Goal: Use online tool/utility: Use online tool/utility

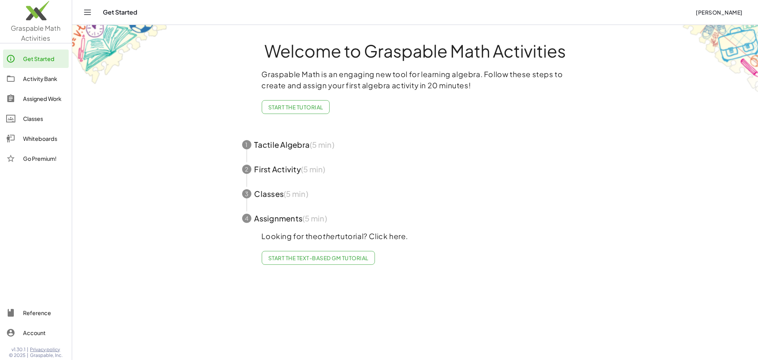
click at [33, 14] on img at bounding box center [36, 12] width 72 height 33
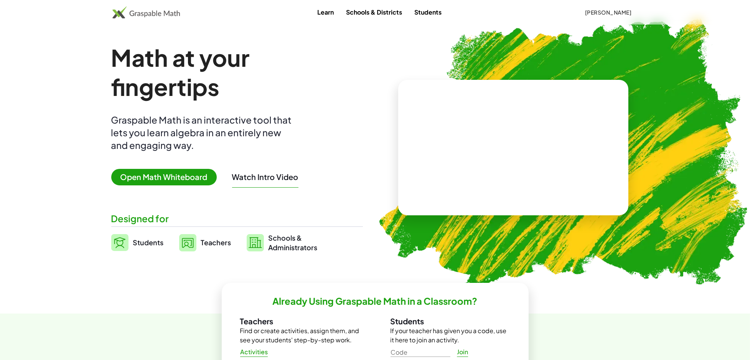
click at [180, 173] on span "Open Math Whiteboard" at bounding box center [164, 177] width 106 height 17
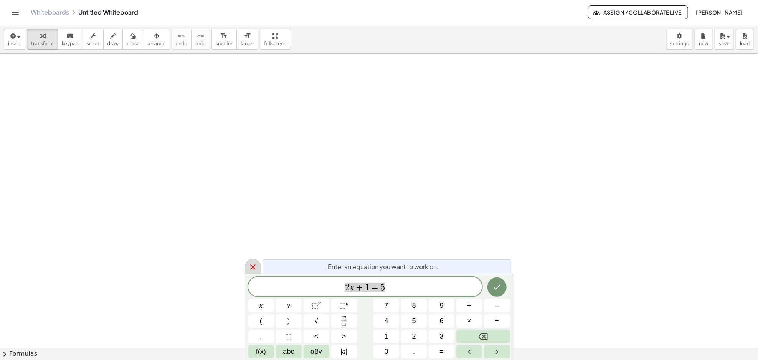
click at [256, 264] on icon at bounding box center [252, 266] width 9 height 9
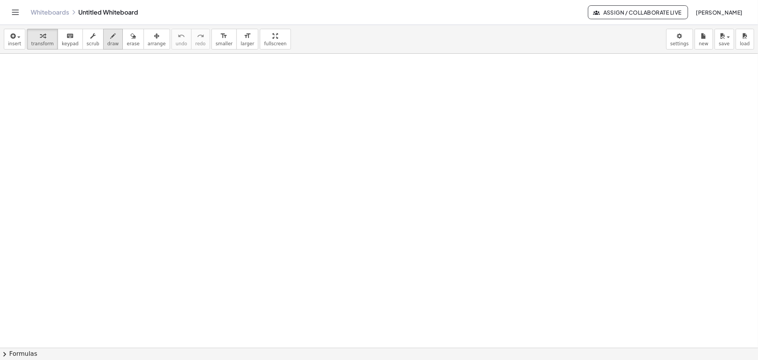
click at [107, 36] on div "button" at bounding box center [113, 35] width 12 height 9
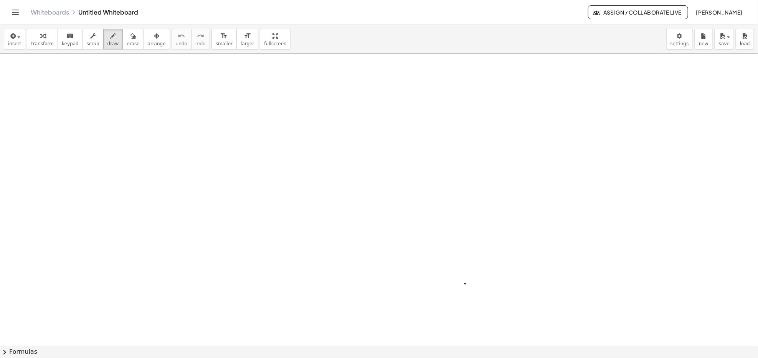
click at [465, 284] on div at bounding box center [379, 346] width 758 height 584
drag, startPoint x: 89, startPoint y: 64, endPoint x: 63, endPoint y: 59, distance: 26.1
click at [63, 59] on div at bounding box center [379, 346] width 758 height 584
drag, startPoint x: 102, startPoint y: 66, endPoint x: 200, endPoint y: 63, distance: 98.3
click at [229, 58] on div at bounding box center [379, 346] width 758 height 584
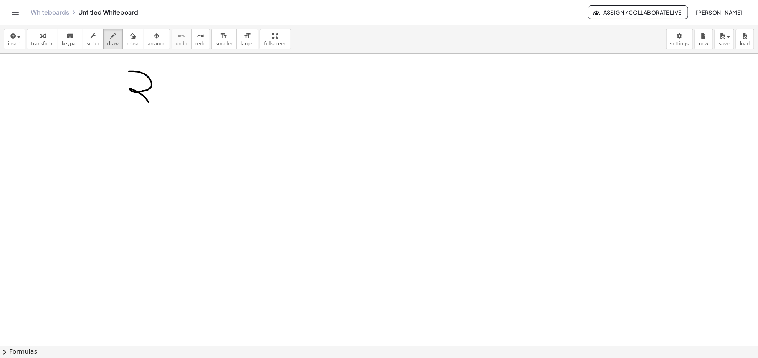
drag, startPoint x: 152, startPoint y: 83, endPoint x: 117, endPoint y: 101, distance: 38.4
click at [115, 101] on div at bounding box center [379, 346] width 758 height 584
drag, startPoint x: 180, startPoint y: 89, endPoint x: 201, endPoint y: 111, distance: 29.6
click at [203, 112] on div at bounding box center [379, 346] width 758 height 584
drag, startPoint x: 170, startPoint y: 107, endPoint x: 194, endPoint y: 83, distance: 33.9
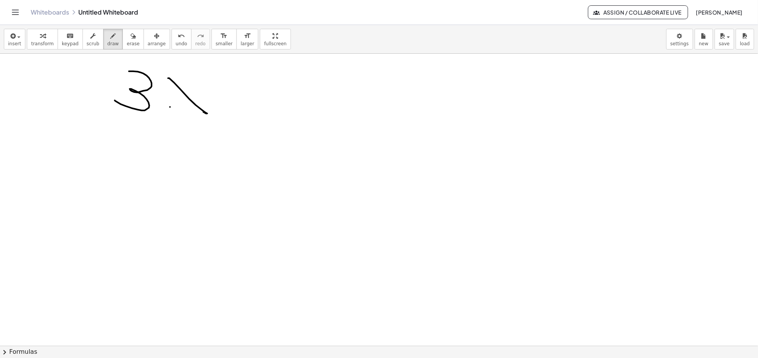
click at [193, 83] on div at bounding box center [379, 346] width 758 height 584
drag, startPoint x: 218, startPoint y: 86, endPoint x: 241, endPoint y: 107, distance: 31.0
click at [241, 107] on div at bounding box center [379, 346] width 758 height 584
drag, startPoint x: 253, startPoint y: 76, endPoint x: 249, endPoint y: 84, distance: 8.1
click at [255, 76] on div at bounding box center [379, 346] width 758 height 584
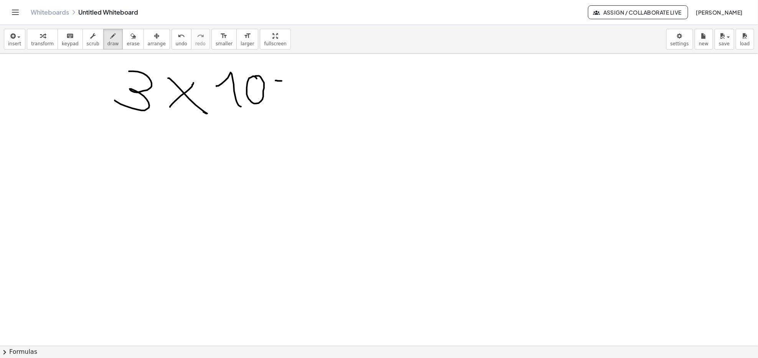
drag, startPoint x: 276, startPoint y: 81, endPoint x: 295, endPoint y: 83, distance: 19.7
click at [294, 82] on div at bounding box center [379, 346] width 758 height 584
drag, startPoint x: 282, startPoint y: 91, endPoint x: 327, endPoint y: 97, distance: 45.8
click at [307, 92] on div at bounding box center [379, 346] width 758 height 584
drag, startPoint x: 309, startPoint y: 81, endPoint x: 315, endPoint y: 100, distance: 19.9
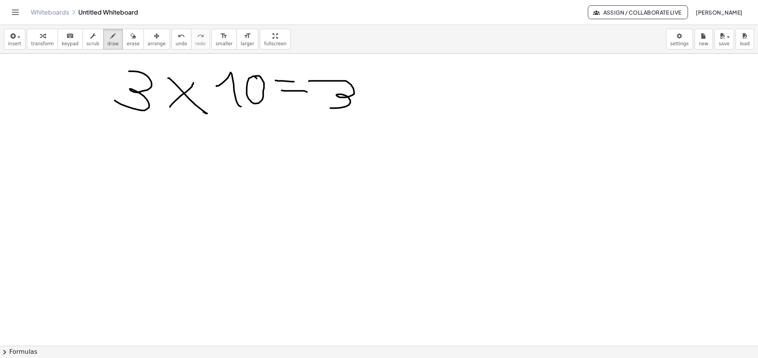
click at [314, 102] on div at bounding box center [379, 346] width 758 height 584
drag, startPoint x: 371, startPoint y: 79, endPoint x: 361, endPoint y: 94, distance: 17.8
click at [397, 78] on div at bounding box center [379, 346] width 758 height 584
drag, startPoint x: 132, startPoint y: 130, endPoint x: 117, endPoint y: 151, distance: 26.2
click at [113, 155] on div at bounding box center [379, 346] width 758 height 584
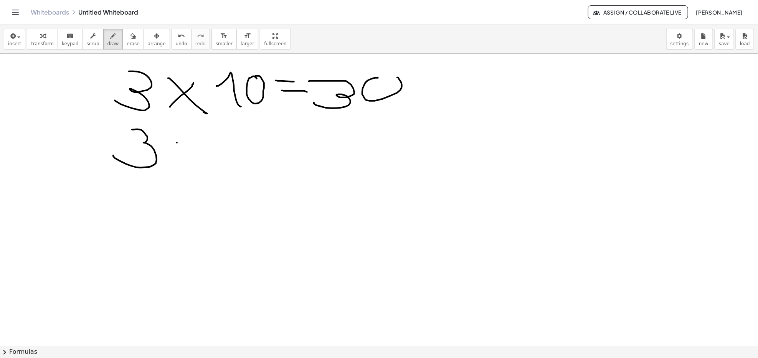
drag, startPoint x: 177, startPoint y: 143, endPoint x: 183, endPoint y: 169, distance: 27.2
click at [216, 173] on div at bounding box center [379, 346] width 758 height 584
drag, startPoint x: 182, startPoint y: 168, endPoint x: 203, endPoint y: 142, distance: 33.9
click at [202, 142] on div at bounding box center [379, 346] width 758 height 584
drag, startPoint x: 231, startPoint y: 146, endPoint x: 250, endPoint y: 160, distance: 24.1
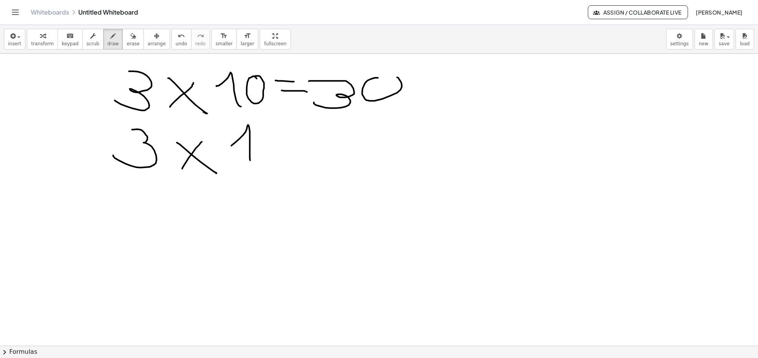
click at [250, 160] on div at bounding box center [379, 346] width 758 height 584
drag, startPoint x: 261, startPoint y: 143, endPoint x: 273, endPoint y: 163, distance: 23.4
click at [273, 163] on div at bounding box center [379, 346] width 758 height 584
drag, startPoint x: 294, startPoint y: 137, endPoint x: 313, endPoint y: 142, distance: 20.0
click at [313, 142] on div at bounding box center [379, 346] width 758 height 584
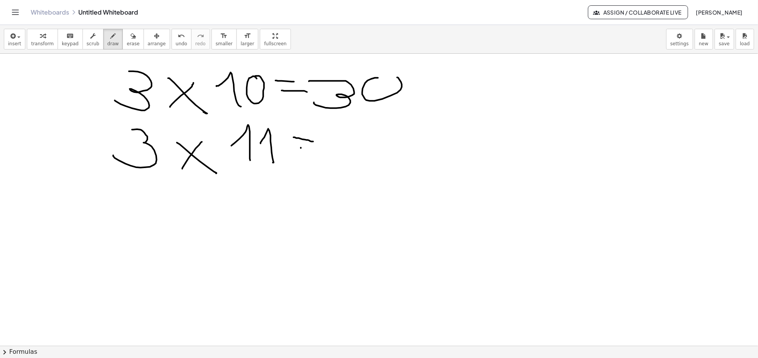
drag, startPoint x: 301, startPoint y: 148, endPoint x: 320, endPoint y: 158, distance: 21.6
click at [314, 150] on div at bounding box center [379, 346] width 758 height 584
drag, startPoint x: 127, startPoint y: 193, endPoint x: 141, endPoint y: 230, distance: 40.0
click at [114, 234] on div at bounding box center [379, 346] width 758 height 584
drag, startPoint x: 175, startPoint y: 199, endPoint x: 187, endPoint y: 231, distance: 34.4
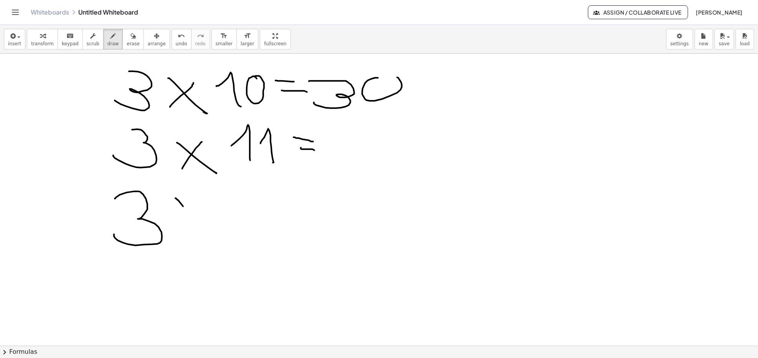
click at [210, 231] on div at bounding box center [379, 346] width 758 height 584
drag, startPoint x: 187, startPoint y: 231, endPoint x: 215, endPoint y: 201, distance: 40.7
click at [215, 201] on div at bounding box center [379, 346] width 758 height 584
drag, startPoint x: 235, startPoint y: 216, endPoint x: 258, endPoint y: 220, distance: 23.7
click at [258, 220] on div at bounding box center [379, 346] width 758 height 584
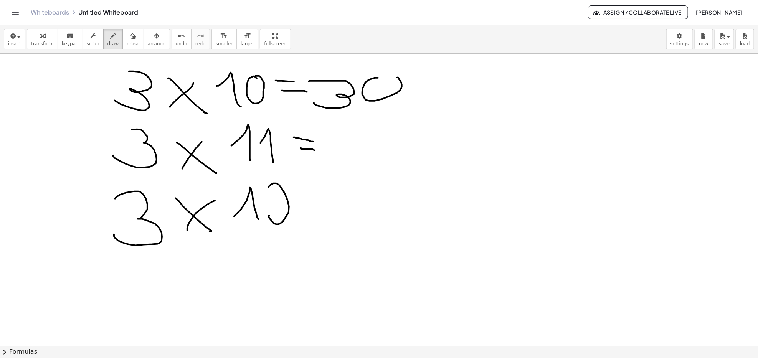
drag, startPoint x: 269, startPoint y: 187, endPoint x: 180, endPoint y: 236, distance: 101.3
click at [291, 228] on div at bounding box center [379, 346] width 758 height 584
drag, startPoint x: 229, startPoint y: 236, endPoint x: 320, endPoint y: 242, distance: 90.7
click at [320, 242] on div at bounding box center [379, 346] width 758 height 584
drag, startPoint x: 311, startPoint y: 187, endPoint x: 323, endPoint y: 190, distance: 11.9
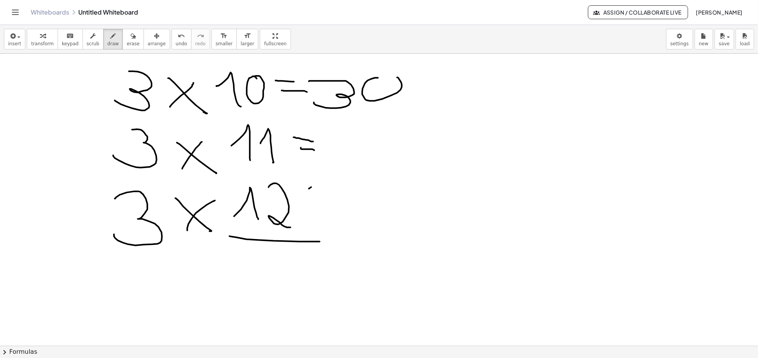
click at [328, 188] on div at bounding box center [379, 346] width 758 height 584
drag, startPoint x: 323, startPoint y: 196, endPoint x: 350, endPoint y: 205, distance: 28.9
click at [345, 196] on div at bounding box center [379, 346] width 758 height 584
drag, startPoint x: 347, startPoint y: 132, endPoint x: 337, endPoint y: 162, distance: 32.2
click at [338, 162] on div at bounding box center [379, 346] width 758 height 584
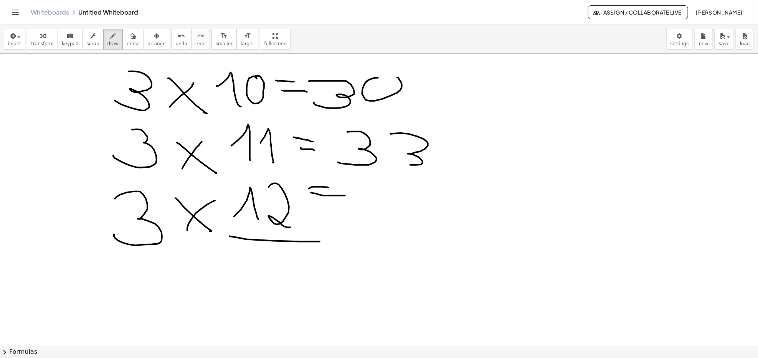
drag, startPoint x: 391, startPoint y: 134, endPoint x: 401, endPoint y: 218, distance: 84.6
click at [391, 163] on div at bounding box center [379, 346] width 758 height 584
drag, startPoint x: 361, startPoint y: 187, endPoint x: 385, endPoint y: 206, distance: 30.6
click at [370, 211] on div at bounding box center [379, 346] width 758 height 584
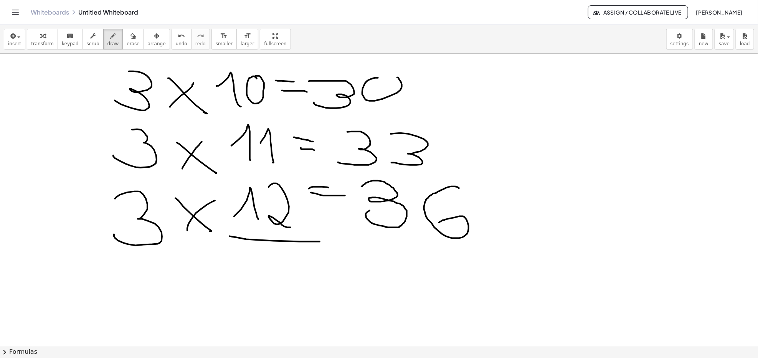
drag, startPoint x: 459, startPoint y: 188, endPoint x: 431, endPoint y: 255, distance: 72.3
click at [431, 237] on div at bounding box center [379, 346] width 758 height 584
click at [127, 43] on span "erase" at bounding box center [133, 43] width 13 height 5
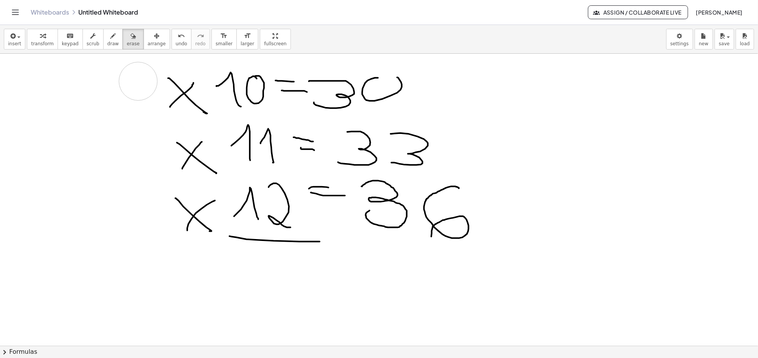
drag, startPoint x: 118, startPoint y: 277, endPoint x: 139, endPoint y: 84, distance: 194.5
click at [139, 82] on div at bounding box center [379, 346] width 758 height 584
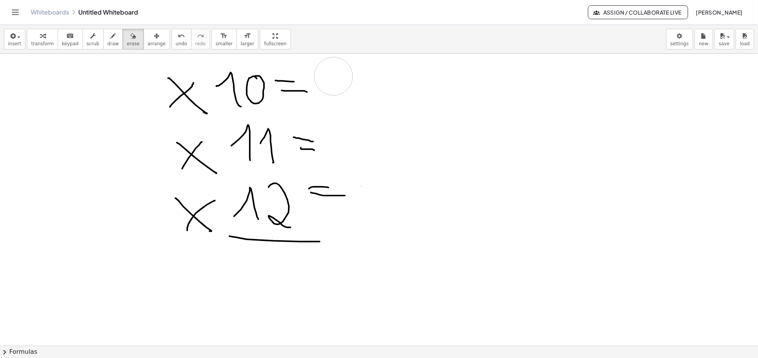
drag, startPoint x: 476, startPoint y: 263, endPoint x: 414, endPoint y: 130, distance: 146.3
click at [381, 93] on div at bounding box center [379, 346] width 758 height 584
drag
click at [355, 199] on div at bounding box center [379, 346] width 758 height 584
drag, startPoint x: 455, startPoint y: 100, endPoint x: 465, endPoint y: 83, distance: 19.4
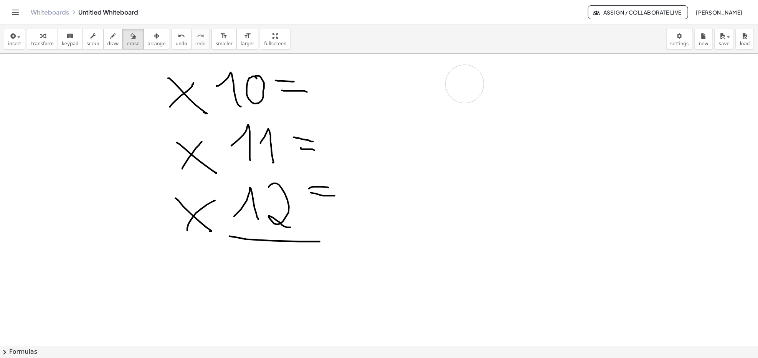
click at [465, 83] on div at bounding box center [379, 346] width 758 height 584
click at [111, 38] on icon "button" at bounding box center [113, 35] width 5 height 9
drag, startPoint x: 452, startPoint y: 84, endPoint x: 459, endPoint y: 116, distance: 31.8
click at [459, 116] on div at bounding box center [379, 346] width 758 height 584
drag, startPoint x: 464, startPoint y: 89, endPoint x: 487, endPoint y: 107, distance: 29.5
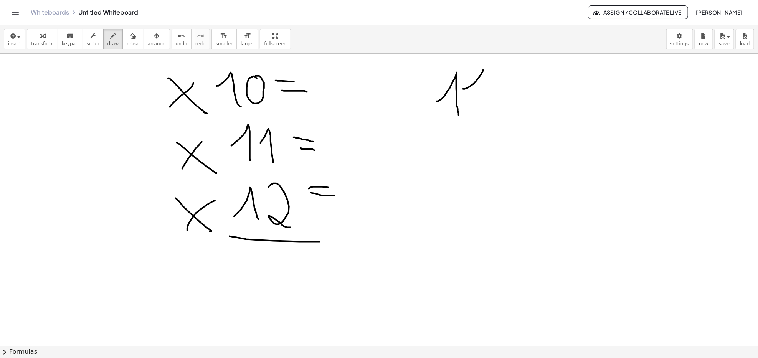
click at [487, 107] on div at bounding box center [379, 346] width 758 height 584
drag, startPoint x: 477, startPoint y: 106, endPoint x: 498, endPoint y: 118, distance: 23.8
click at [504, 115] on div at bounding box center [379, 346] width 758 height 584
drag, startPoint x: 408, startPoint y: 133, endPoint x: 421, endPoint y: 149, distance: 20.3
click at [421, 143] on div at bounding box center [379, 346] width 758 height 584
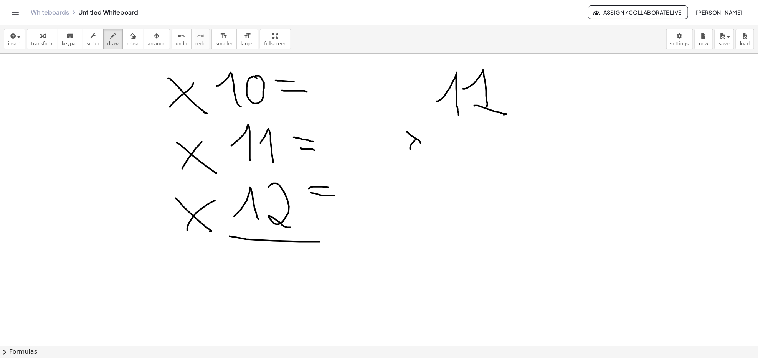
drag, startPoint x: 416, startPoint y: 139, endPoint x: 441, endPoint y: 137, distance: 25.5
click at [432, 122] on div at bounding box center [379, 346] width 758 height 584
drag, startPoint x: 448, startPoint y: 144, endPoint x: 507, endPoint y: 161, distance: 61.5
click at [469, 155] on div at bounding box center [379, 346] width 758 height 584
drag, startPoint x: 480, startPoint y: 137, endPoint x: 500, endPoint y: 150, distance: 23.5
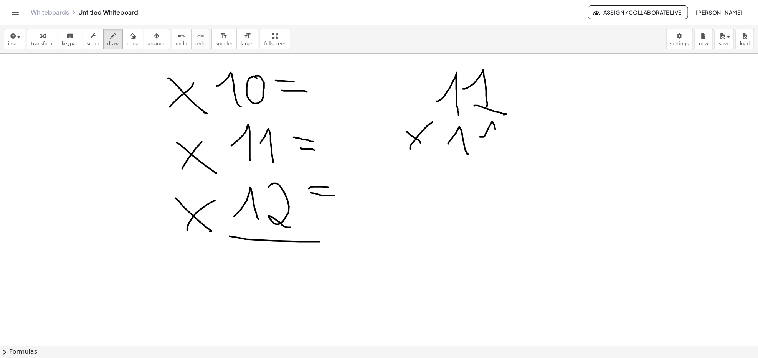
click at [500, 151] on div at bounding box center [379, 346] width 758 height 584
drag, startPoint x: 436, startPoint y: 168, endPoint x: 572, endPoint y: 162, distance: 136.0
click at [572, 162] on div at bounding box center [379, 346] width 758 height 584
drag, startPoint x: 496, startPoint y: 189, endPoint x: 507, endPoint y: 200, distance: 14.9
click at [507, 200] on div at bounding box center [379, 346] width 758 height 584
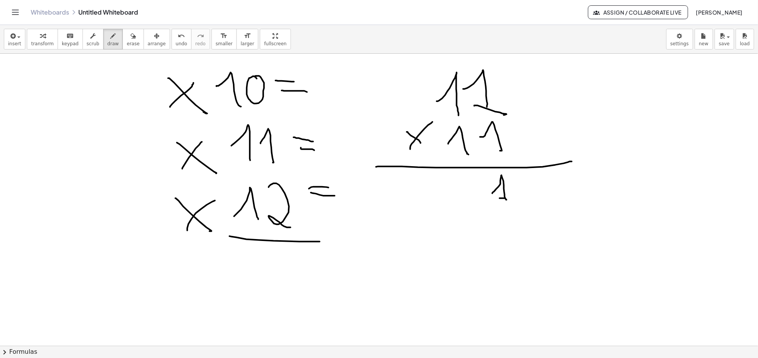
drag, startPoint x: 500, startPoint y: 199, endPoint x: 512, endPoint y: 198, distance: 12.3
click at [512, 200] on div at bounding box center [379, 346] width 758 height 584
drag, startPoint x: 467, startPoint y: 179, endPoint x: 472, endPoint y: 203, distance: 24.8
click at [472, 203] on div at bounding box center [379, 346] width 758 height 584
drag, startPoint x: 465, startPoint y: 203, endPoint x: 480, endPoint y: 201, distance: 15.1
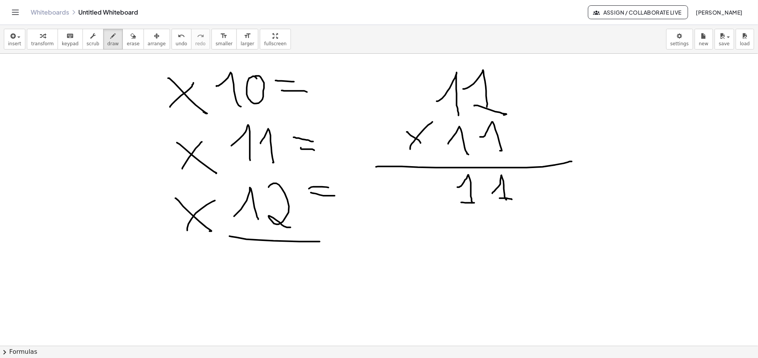
click at [480, 201] on div at bounding box center [379, 346] width 758 height 584
click at [497, 234] on div at bounding box center [379, 346] width 758 height 584
drag, startPoint x: 495, startPoint y: 213, endPoint x: 500, endPoint y: 236, distance: 23.6
click at [500, 236] on div at bounding box center [379, 346] width 758 height 584
drag, startPoint x: 458, startPoint y: 226, endPoint x: 471, endPoint y: 238, distance: 17.9
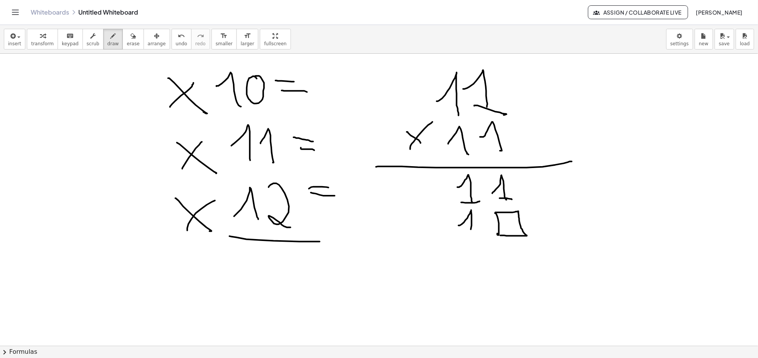
click at [471, 238] on div at bounding box center [379, 346] width 758 height 584
drag, startPoint x: 457, startPoint y: 240, endPoint x: 481, endPoint y: 235, distance: 24.4
click at [482, 235] on div at bounding box center [379, 346] width 758 height 584
drag, startPoint x: 430, startPoint y: 228, endPoint x: 436, endPoint y: 246, distance: 19.5
click at [437, 246] on div at bounding box center [379, 346] width 758 height 584
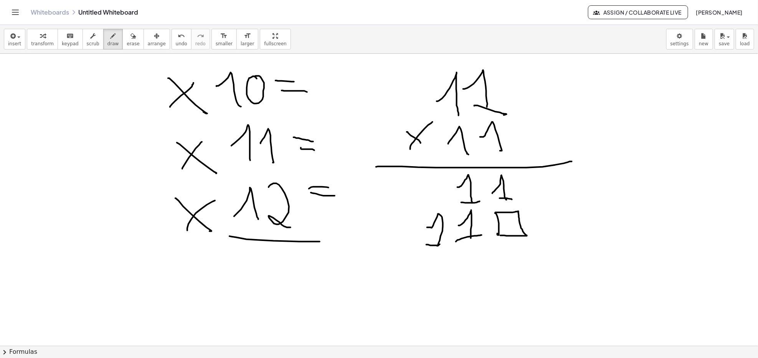
drag, startPoint x: 428, startPoint y: 245, endPoint x: 440, endPoint y: 244, distance: 11.5
click at [440, 244] on div at bounding box center [379, 346] width 758 height 584
drag, startPoint x: 394, startPoint y: 246, endPoint x: 578, endPoint y: 240, distance: 183.9
click at [578, 240] on div at bounding box center [379, 346] width 758 height 584
drag, startPoint x: 402, startPoint y: 193, endPoint x: 412, endPoint y: 213, distance: 21.5
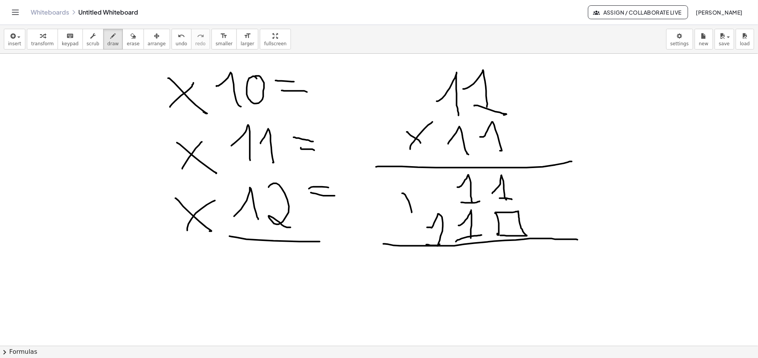
click at [412, 213] on div at bounding box center [379, 346] width 758 height 584
drag, startPoint x: 404, startPoint y: 203, endPoint x: 418, endPoint y: 201, distance: 14.3
click at [418, 201] on div at bounding box center [379, 346] width 758 height 584
drag, startPoint x: 513, startPoint y: 267, endPoint x: 521, endPoint y: 289, distance: 23.3
click at [525, 278] on div at bounding box center [379, 346] width 758 height 584
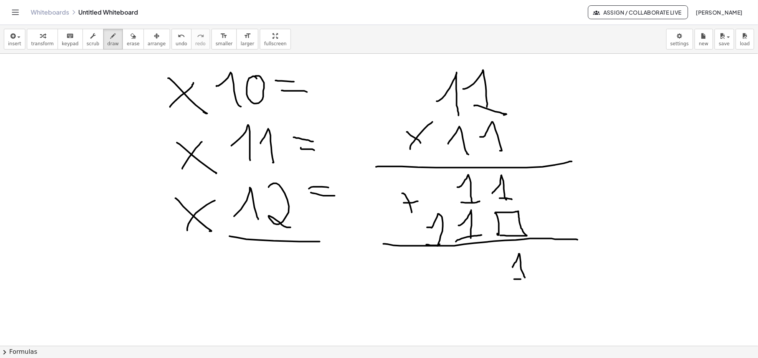
drag, startPoint x: 514, startPoint y: 279, endPoint x: 532, endPoint y: 279, distance: 17.7
click at [532, 279] on div at bounding box center [379, 346] width 758 height 584
drag, startPoint x: 469, startPoint y: 260, endPoint x: 493, endPoint y: 284, distance: 33.7
click at [492, 284] on div at bounding box center [379, 346] width 758 height 584
drag, startPoint x: 444, startPoint y: 262, endPoint x: 443, endPoint y: 284, distance: 21.9
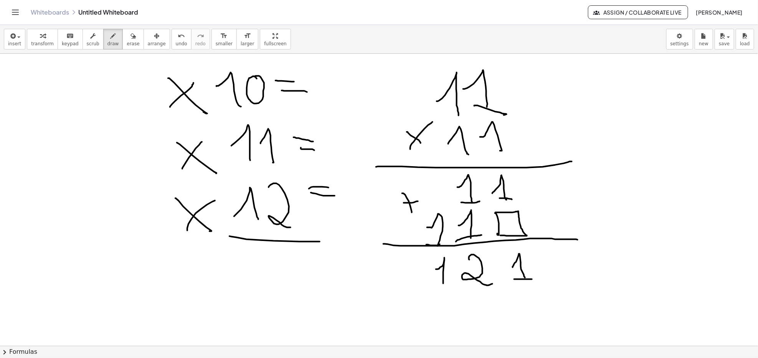
click at [443, 284] on div at bounding box center [379, 346] width 758 height 584
drag, startPoint x: 431, startPoint y: 289, endPoint x: 450, endPoint y: 288, distance: 18.5
click at [453, 287] on div at bounding box center [379, 346] width 758 height 584
drag, startPoint x: 408, startPoint y: 292, endPoint x: 545, endPoint y: 295, distance: 137.1
click at [545, 295] on div at bounding box center [379, 346] width 758 height 584
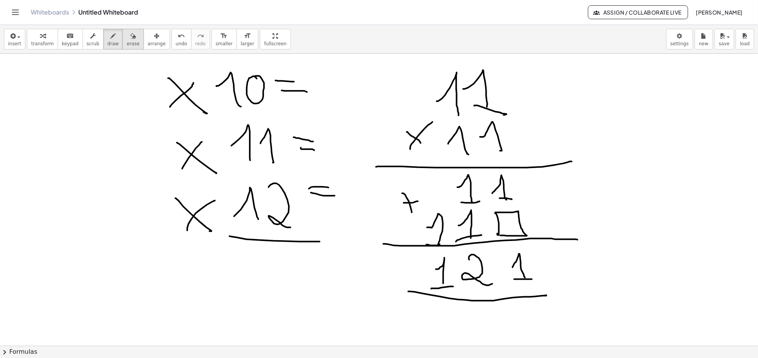
click at [130, 32] on icon "button" at bounding box center [132, 35] width 5 height 9
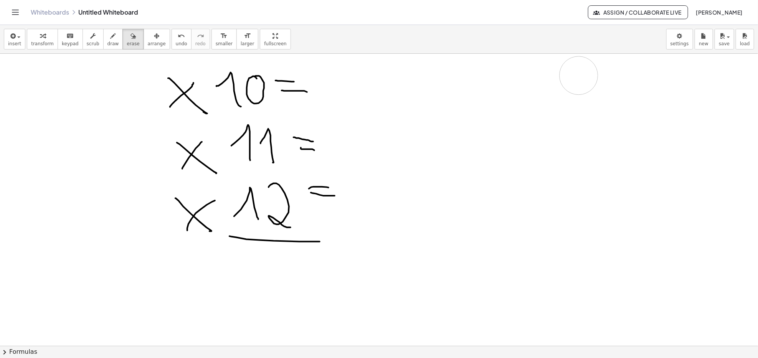
drag, startPoint x: 421, startPoint y: 322, endPoint x: 579, endPoint y: 76, distance: 292.4
click at [579, 76] on div at bounding box center [379, 346] width 758 height 584
drag, startPoint x: 95, startPoint y: 218, endPoint x: 111, endPoint y: 236, distance: 24.4
click at [111, 236] on div at bounding box center [379, 346] width 758 height 584
drag, startPoint x: 107, startPoint y: 42, endPoint x: 86, endPoint y: 157, distance: 116.6
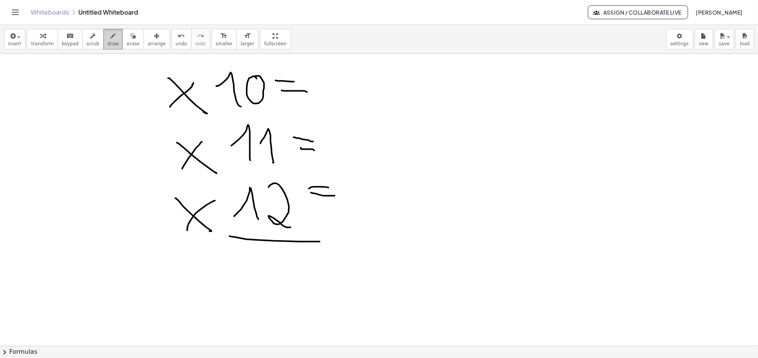
click at [107, 44] on span "draw" at bounding box center [113, 43] width 12 height 5
drag, startPoint x: 87, startPoint y: 217, endPoint x: 105, endPoint y: 243, distance: 31.2
click at [105, 243] on div at bounding box center [379, 346] width 758 height 584
drag, startPoint x: 132, startPoint y: 210, endPoint x: 142, endPoint y: 236, distance: 27.8
click at [142, 236] on div at bounding box center [379, 346] width 758 height 584
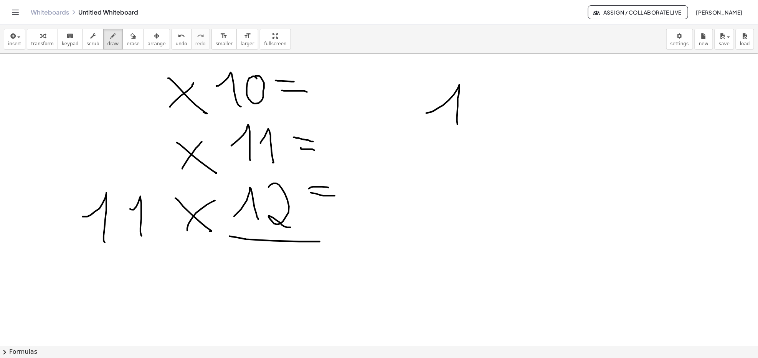
drag, startPoint x: 431, startPoint y: 112, endPoint x: 457, endPoint y: 124, distance: 28.8
click at [457, 124] on div at bounding box center [379, 346] width 758 height 584
drag, startPoint x: 495, startPoint y: 84, endPoint x: 490, endPoint y: 117, distance: 33.8
click at [492, 115] on div at bounding box center [379, 346] width 758 height 584
drag, startPoint x: 400, startPoint y: 145, endPoint x: 403, endPoint y: 167, distance: 21.6
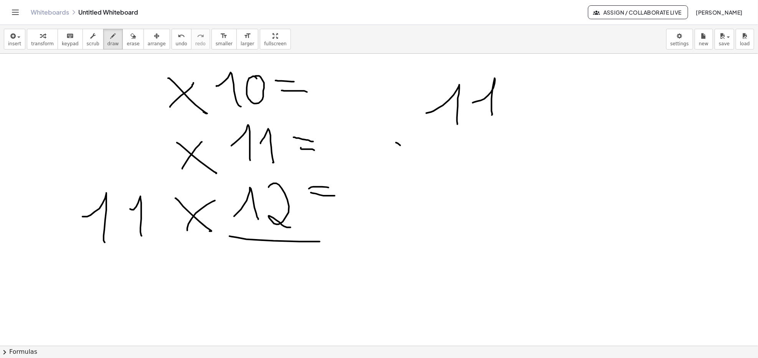
click at [407, 166] on div at bounding box center [379, 346] width 758 height 584
drag, startPoint x: 399, startPoint y: 159, endPoint x: 414, endPoint y: 143, distance: 21.2
click at [414, 143] on div at bounding box center [379, 346] width 758 height 584
drag, startPoint x: 450, startPoint y: 142, endPoint x: 445, endPoint y: 169, distance: 27.3
click at [455, 166] on div at bounding box center [379, 346] width 758 height 584
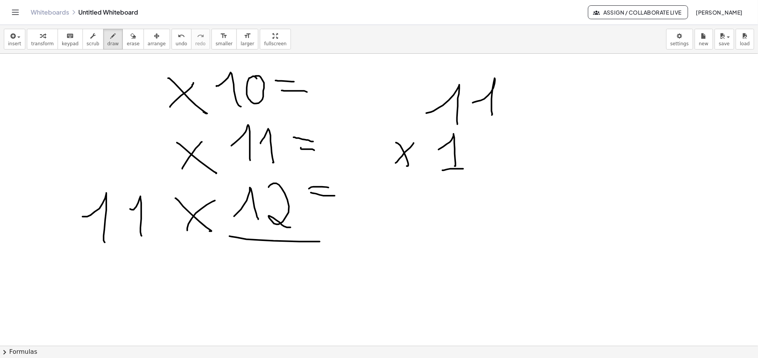
drag, startPoint x: 462, startPoint y: 169, endPoint x: 477, endPoint y: 167, distance: 15.9
click at [464, 169] on div at bounding box center [379, 346] width 758 height 584
drag, startPoint x: 487, startPoint y: 137, endPoint x: 505, endPoint y: 163, distance: 31.8
click at [505, 163] on div at bounding box center [379, 346] width 758 height 584
drag, startPoint x: 379, startPoint y: 174, endPoint x: 543, endPoint y: 175, distance: 163.9
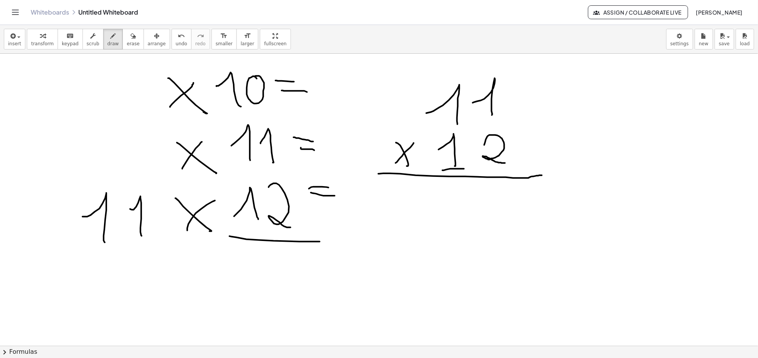
click at [543, 175] on div at bounding box center [379, 346] width 758 height 584
drag, startPoint x: 449, startPoint y: 187, endPoint x: 467, endPoint y: 213, distance: 31.9
click at [464, 213] on div at bounding box center [379, 346] width 758 height 584
drag, startPoint x: 482, startPoint y: 194, endPoint x: 502, endPoint y: 210, distance: 25.7
click at [503, 212] on div at bounding box center [379, 346] width 758 height 584
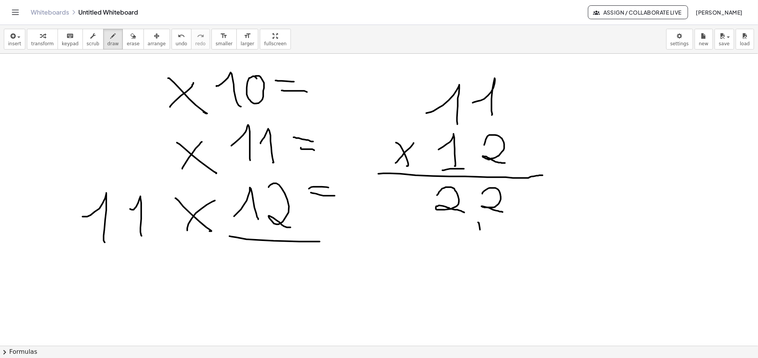
drag, startPoint x: 479, startPoint y: 225, endPoint x: 480, endPoint y: 247, distance: 21.9
click at [480, 247] on div at bounding box center [379, 346] width 758 height 584
drag, startPoint x: 479, startPoint y: 221, endPoint x: 481, endPoint y: 249, distance: 27.7
click at [481, 249] on div at bounding box center [379, 346] width 758 height 584
drag, startPoint x: 446, startPoint y: 234, endPoint x: 455, endPoint y: 253, distance: 20.8
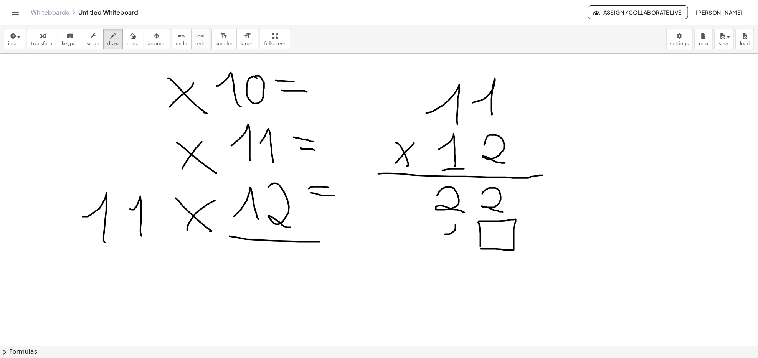
click at [455, 253] on div at bounding box center [379, 346] width 758 height 584
drag, startPoint x: 446, startPoint y: 253, endPoint x: 461, endPoint y: 253, distance: 14.6
click at [461, 253] on div at bounding box center [379, 346] width 758 height 584
drag, startPoint x: 408, startPoint y: 241, endPoint x: 415, endPoint y: 256, distance: 16.1
click at [417, 255] on div at bounding box center [379, 346] width 758 height 584
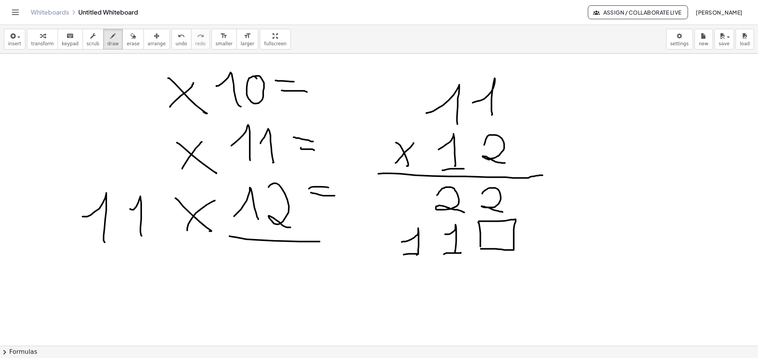
drag, startPoint x: 409, startPoint y: 254, endPoint x: 415, endPoint y: 258, distance: 7.2
click at [425, 254] on div at bounding box center [379, 346] width 758 height 584
drag, startPoint x: 449, startPoint y: 262, endPoint x: 543, endPoint y: 267, distance: 93.8
click at [543, 267] on div at bounding box center [379, 346] width 758 height 584
drag, startPoint x: 391, startPoint y: 201, endPoint x: 388, endPoint y: 224, distance: 22.5
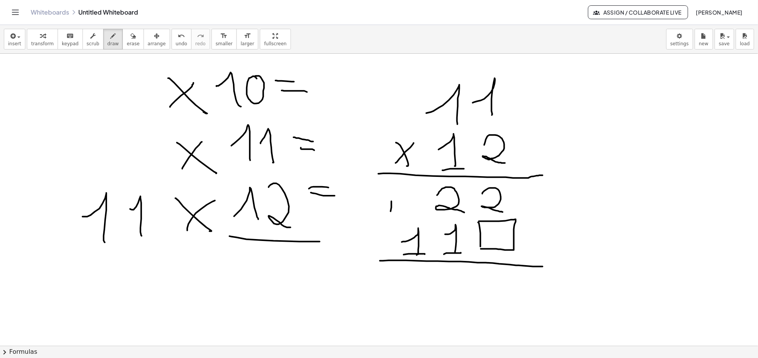
click at [388, 224] on div at bounding box center [379, 346] width 758 height 584
drag, startPoint x: 383, startPoint y: 213, endPoint x: 398, endPoint y: 212, distance: 15.0
click at [398, 212] on div at bounding box center [379, 346] width 758 height 584
click at [496, 225] on div at bounding box center [379, 346] width 758 height 584
drag, startPoint x: 493, startPoint y: 274, endPoint x: 512, endPoint y: 293, distance: 26.9
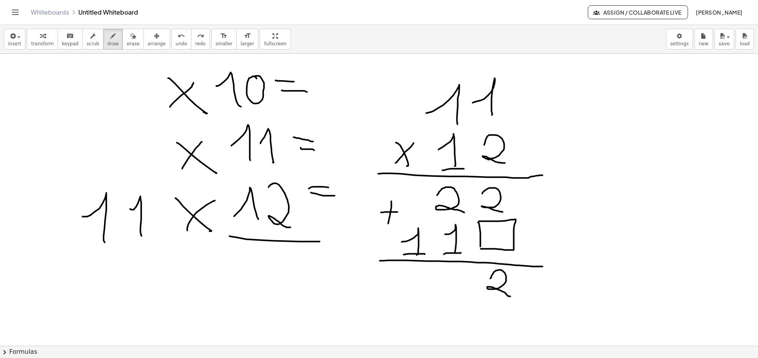
click at [513, 297] on div at bounding box center [379, 346] width 758 height 584
drag, startPoint x: 450, startPoint y: 272, endPoint x: 449, endPoint y: 284, distance: 12.4
click at [449, 284] on div at bounding box center [379, 346] width 758 height 584
drag, startPoint x: 414, startPoint y: 279, endPoint x: 422, endPoint y: 295, distance: 18.0
click at [422, 294] on div at bounding box center [379, 346] width 758 height 584
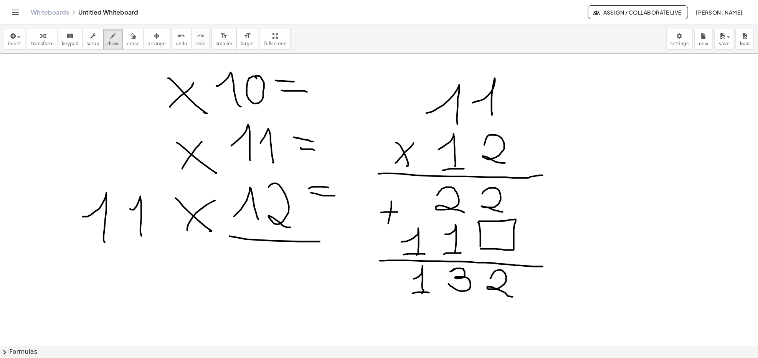
drag, startPoint x: 420, startPoint y: 292, endPoint x: 461, endPoint y: 302, distance: 41.7
click at [433, 294] on div at bounding box center [379, 346] width 758 height 584
drag, startPoint x: 509, startPoint y: 312, endPoint x: 510, endPoint y: 317, distance: 4.5
click at [510, 316] on div at bounding box center [379, 346] width 758 height 584
drag, startPoint x: 528, startPoint y: 314, endPoint x: 506, endPoint y: 329, distance: 27.1
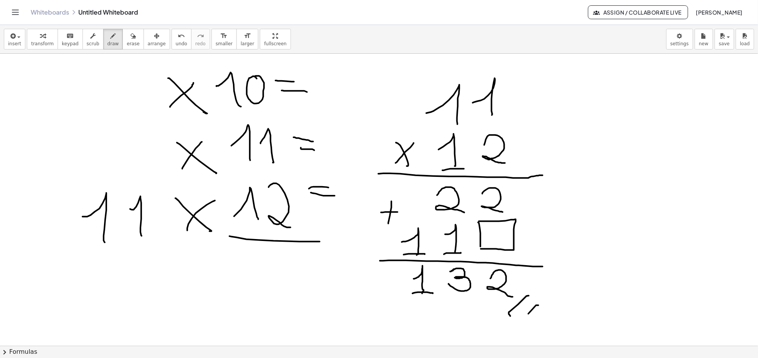
click at [506, 329] on div at bounding box center [379, 346] width 758 height 584
click at [130, 38] on icon "button" at bounding box center [132, 35] width 5 height 9
drag, startPoint x: 416, startPoint y: 171, endPoint x: 402, endPoint y: 99, distance: 73.5
click at [395, 156] on div at bounding box center [379, 346] width 758 height 584
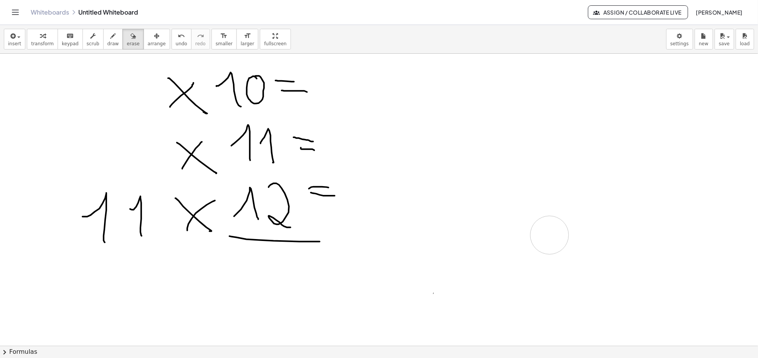
drag, startPoint x: 406, startPoint y: 205, endPoint x: 536, endPoint y: 135, distance: 147.3
click at [536, 135] on div at bounding box center [379, 346] width 758 height 584
click at [107, 42] on span "draw" at bounding box center [113, 43] width 12 height 5
click at [122, 30] on button "erase" at bounding box center [132, 39] width 21 height 21
drag, startPoint x: 125, startPoint y: 242, endPoint x: 101, endPoint y: 154, distance: 91.0
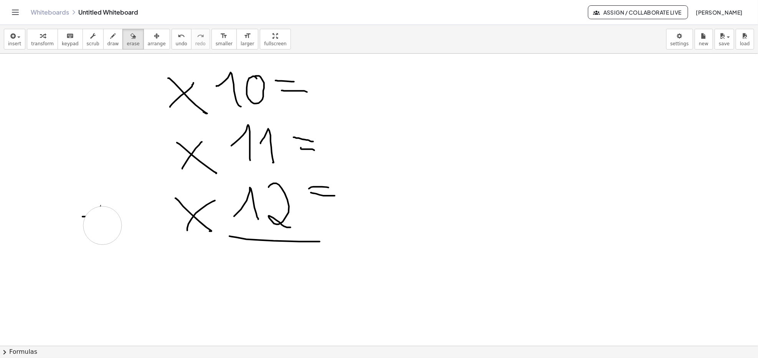
click at [103, 164] on div at bounding box center [379, 346] width 758 height 584
drag, startPoint x: 106, startPoint y: 257, endPoint x: 87, endPoint y: 163, distance: 96.0
click at [100, 205] on div at bounding box center [379, 346] width 758 height 584
drag, startPoint x: 112, startPoint y: 241, endPoint x: 132, endPoint y: 239, distance: 19.6
click at [112, 249] on div at bounding box center [379, 346] width 758 height 584
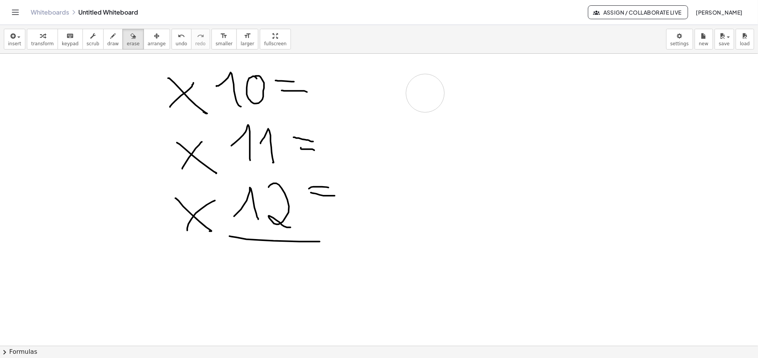
drag, startPoint x: 409, startPoint y: 112, endPoint x: 417, endPoint y: 113, distance: 7.3
click at [417, 113] on div at bounding box center [379, 346] width 758 height 584
click at [110, 42] on button "draw" at bounding box center [113, 39] width 20 height 21
drag, startPoint x: 425, startPoint y: 108, endPoint x: 438, endPoint y: 109, distance: 13.1
click at [429, 131] on div at bounding box center [379, 346] width 758 height 584
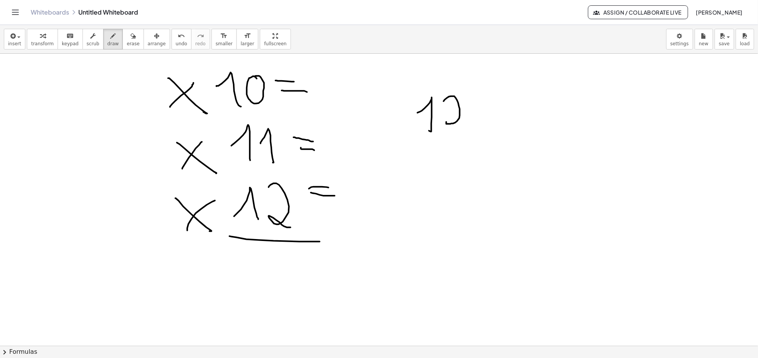
drag, startPoint x: 444, startPoint y: 101, endPoint x: 462, endPoint y: 134, distance: 36.9
click at [464, 131] on div at bounding box center [379, 346] width 758 height 584
drag, startPoint x: 388, startPoint y: 142, endPoint x: 396, endPoint y: 163, distance: 22.6
click at [396, 163] on div at bounding box center [379, 346] width 758 height 584
drag, startPoint x: 387, startPoint y: 163, endPoint x: 413, endPoint y: 148, distance: 29.8
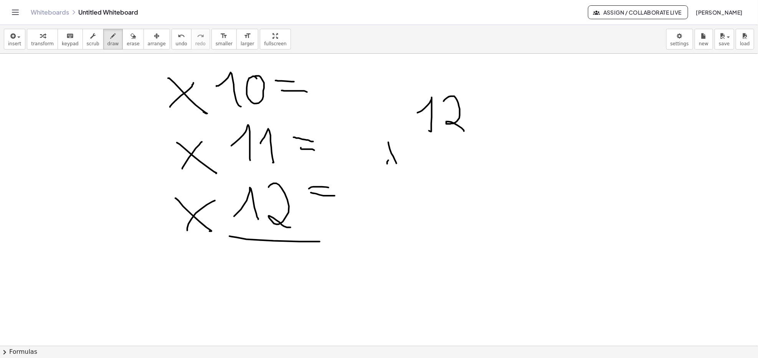
click at [413, 148] on div at bounding box center [379, 346] width 758 height 584
drag, startPoint x: 425, startPoint y: 154, endPoint x: 445, endPoint y: 174, distance: 28.2
click at [436, 175] on div at bounding box center [379, 346] width 758 height 584
drag, startPoint x: 461, startPoint y: 147, endPoint x: 385, endPoint y: 187, distance: 86.0
click at [464, 171] on div at bounding box center [379, 346] width 758 height 584
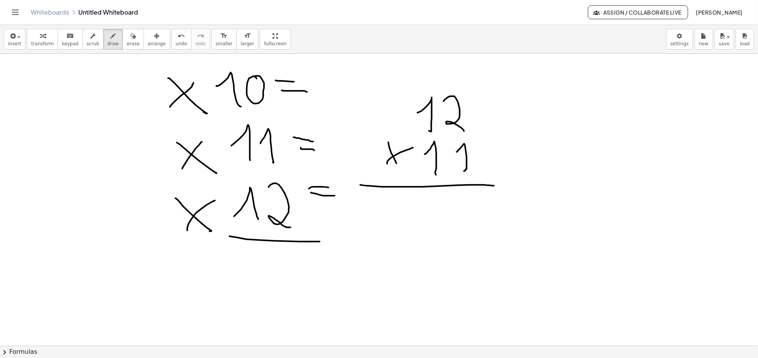
drag, startPoint x: 362, startPoint y: 185, endPoint x: 480, endPoint y: 177, distance: 118.1
click at [505, 188] on div at bounding box center [379, 346] width 758 height 584
drag, startPoint x: 461, startPoint y: 197, endPoint x: 476, endPoint y: 219, distance: 26.7
click at [474, 223] on div at bounding box center [379, 346] width 758 height 584
drag, startPoint x: 430, startPoint y: 203, endPoint x: 441, endPoint y: 224, distance: 23.7
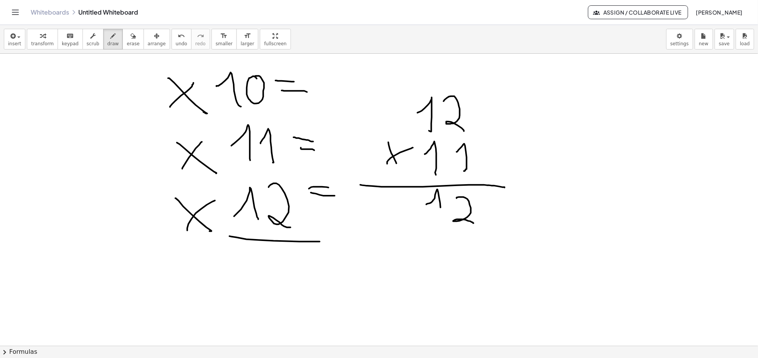
click at [441, 224] on div at bounding box center [379, 346] width 758 height 584
drag, startPoint x: 451, startPoint y: 248, endPoint x: 451, endPoint y: 256, distance: 8.8
click at [451, 259] on div at bounding box center [379, 346] width 758 height 584
drag, startPoint x: 445, startPoint y: 231, endPoint x: 452, endPoint y: 257, distance: 26.5
click at [456, 259] on div at bounding box center [379, 346] width 758 height 584
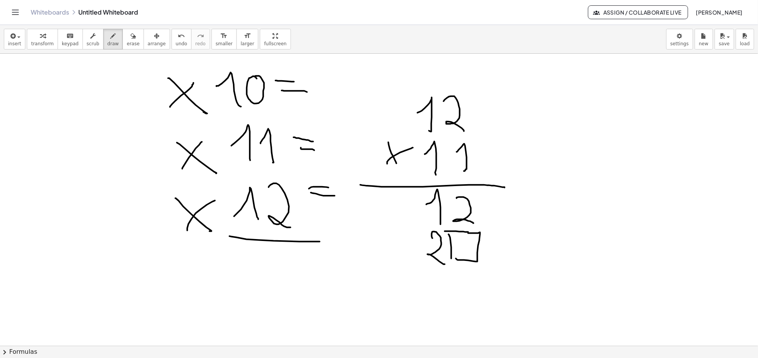
drag, startPoint x: 432, startPoint y: 238, endPoint x: 446, endPoint y: 265, distance: 29.5
click at [446, 265] on div at bounding box center [379, 346] width 758 height 584
drag, startPoint x: 397, startPoint y: 248, endPoint x: 410, endPoint y: 257, distance: 16.3
click at [410, 257] on div at bounding box center [379, 346] width 758 height 584
drag, startPoint x: 402, startPoint y: 264, endPoint x: 417, endPoint y: 265, distance: 15.0
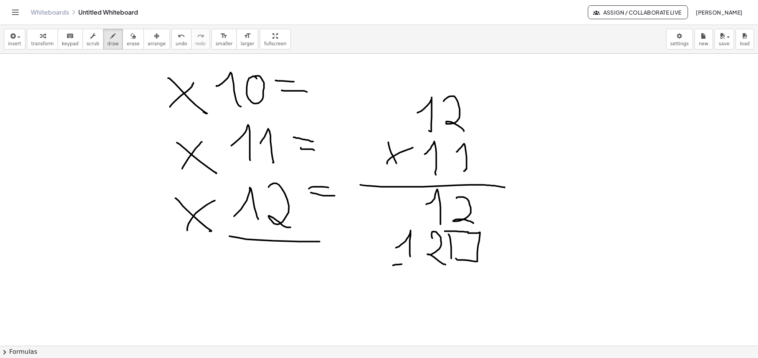
click at [419, 264] on div at bounding box center [379, 346] width 758 height 584
drag, startPoint x: 358, startPoint y: 269, endPoint x: 569, endPoint y: 279, distance: 211.3
click at [569, 279] on div at bounding box center [379, 346] width 758 height 584
drag, startPoint x: 376, startPoint y: 225, endPoint x: 376, endPoint y: 232, distance: 6.9
click at [376, 232] on div at bounding box center [379, 346] width 758 height 584
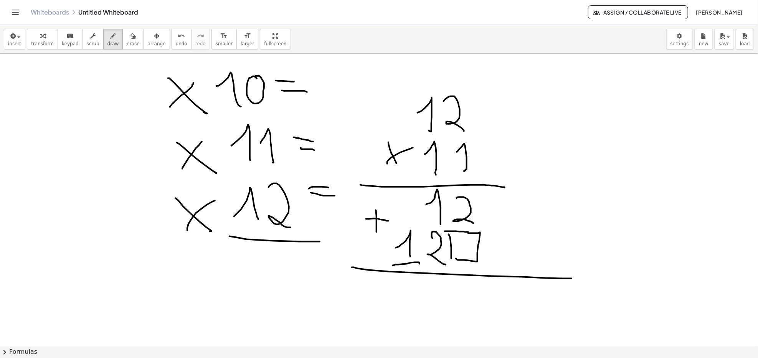
click at [388, 221] on div at bounding box center [379, 346] width 758 height 584
click at [130, 38] on icon "button" at bounding box center [132, 35] width 5 height 9
drag, startPoint x: 576, startPoint y: 275, endPoint x: 518, endPoint y: 271, distance: 58.4
click at [518, 271] on div at bounding box center [379, 346] width 758 height 584
click at [127, 39] on div "button" at bounding box center [133, 35] width 13 height 9
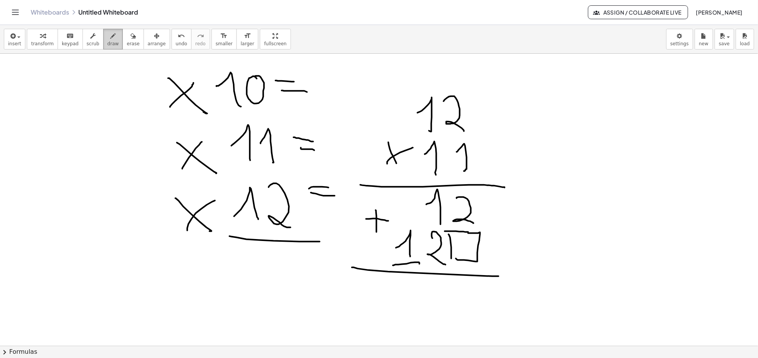
click at [108, 38] on div "button" at bounding box center [113, 35] width 12 height 9
drag, startPoint x: 484, startPoint y: 200, endPoint x: 466, endPoint y: 236, distance: 40.0
click at [487, 247] on div at bounding box center [379, 346] width 758 height 584
click at [444, 237] on div at bounding box center [379, 346] width 758 height 584
drag, startPoint x: 420, startPoint y: 222, endPoint x: 419, endPoint y: 245, distance: 22.7
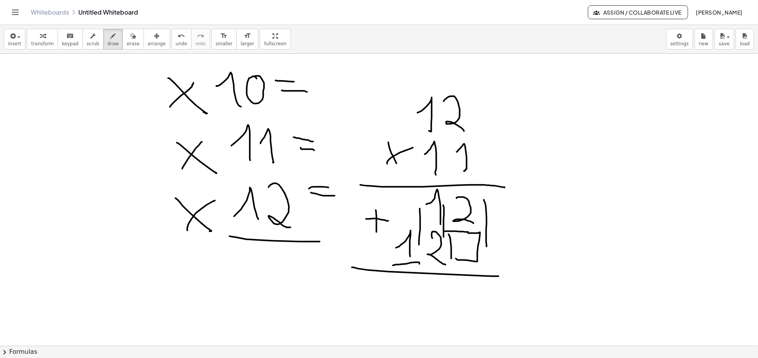
click at [419, 245] on div at bounding box center [379, 346] width 758 height 584
drag, startPoint x: 398, startPoint y: 294, endPoint x: 404, endPoint y: 306, distance: 14.1
click at [404, 306] on div at bounding box center [379, 346] width 758 height 584
drag, startPoint x: 433, startPoint y: 286, endPoint x: 421, endPoint y: 301, distance: 19.4
click at [421, 301] on div at bounding box center [379, 346] width 758 height 584
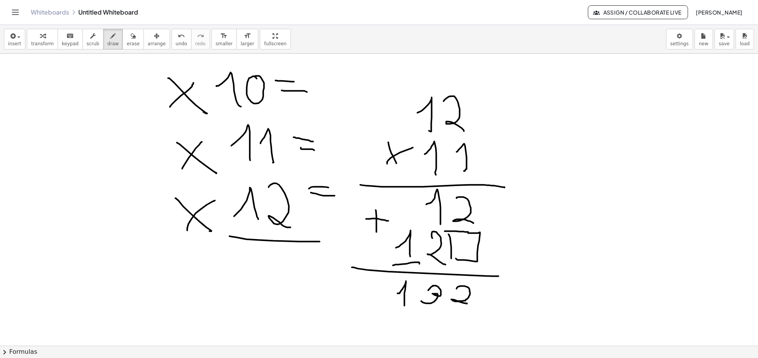
drag, startPoint x: 457, startPoint y: 289, endPoint x: 485, endPoint y: 309, distance: 34.5
click at [471, 306] on div at bounding box center [379, 346] width 758 height 584
drag, startPoint x: 490, startPoint y: 303, endPoint x: 570, endPoint y: 205, distance: 126.6
click at [561, 219] on div at bounding box center [379, 346] width 758 height 584
click at [128, 43] on button "erase" at bounding box center [132, 39] width 21 height 21
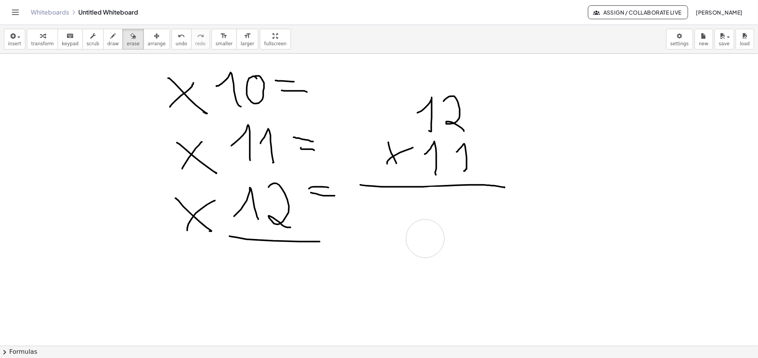
drag, startPoint x: 562, startPoint y: 212, endPoint x: 406, endPoint y: 228, distance: 156.6
click at [425, 238] on div at bounding box center [379, 346] width 758 height 584
click at [107, 41] on span "draw" at bounding box center [113, 43] width 12 height 5
drag, startPoint x: 422, startPoint y: 185, endPoint x: 464, endPoint y: 185, distance: 42.6
click at [443, 188] on div at bounding box center [379, 346] width 758 height 584
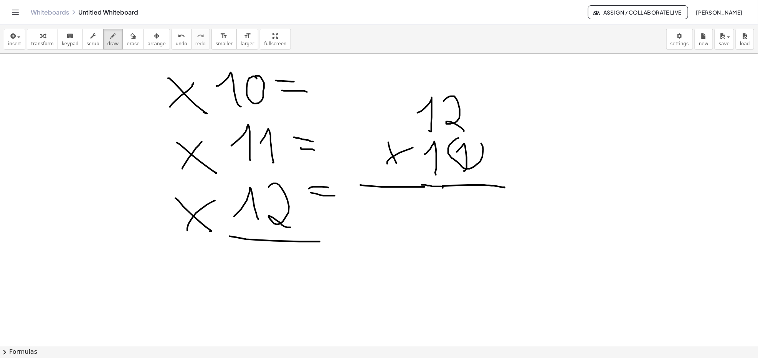
drag, startPoint x: 449, startPoint y: 147, endPoint x: 471, endPoint y: 136, distance: 25.4
click at [475, 138] on div at bounding box center [379, 346] width 758 height 584
drag, startPoint x: 486, startPoint y: 145, endPoint x: 424, endPoint y: 105, distance: 73.9
click at [424, 105] on div at bounding box center [379, 346] width 758 height 584
drag, startPoint x: 460, startPoint y: 193, endPoint x: 475, endPoint y: 217, distance: 28.5
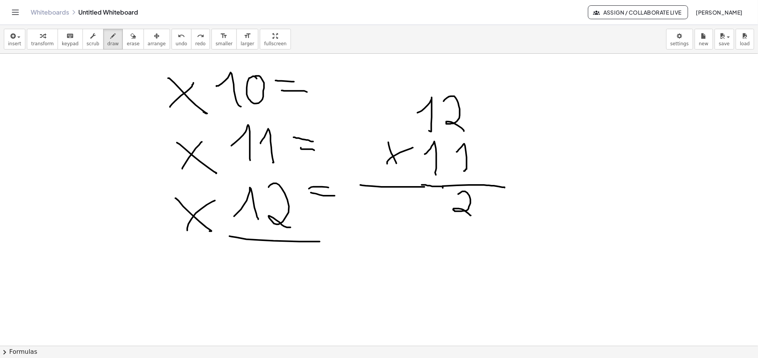
click at [475, 217] on div at bounding box center [379, 346] width 758 height 584
drag, startPoint x: 434, startPoint y: 206, endPoint x: 444, endPoint y: 213, distance: 12.4
click at [444, 213] on div at bounding box center [379, 346] width 758 height 584
drag, startPoint x: 435, startPoint y: 216, endPoint x: 449, endPoint y: 217, distance: 14.2
click at [449, 217] on div at bounding box center [379, 346] width 758 height 584
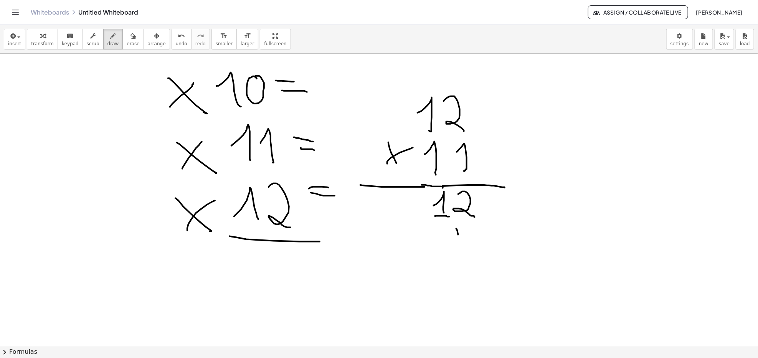
drag, startPoint x: 456, startPoint y: 229, endPoint x: 459, endPoint y: 240, distance: 11.8
click at [459, 240] on div at bounding box center [379, 346] width 758 height 584
drag, startPoint x: 457, startPoint y: 226, endPoint x: 456, endPoint y: 230, distance: 4.3
click at [456, 230] on div at bounding box center [379, 346] width 758 height 584
drag, startPoint x: 434, startPoint y: 235, endPoint x: 450, endPoint y: 250, distance: 22.3
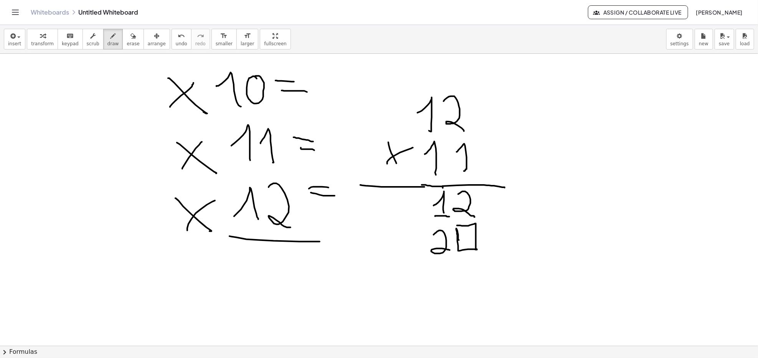
click at [450, 250] on div at bounding box center [379, 346] width 758 height 584
drag, startPoint x: 410, startPoint y: 239, endPoint x: 416, endPoint y: 254, distance: 16.9
click at [416, 254] on div at bounding box center [379, 346] width 758 height 584
drag, startPoint x: 412, startPoint y: 252, endPoint x: 424, endPoint y: 253, distance: 12.3
click at [424, 253] on div at bounding box center [379, 346] width 758 height 584
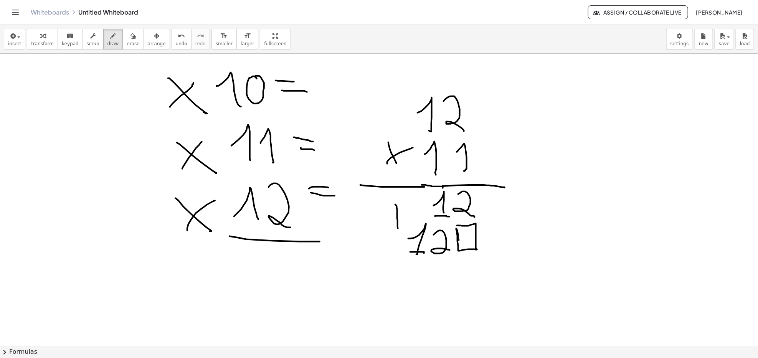
drag, startPoint x: 395, startPoint y: 205, endPoint x: 398, endPoint y: 228, distance: 23.6
click at [398, 228] on div at bounding box center [379, 346] width 758 height 584
drag, startPoint x: 388, startPoint y: 217, endPoint x: 405, endPoint y: 216, distance: 16.9
click at [405, 216] on div at bounding box center [379, 346] width 758 height 584
drag, startPoint x: 384, startPoint y: 266, endPoint x: 512, endPoint y: 256, distance: 128.1
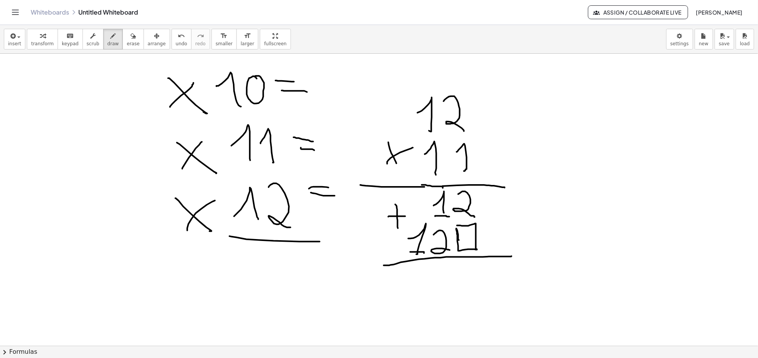
click at [512, 256] on div at bounding box center [379, 346] width 758 height 584
drag, startPoint x: 467, startPoint y: 271, endPoint x: 474, endPoint y: 290, distance: 19.7
click at [473, 292] on div at bounding box center [379, 346] width 758 height 584
drag, startPoint x: 439, startPoint y: 271, endPoint x: 433, endPoint y: 290, distance: 19.9
click at [434, 291] on div at bounding box center [379, 346] width 758 height 584
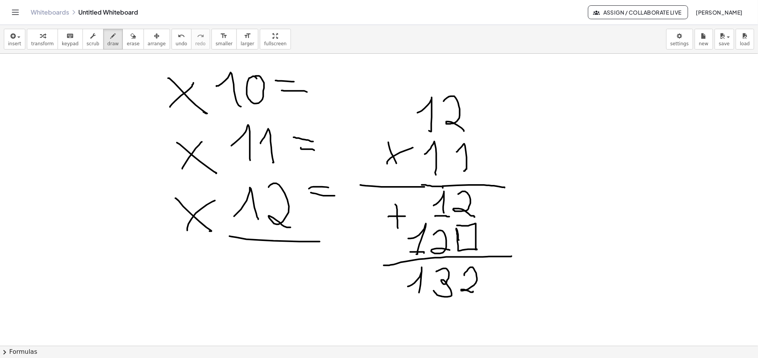
drag, startPoint x: 412, startPoint y: 285, endPoint x: 416, endPoint y: 299, distance: 14.9
click at [418, 298] on div at bounding box center [379, 346] width 758 height 584
drag, startPoint x: 422, startPoint y: 297, endPoint x: 434, endPoint y: 305, distance: 14.1
click at [426, 299] on div at bounding box center [379, 346] width 758 height 584
drag, startPoint x: 491, startPoint y: 286, endPoint x: 534, endPoint y: 241, distance: 61.9
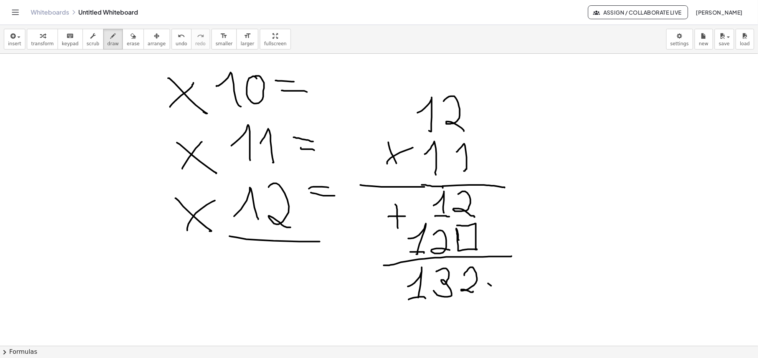
click at [523, 262] on div at bounding box center [379, 346] width 758 height 584
drag, startPoint x: 84, startPoint y: 199, endPoint x: 93, endPoint y: 235, distance: 37.1
click at [91, 237] on div at bounding box center [379, 346] width 758 height 584
drag, startPoint x: 124, startPoint y: 198, endPoint x: 147, endPoint y: 226, distance: 36.0
click at [148, 246] on div at bounding box center [379, 346] width 758 height 584
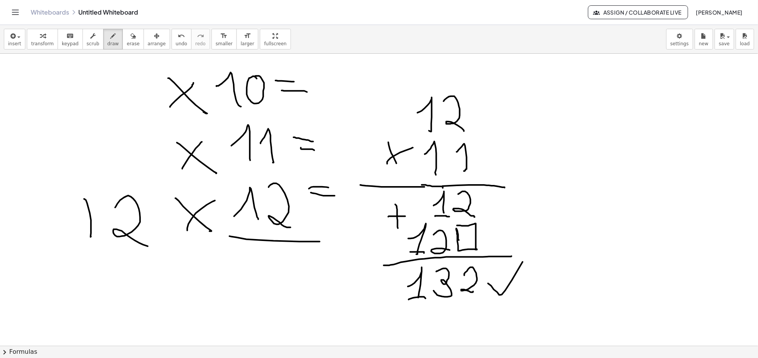
click at [447, 324] on div at bounding box center [379, 346] width 758 height 584
drag, startPoint x: 189, startPoint y: 280, endPoint x: 206, endPoint y: 288, distance: 19.4
click at [192, 303] on div at bounding box center [379, 346] width 758 height 584
drag, startPoint x: 216, startPoint y: 274, endPoint x: 208, endPoint y: 310, distance: 37.1
click at [225, 304] on div at bounding box center [379, 346] width 758 height 584
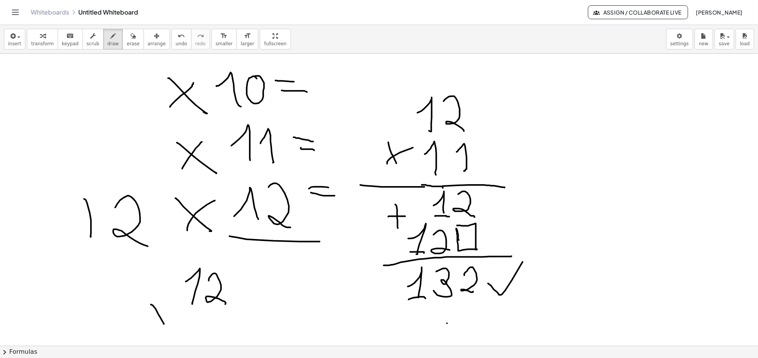
drag, startPoint x: 164, startPoint y: 324, endPoint x: 147, endPoint y: 324, distance: 17.3
click at [163, 324] on div at bounding box center [379, 346] width 758 height 584
drag, startPoint x: 147, startPoint y: 324, endPoint x: 166, endPoint y: 308, distance: 24.8
click at [162, 309] on div at bounding box center [379, 346] width 758 height 584
drag, startPoint x: 185, startPoint y: 324, endPoint x: 211, endPoint y: 322, distance: 27.0
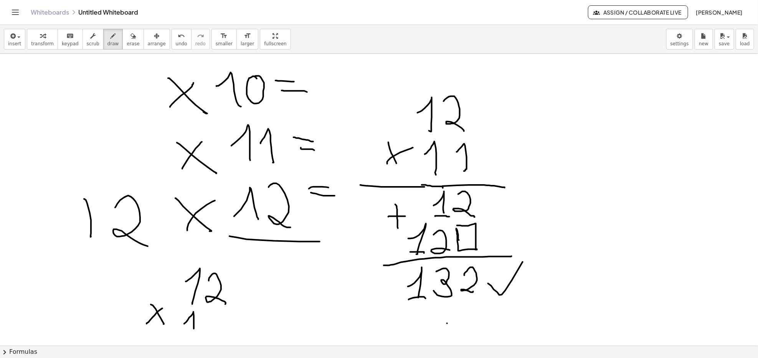
click at [195, 337] on div at bounding box center [379, 346] width 758 height 584
drag, startPoint x: 214, startPoint y: 318, endPoint x: 235, endPoint y: 339, distance: 30.1
click at [235, 342] on div at bounding box center [379, 346] width 758 height 584
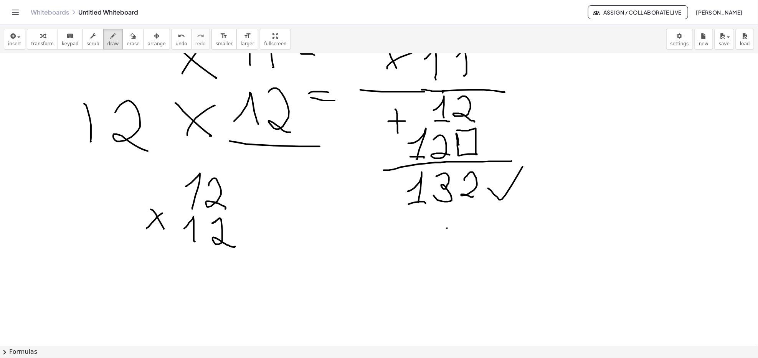
scroll to position [102, 0]
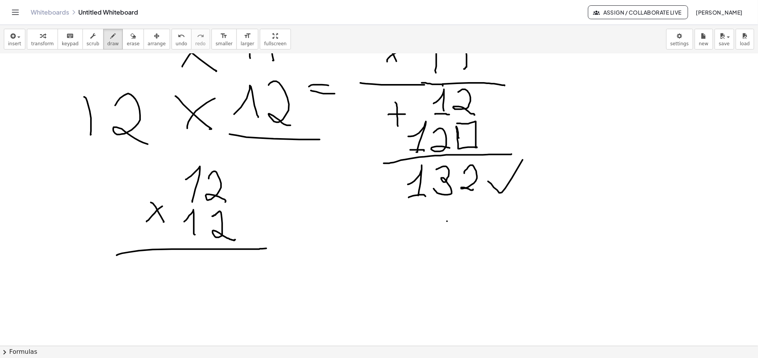
drag, startPoint x: 129, startPoint y: 252, endPoint x: 281, endPoint y: 248, distance: 151.7
click at [281, 248] on div at bounding box center [379, 244] width 758 height 584
click at [124, 49] on button "erase" at bounding box center [132, 39] width 21 height 21
drag, startPoint x: 315, startPoint y: 254, endPoint x: 271, endPoint y: 254, distance: 43.7
click at [271, 254] on div at bounding box center [379, 244] width 758 height 584
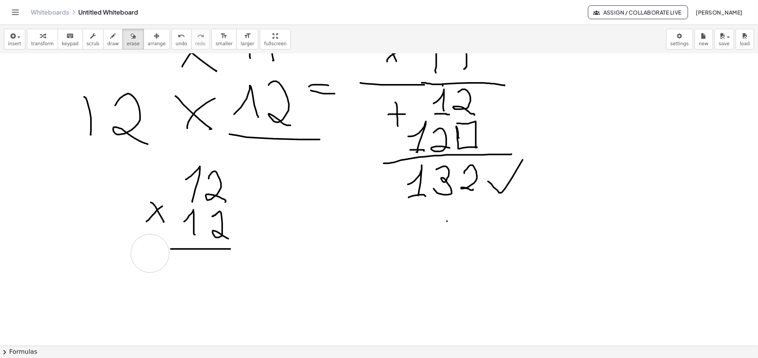
drag, startPoint x: 84, startPoint y: 261, endPoint x: 125, endPoint y: 251, distance: 42.1
click at [144, 253] on div at bounding box center [379, 244] width 758 height 584
click at [109, 33] on button "draw" at bounding box center [113, 39] width 20 height 21
drag, startPoint x: 228, startPoint y: 250, endPoint x: 254, endPoint y: 251, distance: 25.7
click at [254, 251] on div at bounding box center [379, 244] width 758 height 584
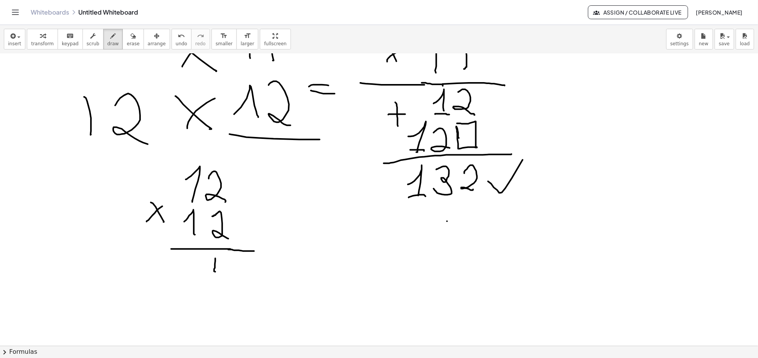
drag, startPoint x: 215, startPoint y: 258, endPoint x: 223, endPoint y: 272, distance: 16.0
click at [223, 272] on div at bounding box center [379, 244] width 758 height 584
drag, startPoint x: 228, startPoint y: 256, endPoint x: 229, endPoint y: 285, distance: 28.8
click at [229, 285] on div at bounding box center [379, 244] width 758 height 584
drag, startPoint x: 222, startPoint y: 272, endPoint x: 228, endPoint y: 273, distance: 5.8
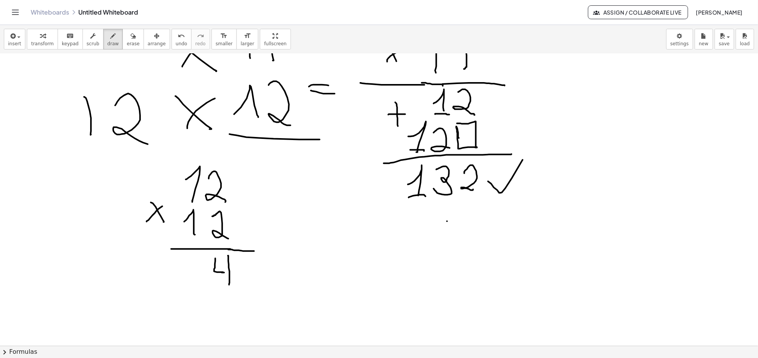
click at [228, 272] on div at bounding box center [379, 244] width 758 height 584
click at [179, 335] on div at bounding box center [379, 244] width 758 height 584
drag, startPoint x: 208, startPoint y: 210, endPoint x: 210, endPoint y: 205, distance: 5.3
click at [210, 206] on div at bounding box center [379, 244] width 758 height 584
drag, startPoint x: 207, startPoint y: 164, endPoint x: 222, endPoint y: 165, distance: 15.0
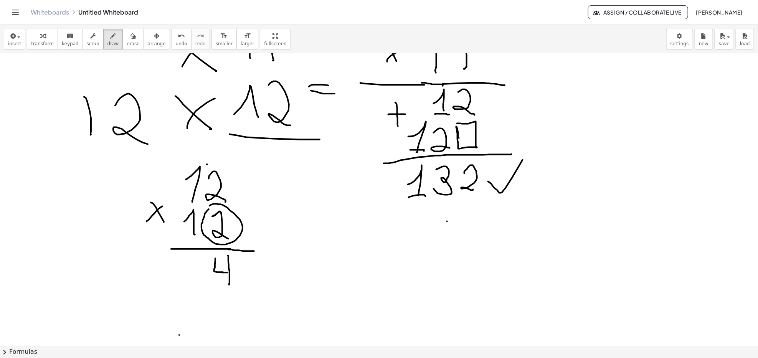
click at [222, 165] on div at bounding box center [379, 244] width 758 height 584
drag, startPoint x: 188, startPoint y: 158, endPoint x: 205, endPoint y: 159, distance: 16.5
click at [205, 159] on div at bounding box center [379, 244] width 758 height 584
drag, startPoint x: 196, startPoint y: 255, endPoint x: 212, endPoint y: 284, distance: 33.1
click at [219, 287] on div at bounding box center [379, 244] width 758 height 584
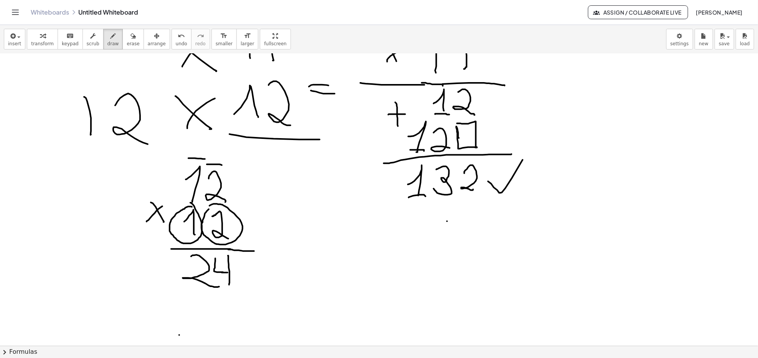
drag, startPoint x: 190, startPoint y: 206, endPoint x: 190, endPoint y: 202, distance: 4.6
click at [190, 202] on div at bounding box center [379, 244] width 758 height 584
drag, startPoint x: 217, startPoint y: 297, endPoint x: 217, endPoint y: 312, distance: 14.6
click at [218, 316] on div at bounding box center [379, 244] width 758 height 584
drag, startPoint x: 226, startPoint y: 295, endPoint x: 221, endPoint y: 314, distance: 19.5
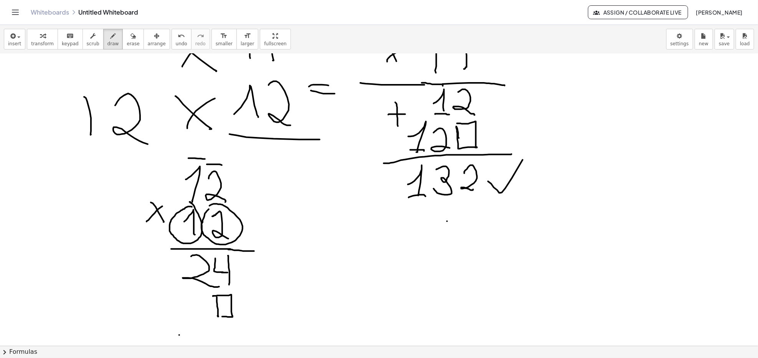
click at [221, 317] on div at bounding box center [379, 244] width 758 height 584
drag, startPoint x: 194, startPoint y: 298, endPoint x: 207, endPoint y: 320, distance: 26.3
click at [207, 320] on div at bounding box center [379, 244] width 758 height 584
drag, startPoint x: 158, startPoint y: 306, endPoint x: 169, endPoint y: 321, distance: 19.2
click at [170, 320] on div at bounding box center [379, 244] width 758 height 584
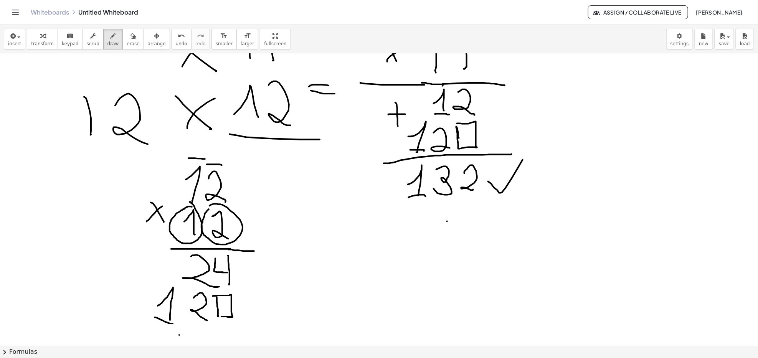
drag, startPoint x: 155, startPoint y: 317, endPoint x: 181, endPoint y: 323, distance: 25.9
click at [181, 323] on div at bounding box center [379, 244] width 758 height 584
drag, startPoint x: 130, startPoint y: 329, endPoint x: 276, endPoint y: 325, distance: 146.3
click at [276, 325] on div at bounding box center [379, 244] width 758 height 584
drag, startPoint x: 141, startPoint y: 282, endPoint x: 140, endPoint y: 287, distance: 5.0
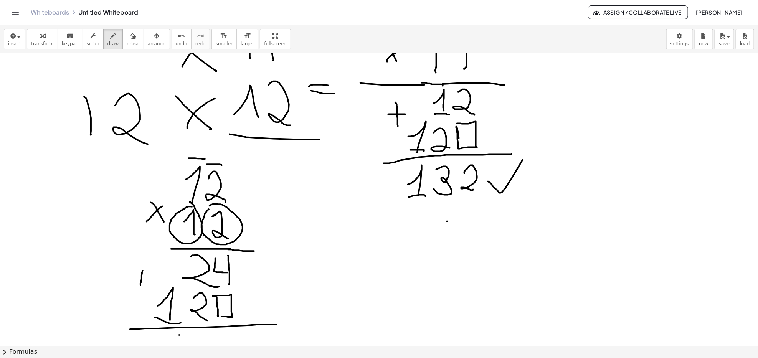
click at [140, 287] on div at bounding box center [379, 244] width 758 height 584
drag, startPoint x: 133, startPoint y: 278, endPoint x: 147, endPoint y: 279, distance: 13.8
click at [147, 279] on div at bounding box center [379, 244] width 758 height 584
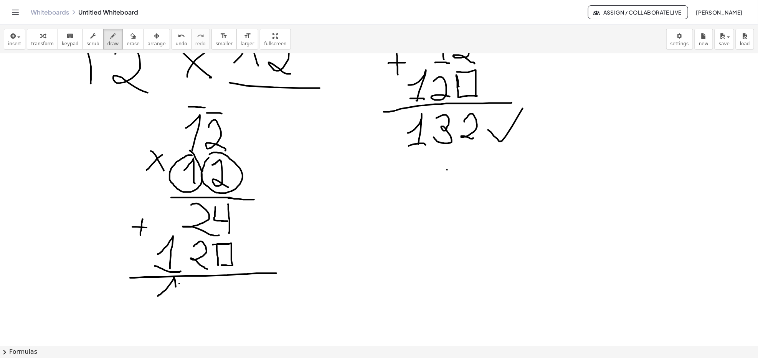
drag, startPoint x: 160, startPoint y: 295, endPoint x: 192, endPoint y: 291, distance: 31.7
click at [179, 302] on div at bounding box center [379, 192] width 758 height 584
drag, startPoint x: 200, startPoint y: 281, endPoint x: 203, endPoint y: 293, distance: 11.9
click at [202, 293] on div at bounding box center [379, 192] width 758 height 584
drag, startPoint x: 205, startPoint y: 285, endPoint x: 208, endPoint y: 304, distance: 19.1
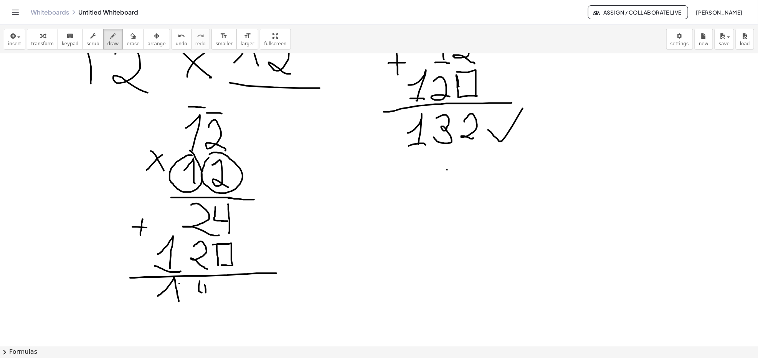
click at [208, 304] on div at bounding box center [379, 192] width 758 height 584
drag, startPoint x: 217, startPoint y: 286, endPoint x: 221, endPoint y: 291, distance: 7.1
click at [221, 291] on div at bounding box center [379, 192] width 758 height 584
drag, startPoint x: 230, startPoint y: 280, endPoint x: 232, endPoint y: 302, distance: 22.3
click at [232, 302] on div at bounding box center [379, 192] width 758 height 584
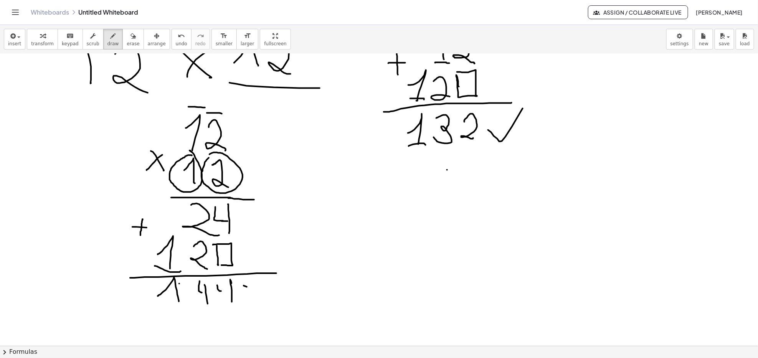
drag, startPoint x: 247, startPoint y: 287, endPoint x: 329, endPoint y: 208, distance: 114.0
click at [291, 239] on div at bounding box center [379, 192] width 758 height 584
drag, startPoint x: 220, startPoint y: 289, endPoint x: 237, endPoint y: 289, distance: 16.9
click at [235, 289] on div at bounding box center [379, 192] width 758 height 584
drag, startPoint x: 252, startPoint y: 357, endPoint x: 269, endPoint y: 349, distance: 18.4
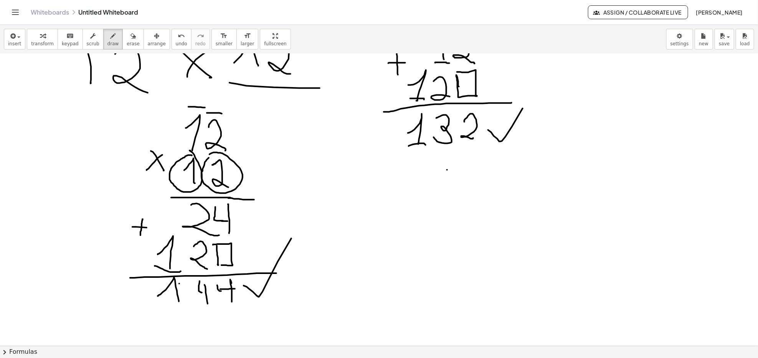
click at [269, 349] on button "chevron_right Formulas" at bounding box center [379, 352] width 758 height 12
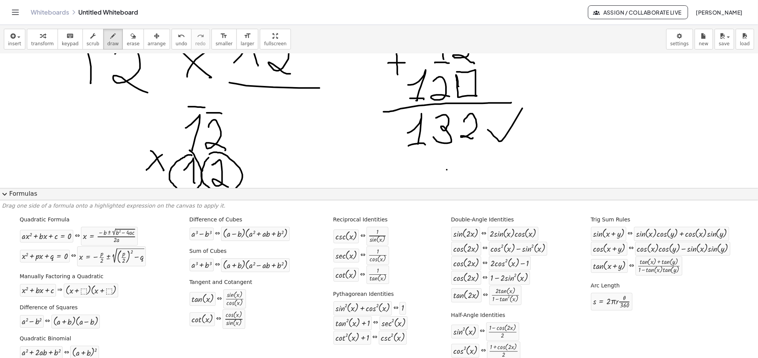
click at [19, 191] on button "expand_more Formulas" at bounding box center [379, 194] width 758 height 12
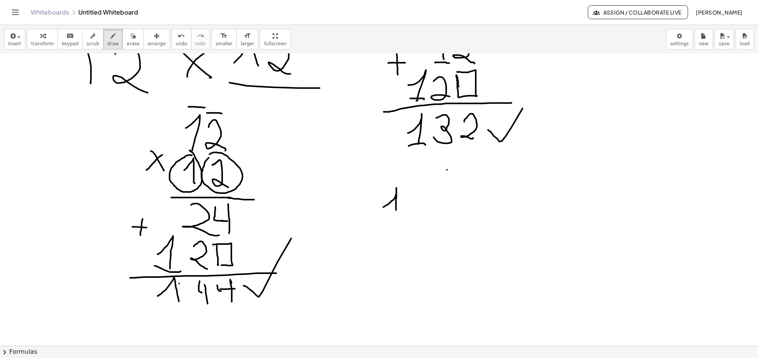
drag, startPoint x: 383, startPoint y: 207, endPoint x: 398, endPoint y: 218, distance: 18.1
click at [398, 217] on div at bounding box center [379, 192] width 758 height 584
drag, startPoint x: 407, startPoint y: 196, endPoint x: 429, endPoint y: 214, distance: 28.6
click at [429, 214] on div at bounding box center [379, 192] width 758 height 584
drag, startPoint x: 357, startPoint y: 231, endPoint x: 370, endPoint y: 243, distance: 17.4
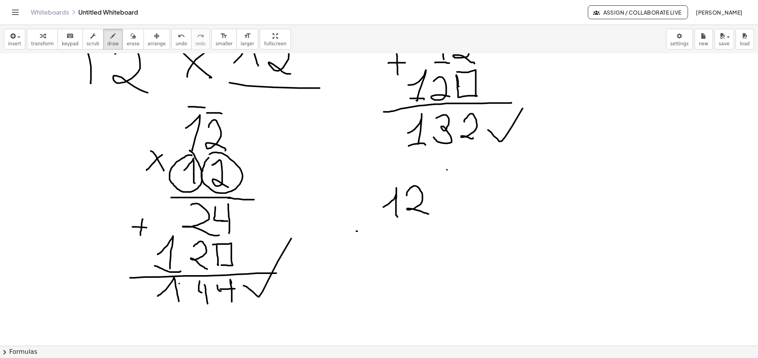
click at [370, 242] on div at bounding box center [379, 192] width 758 height 584
drag, startPoint x: 419, startPoint y: 191, endPoint x: 412, endPoint y: 210, distance: 19.7
click at [412, 210] on div at bounding box center [379, 192] width 758 height 584
drag, startPoint x: 365, startPoint y: 248, endPoint x: 361, endPoint y: 240, distance: 8.1
click at [364, 246] on div at bounding box center [379, 192] width 758 height 584
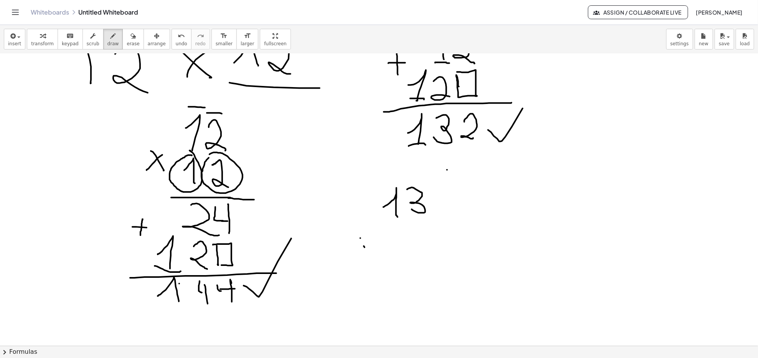
drag, startPoint x: 360, startPoint y: 238, endPoint x: 375, endPoint y: 253, distance: 20.9
click at [377, 253] on div at bounding box center [379, 192] width 758 height 584
drag, startPoint x: 364, startPoint y: 253, endPoint x: 380, endPoint y: 239, distance: 21.2
click at [378, 239] on div at bounding box center [379, 192] width 758 height 584
drag, startPoint x: 390, startPoint y: 246, endPoint x: 399, endPoint y: 253, distance: 11.5
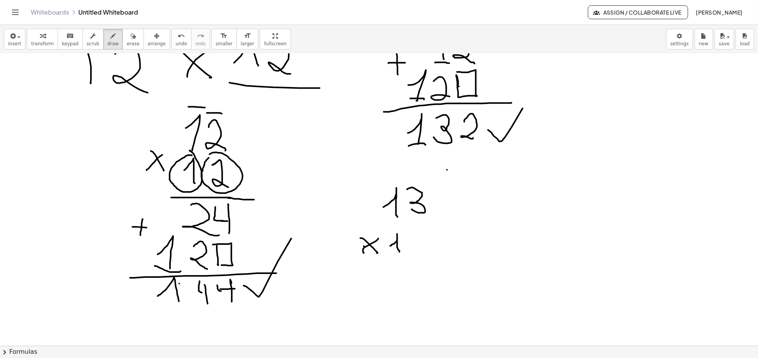
click at [399, 253] on div at bounding box center [379, 192] width 758 height 584
drag, startPoint x: 416, startPoint y: 235, endPoint x: 421, endPoint y: 251, distance: 16.1
click at [432, 251] on div at bounding box center [379, 192] width 758 height 584
drag, startPoint x: 348, startPoint y: 267, endPoint x: 461, endPoint y: 264, distance: 113.3
click at [461, 264] on div at bounding box center [379, 192] width 758 height 584
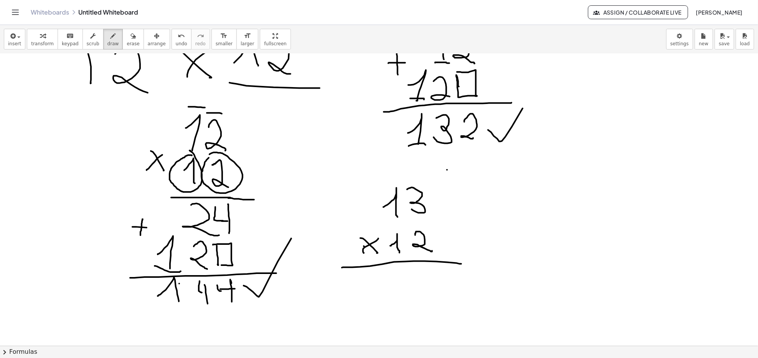
click at [518, 143] on div at bounding box center [379, 192] width 758 height 584
drag, startPoint x: 403, startPoint y: 269, endPoint x: 420, endPoint y: 274, distance: 18.2
click at [423, 272] on div at bounding box center [379, 192] width 758 height 584
click at [127, 45] on span "erase" at bounding box center [133, 43] width 13 height 5
drag, startPoint x: 431, startPoint y: 280, endPoint x: 351, endPoint y: 291, distance: 80.2
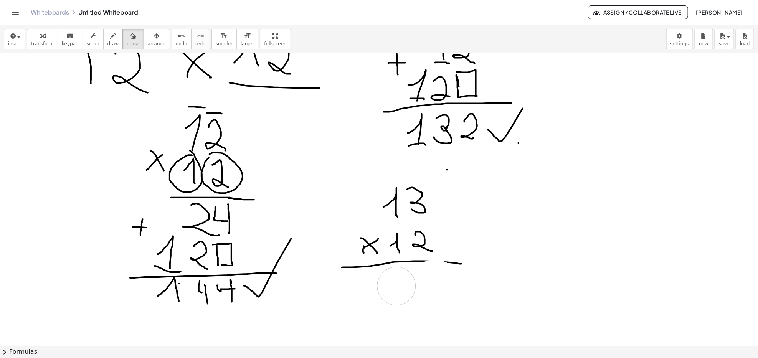
click at [389, 289] on div at bounding box center [379, 192] width 758 height 584
click at [122, 45] on button "erase" at bounding box center [132, 39] width 21 height 21
click at [107, 41] on span "draw" at bounding box center [113, 43] width 12 height 5
drag, startPoint x: 422, startPoint y: 261, endPoint x: 449, endPoint y: 263, distance: 26.6
click at [449, 263] on div at bounding box center [379, 192] width 758 height 584
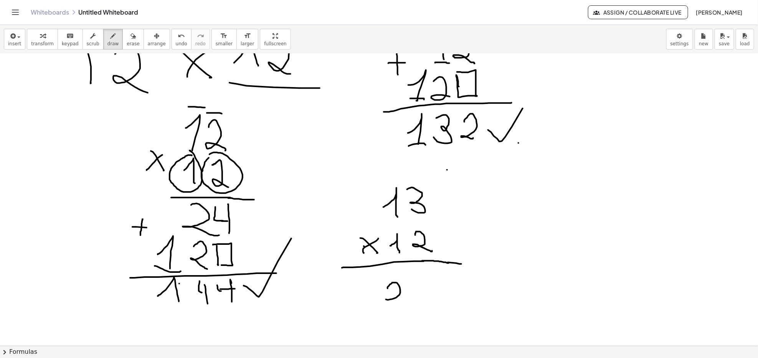
drag, startPoint x: 388, startPoint y: 289, endPoint x: 412, endPoint y: 299, distance: 26.4
click at [410, 299] on div at bounding box center [379, 192] width 758 height 584
drag, startPoint x: 417, startPoint y: 279, endPoint x: 433, endPoint y: 261, distance: 24.2
click at [416, 292] on div at bounding box center [379, 192] width 758 height 584
drag, startPoint x: 347, startPoint y: 293, endPoint x: 346, endPoint y: 311, distance: 18.4
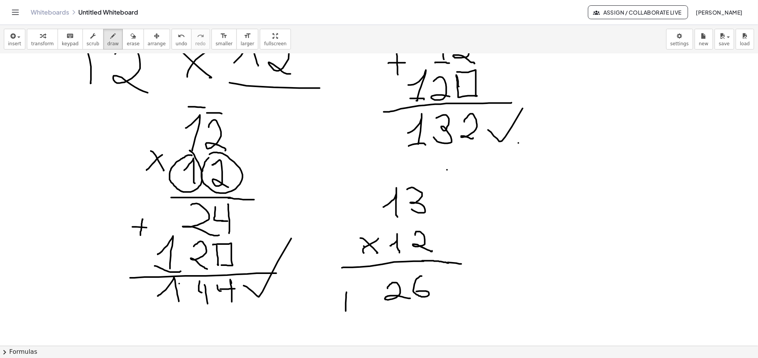
click at [346, 311] on div at bounding box center [379, 192] width 758 height 584
drag, startPoint x: 337, startPoint y: 302, endPoint x: 352, endPoint y: 315, distance: 19.6
click at [351, 304] on div at bounding box center [379, 192] width 758 height 584
drag, startPoint x: 347, startPoint y: 334, endPoint x: 468, endPoint y: 336, distance: 120.9
click at [468, 336] on div at bounding box center [379, 192] width 758 height 584
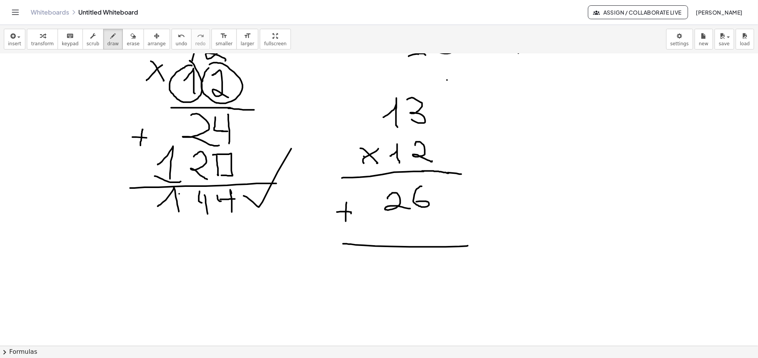
scroll to position [256, 0]
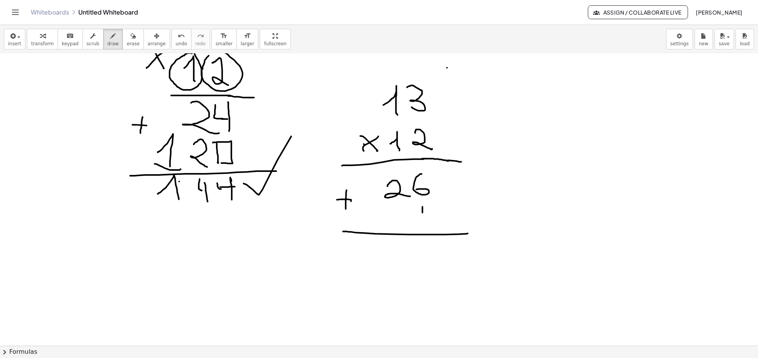
drag, startPoint x: 423, startPoint y: 207, endPoint x: 424, endPoint y: 228, distance: 21.5
click at [424, 228] on div at bounding box center [379, 90] width 758 height 584
drag, startPoint x: 430, startPoint y: 206, endPoint x: 424, endPoint y: 229, distance: 24.3
click at [425, 229] on div at bounding box center [379, 90] width 758 height 584
drag, startPoint x: 368, startPoint y: 251, endPoint x: 376, endPoint y: 246, distance: 9.2
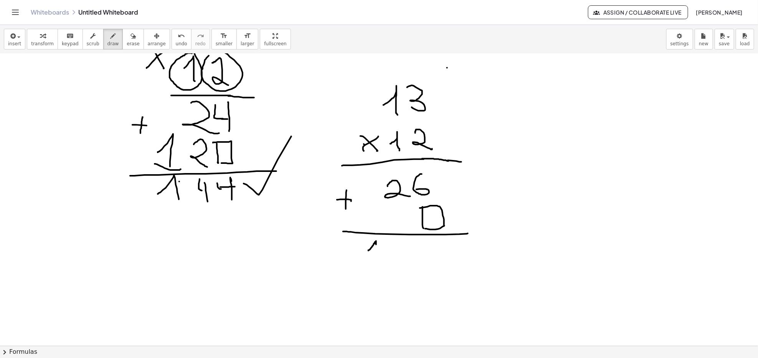
click at [376, 246] on div at bounding box center [379, 90] width 758 height 584
drag, startPoint x: 376, startPoint y: 246, endPoint x: 391, endPoint y: 253, distance: 16.5
click at [379, 265] on div at bounding box center [379, 90] width 758 height 584
drag, startPoint x: 396, startPoint y: 244, endPoint x: 402, endPoint y: 244, distance: 5.8
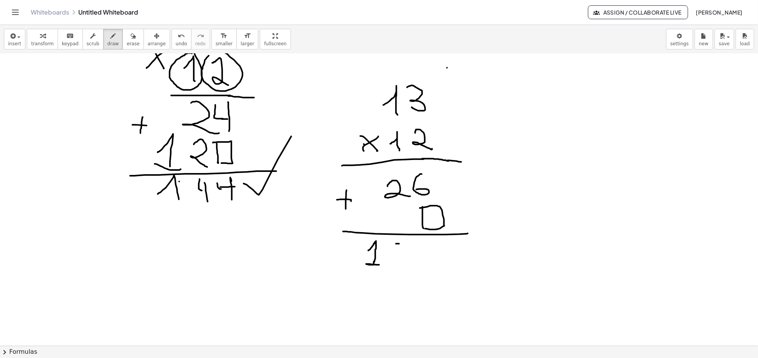
click at [402, 244] on div at bounding box center [379, 90] width 758 height 584
drag, startPoint x: 396, startPoint y: 243, endPoint x: 421, endPoint y: 256, distance: 28.8
click at [392, 260] on div at bounding box center [379, 90] width 758 height 584
drag, startPoint x: 431, startPoint y: 243, endPoint x: 424, endPoint y: 261, distance: 18.7
click at [424, 259] on div at bounding box center [379, 90] width 758 height 584
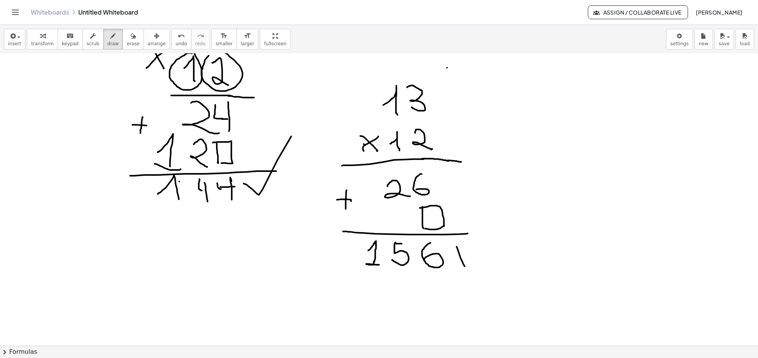
drag, startPoint x: 457, startPoint y: 247, endPoint x: 556, endPoint y: 119, distance: 162.1
click at [500, 194] on div at bounding box center [379, 90] width 758 height 584
drag, startPoint x: 394, startPoint y: 211, endPoint x: 387, endPoint y: 222, distance: 13.1
click at [388, 223] on div at bounding box center [379, 90] width 758 height 584
drag, startPoint x: 368, startPoint y: 213, endPoint x: 371, endPoint y: 223, distance: 10.8
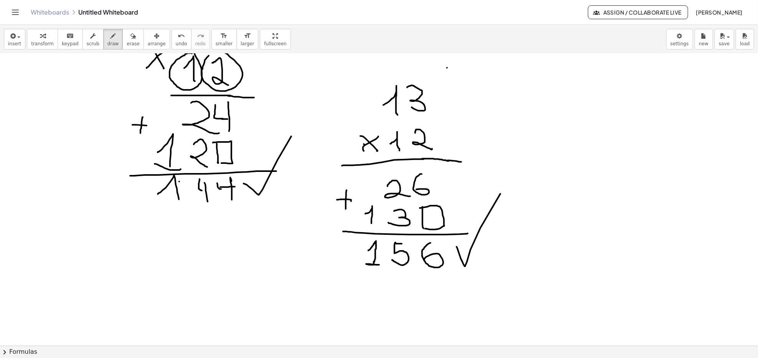
click at [371, 223] on div at bounding box center [379, 90] width 758 height 584
drag, startPoint x: 369, startPoint y: 223, endPoint x: 373, endPoint y: 224, distance: 4.2
click at [373, 224] on div at bounding box center [379, 90] width 758 height 584
drag, startPoint x: 504, startPoint y: 222, endPoint x: 526, endPoint y: 106, distance: 118.6
click at [514, 178] on div at bounding box center [379, 90] width 758 height 584
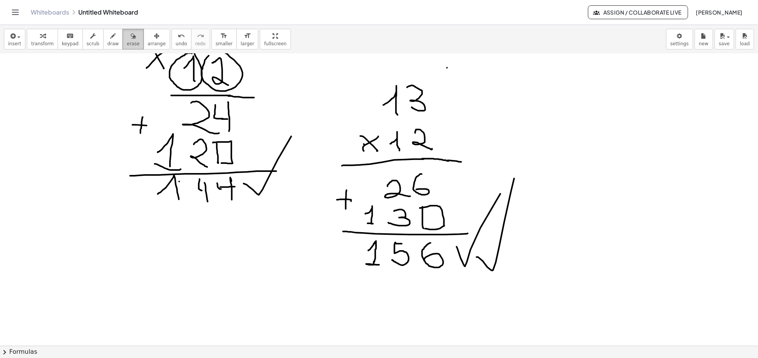
click at [122, 48] on button "erase" at bounding box center [132, 39] width 21 height 21
drag, startPoint x: 509, startPoint y: 164, endPoint x: 487, endPoint y: 289, distance: 126.2
click at [475, 266] on div at bounding box center [379, 90] width 758 height 584
drag, startPoint x: 561, startPoint y: 231, endPoint x: 550, endPoint y: 232, distance: 11.5
click at [550, 232] on div at bounding box center [379, 90] width 758 height 584
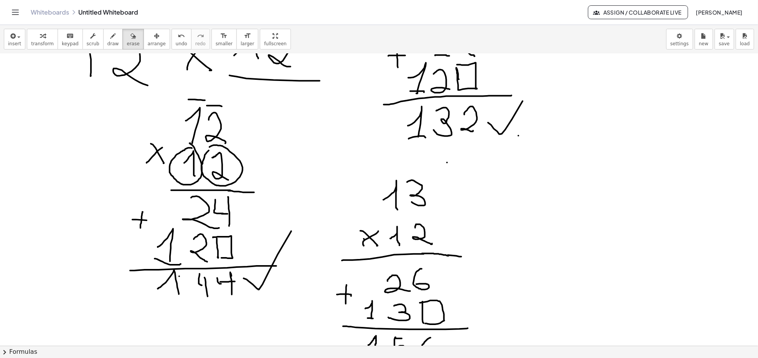
scroll to position [205, 0]
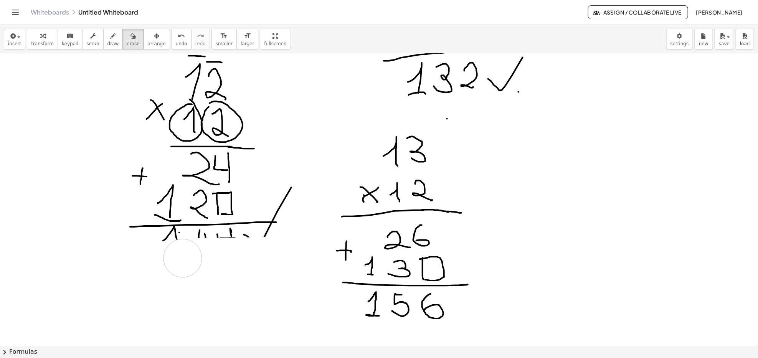
drag, startPoint x: 189, startPoint y: 258, endPoint x: 172, endPoint y: 260, distance: 17.4
click at [172, 260] on div at bounding box center [379, 141] width 758 height 584
click at [103, 38] on button "draw" at bounding box center [113, 39] width 20 height 21
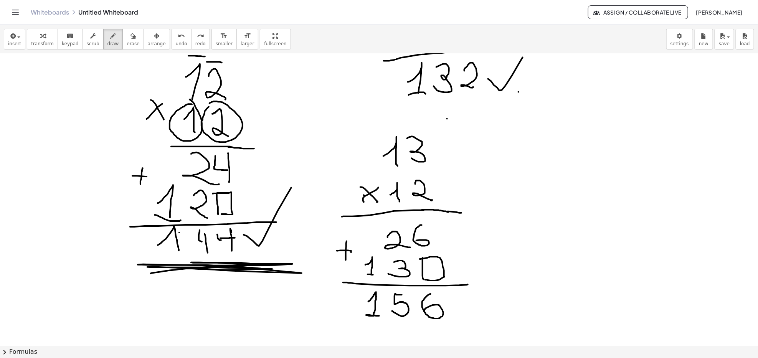
drag, startPoint x: 289, startPoint y: 264, endPoint x: 158, endPoint y: 268, distance: 131.3
click at [158, 268] on div at bounding box center [379, 141] width 758 height 584
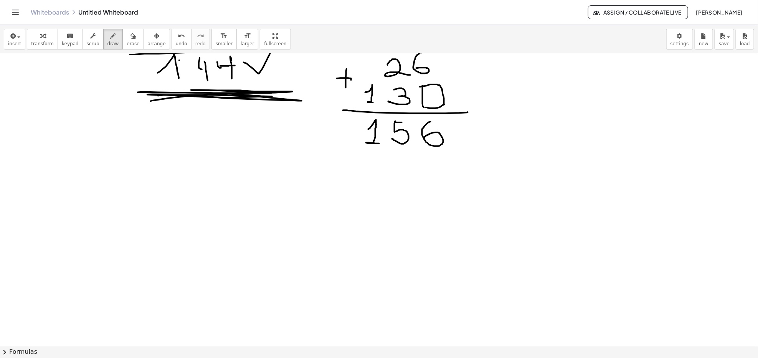
scroll to position [446, 0]
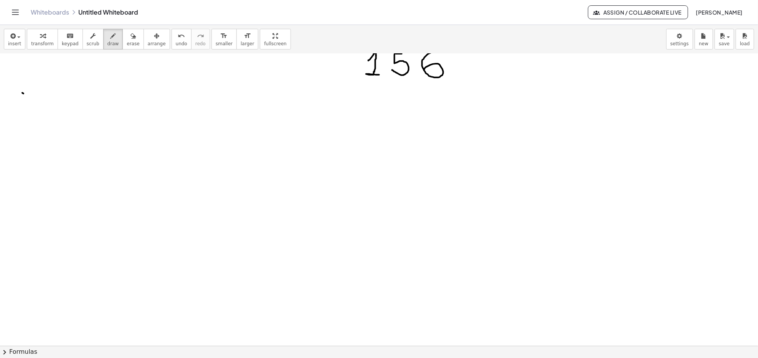
drag, startPoint x: 23, startPoint y: 93, endPoint x: 20, endPoint y: 96, distance: 4.1
click at [20, 96] on div at bounding box center [379, 46] width 758 height 876
drag, startPoint x: 21, startPoint y: 93, endPoint x: 29, endPoint y: 105, distance: 14.2
click at [28, 105] on div at bounding box center [379, 46] width 758 height 876
drag, startPoint x: 30, startPoint y: 91, endPoint x: 32, endPoint y: 113, distance: 22.0
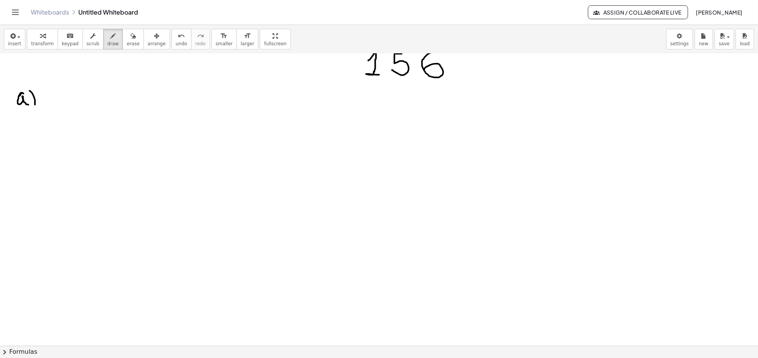
click at [33, 113] on div at bounding box center [379, 46] width 758 height 876
drag, startPoint x: 50, startPoint y: 96, endPoint x: 54, endPoint y: 109, distance: 14.3
click at [54, 109] on div at bounding box center [379, 46] width 758 height 876
drag, startPoint x: 70, startPoint y: 92, endPoint x: 81, endPoint y: 90, distance: 10.5
click at [81, 90] on div at bounding box center [379, 46] width 758 height 876
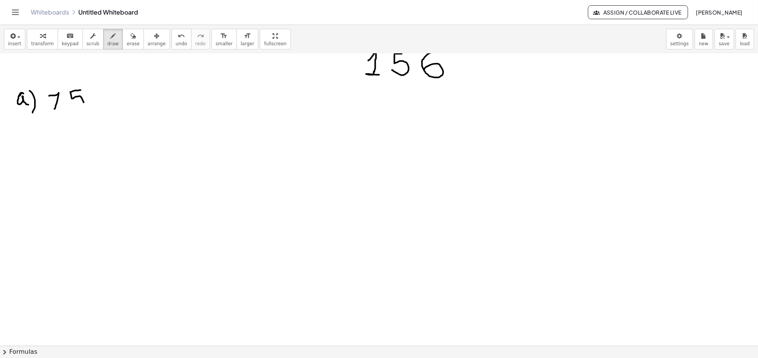
drag, startPoint x: 71, startPoint y: 92, endPoint x: 66, endPoint y: 109, distance: 17.0
click at [70, 106] on div at bounding box center [379, 46] width 758 height 876
drag, startPoint x: 42, startPoint y: 124, endPoint x: 51, endPoint y: 131, distance: 11.8
click at [51, 131] on div at bounding box center [379, 46] width 758 height 876
drag, startPoint x: 45, startPoint y: 126, endPoint x: 51, endPoint y: 121, distance: 7.9
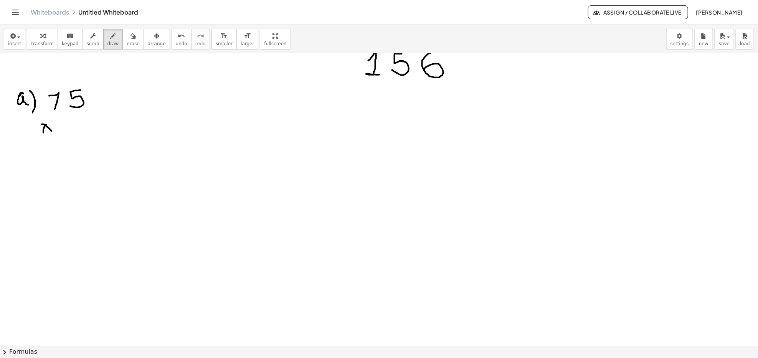
click at [48, 123] on div at bounding box center [379, 46] width 758 height 876
drag, startPoint x: 75, startPoint y: 118, endPoint x: 66, endPoint y: 130, distance: 14.8
click at [68, 129] on div at bounding box center [379, 46] width 758 height 876
drag, startPoint x: 103, startPoint y: 142, endPoint x: 132, endPoint y: 140, distance: 29.6
click at [132, 140] on div at bounding box center [379, 46] width 758 height 876
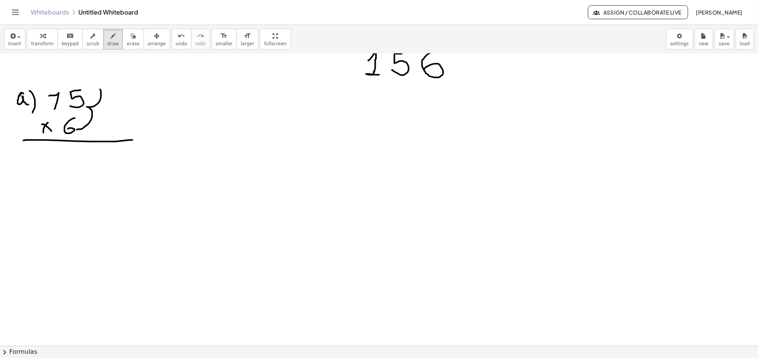
drag, startPoint x: 77, startPoint y: 130, endPoint x: 89, endPoint y: 78, distance: 53.2
click at [93, 82] on div at bounding box center [379, 46] width 758 height 876
click at [65, 81] on div at bounding box center [379, 46] width 758 height 876
click at [122, 42] on button "erase" at bounding box center [132, 39] width 21 height 21
drag, startPoint x: 163, startPoint y: 145, endPoint x: 111, endPoint y: 137, distance: 53.2
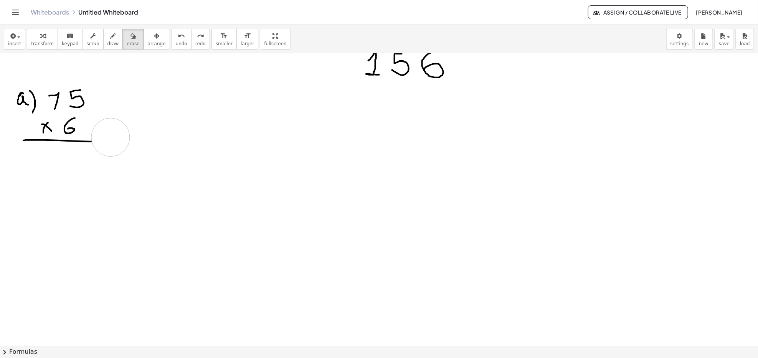
click at [111, 137] on div at bounding box center [379, 46] width 758 height 876
click at [111, 40] on icon "button" at bounding box center [113, 35] width 5 height 9
drag, startPoint x: 155, startPoint y: 97, endPoint x: 155, endPoint y: 106, distance: 8.1
click at [155, 107] on div at bounding box center [379, 46] width 758 height 876
drag, startPoint x: 167, startPoint y: 89, endPoint x: 168, endPoint y: 109, distance: 19.7
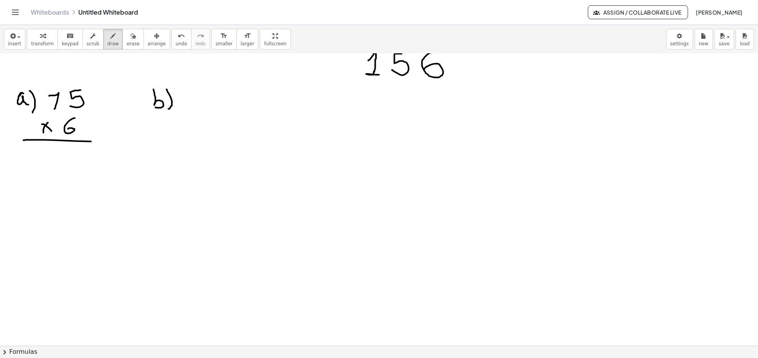
click at [168, 109] on div at bounding box center [379, 46] width 758 height 876
drag, startPoint x: 195, startPoint y: 92, endPoint x: 213, endPoint y: 101, distance: 20.4
click at [209, 109] on div at bounding box center [379, 46] width 758 height 876
drag, startPoint x: 214, startPoint y: 97, endPoint x: 222, endPoint y: 104, distance: 10.3
click at [222, 104] on div at bounding box center [379, 46] width 758 height 876
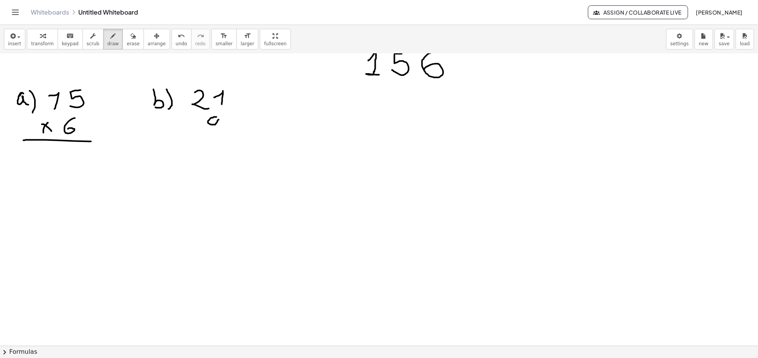
click at [218, 115] on div at bounding box center [379, 46] width 758 height 876
click at [214, 125] on div at bounding box center [379, 46] width 758 height 876
drag, startPoint x: 183, startPoint y: 123, endPoint x: 189, endPoint y: 134, distance: 12.0
click at [189, 133] on div at bounding box center [379, 46] width 758 height 876
drag, startPoint x: 185, startPoint y: 130, endPoint x: 192, endPoint y: 125, distance: 8.5
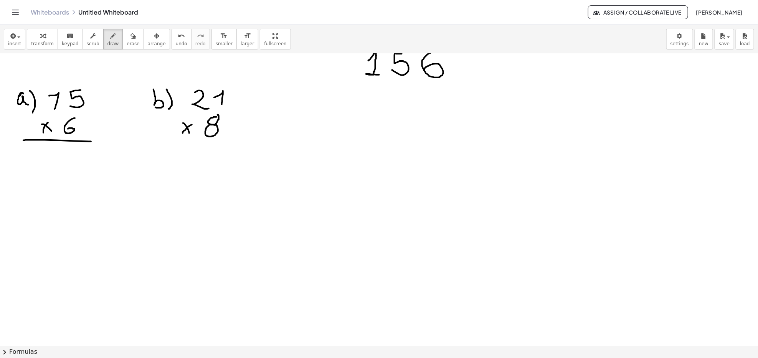
click at [192, 125] on div at bounding box center [379, 46] width 758 height 876
drag, startPoint x: 167, startPoint y: 137, endPoint x: 238, endPoint y: 140, distance: 70.3
click at [238, 140] on div at bounding box center [379, 46] width 758 height 876
drag, startPoint x: 295, startPoint y: 106, endPoint x: 304, endPoint y: 111, distance: 10.3
click at [303, 111] on div at bounding box center [379, 46] width 758 height 876
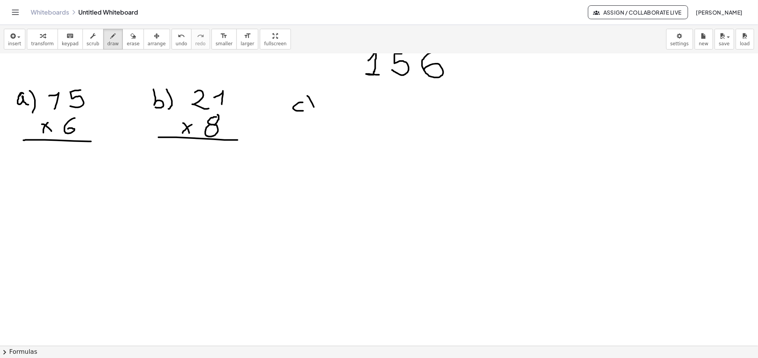
drag, startPoint x: 307, startPoint y: 96, endPoint x: 321, endPoint y: 120, distance: 27.7
click at [311, 117] on div at bounding box center [379, 46] width 758 height 876
drag, startPoint x: 341, startPoint y: 99, endPoint x: 342, endPoint y: 109, distance: 10.0
click at [342, 109] on div at bounding box center [379, 46] width 758 height 876
drag, startPoint x: 353, startPoint y: 99, endPoint x: 361, endPoint y: 97, distance: 8.1
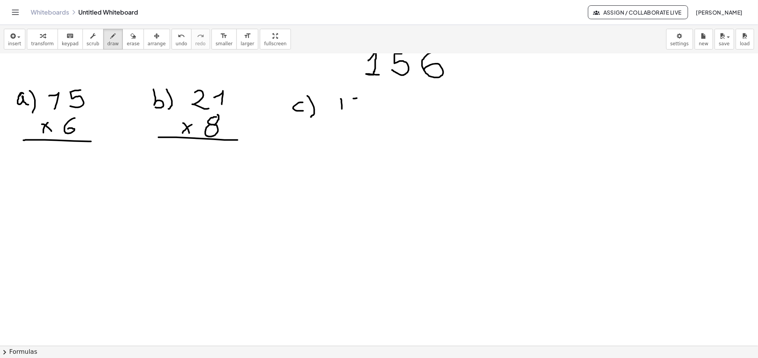
click at [362, 97] on div at bounding box center [379, 46] width 758 height 876
drag, startPoint x: 352, startPoint y: 100, endPoint x: 352, endPoint y: 114, distance: 13.8
click at [352, 112] on div at bounding box center [379, 46] width 758 height 876
click at [342, 135] on div at bounding box center [379, 46] width 758 height 876
drag, startPoint x: 338, startPoint y: 129, endPoint x: 350, endPoint y: 124, distance: 12.5
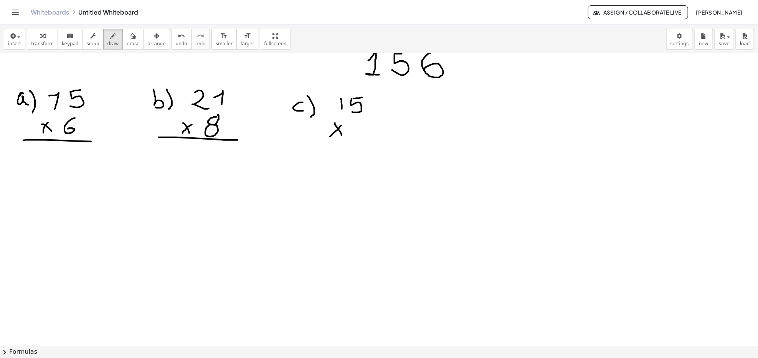
click at [343, 124] on div at bounding box center [379, 46] width 758 height 876
drag, startPoint x: 356, startPoint y: 121, endPoint x: 346, endPoint y: 141, distance: 22.3
click at [352, 137] on div at bounding box center [379, 46] width 758 height 876
drag, startPoint x: 330, startPoint y: 140, endPoint x: 383, endPoint y: 143, distance: 53.0
click at [383, 142] on div at bounding box center [379, 46] width 758 height 876
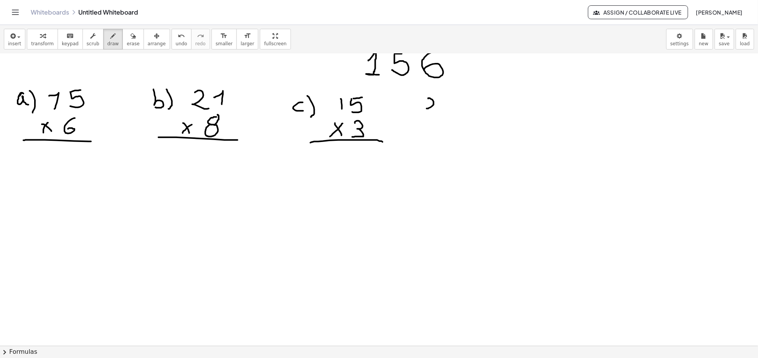
drag, startPoint x: 428, startPoint y: 99, endPoint x: 449, endPoint y: 107, distance: 22.6
click at [442, 111] on div at bounding box center [379, 46] width 758 height 876
drag, startPoint x: 445, startPoint y: 98, endPoint x: 447, endPoint y: 107, distance: 9.4
click at [449, 113] on div at bounding box center [379, 46] width 758 height 876
drag, startPoint x: 447, startPoint y: 107, endPoint x: 457, endPoint y: 107, distance: 10.0
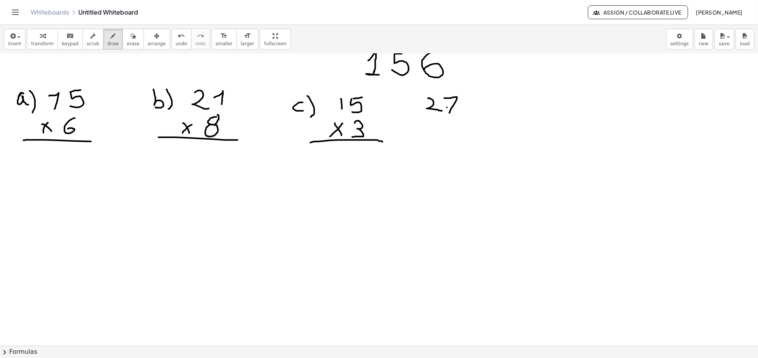
click at [457, 107] on div at bounding box center [379, 46] width 758 height 876
click at [436, 135] on div at bounding box center [379, 46] width 758 height 876
click at [439, 124] on div at bounding box center [379, 46] width 758 height 876
click at [453, 135] on div at bounding box center [379, 46] width 758 height 876
click at [463, 143] on div at bounding box center [379, 46] width 758 height 876
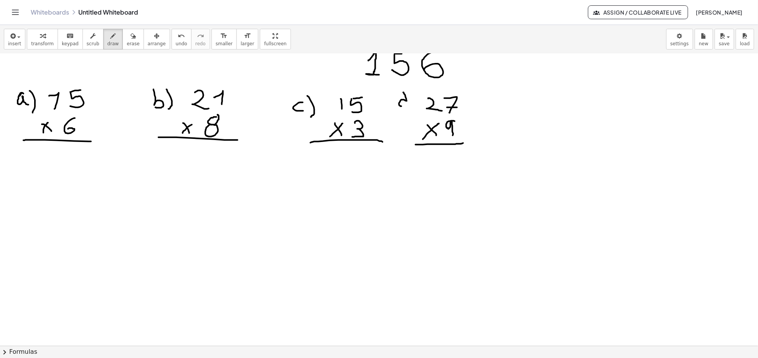
click at [406, 106] on div at bounding box center [379, 46] width 758 height 876
click at [414, 108] on div at bounding box center [379, 46] width 758 height 876
click at [513, 102] on div at bounding box center [379, 46] width 758 height 876
click at [518, 111] on div at bounding box center [379, 46] width 758 height 876
click at [562, 110] on div at bounding box center [379, 46] width 758 height 876
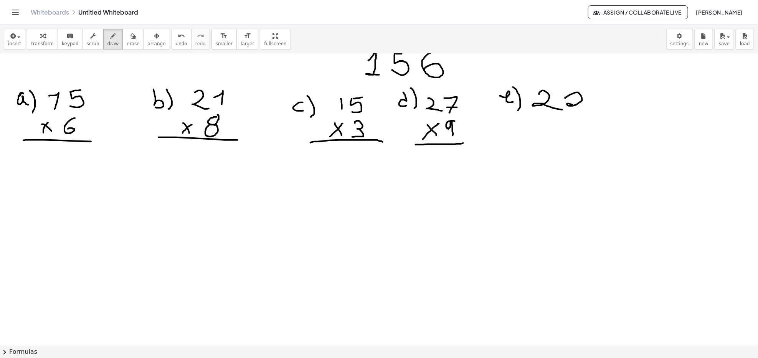
click at [584, 109] on div at bounding box center [379, 46] width 758 height 876
click at [525, 132] on div at bounding box center [379, 46] width 758 height 876
click at [527, 122] on div at bounding box center [379, 46] width 758 height 876
click at [568, 134] on div at bounding box center [379, 46] width 758 height 876
click at [580, 128] on div at bounding box center [379, 46] width 758 height 876
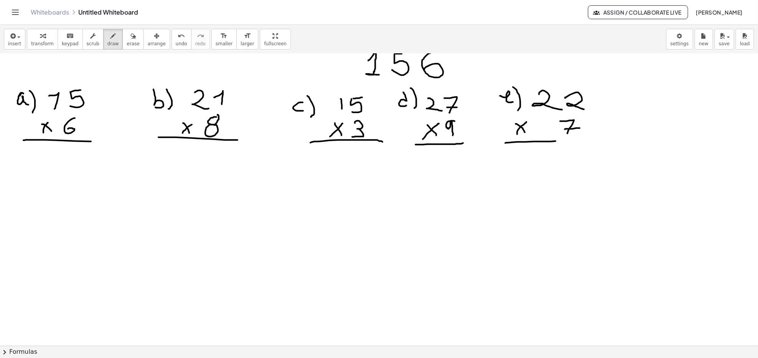
click at [598, 139] on div at bounding box center [379, 46] width 758 height 876
click at [21, 175] on div at bounding box center [379, 46] width 758 height 876
click at [26, 166] on div at bounding box center [379, 46] width 758 height 876
click at [26, 171] on div at bounding box center [379, 46] width 758 height 876
click at [24, 181] on div at bounding box center [379, 46] width 758 height 876
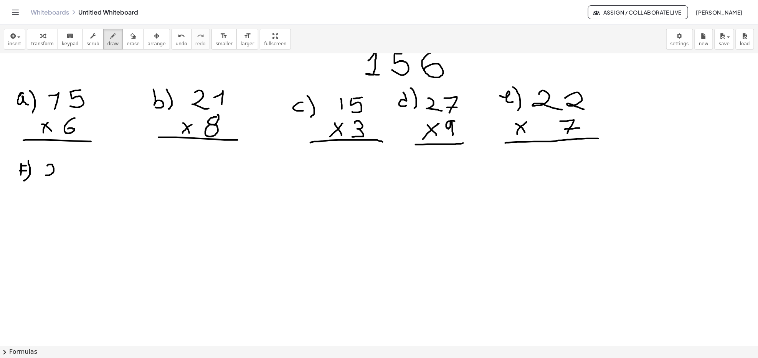
click at [61, 177] on div at bounding box center [379, 46] width 758 height 876
click at [65, 165] on div at bounding box center [379, 46] width 758 height 876
click at [44, 195] on div at bounding box center [379, 46] width 758 height 876
click at [46, 186] on div at bounding box center [379, 46] width 758 height 876
click at [64, 197] on div at bounding box center [379, 46] width 758 height 876
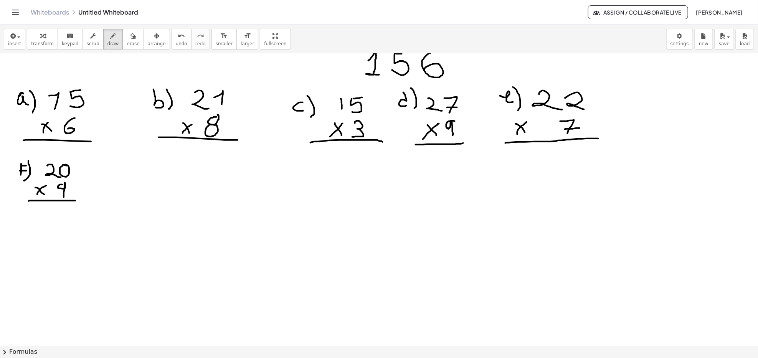
click at [78, 201] on div at bounding box center [379, 46] width 758 height 876
click at [143, 170] on div at bounding box center [379, 46] width 758 height 876
click at [145, 180] on div at bounding box center [379, 46] width 758 height 876
click at [169, 176] on div at bounding box center [379, 46] width 758 height 876
click at [197, 175] on div at bounding box center [379, 46] width 758 height 876
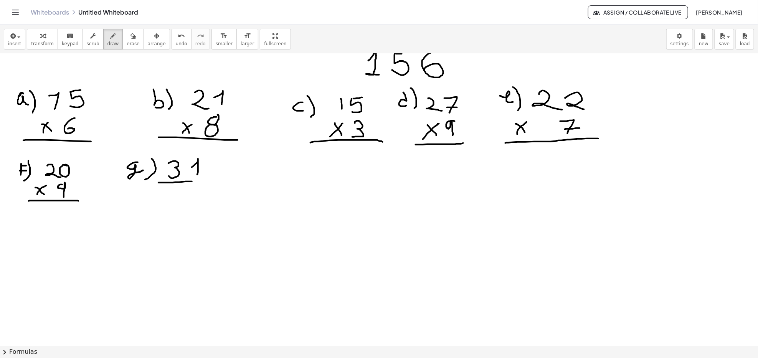
click at [197, 182] on div at bounding box center [379, 46] width 758 height 876
click at [191, 185] on div at bounding box center [379, 46] width 758 height 876
click at [191, 192] on div at bounding box center [379, 46] width 758 height 876
click at [161, 198] on div at bounding box center [379, 46] width 758 height 876
click at [167, 189] on div at bounding box center [379, 46] width 758 height 876
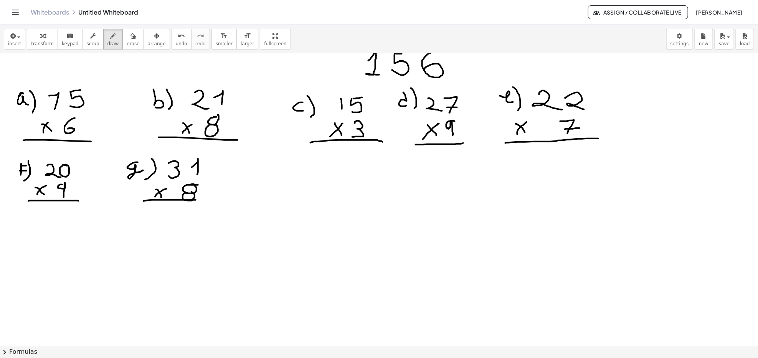
click at [198, 200] on div at bounding box center [379, 46] width 758 height 876
click at [263, 176] on div at bounding box center [379, 46] width 758 height 876
click at [274, 179] on div at bounding box center [379, 46] width 758 height 876
click at [309, 178] on div at bounding box center [379, 46] width 758 height 876
click at [344, 181] on div at bounding box center [379, 46] width 758 height 876
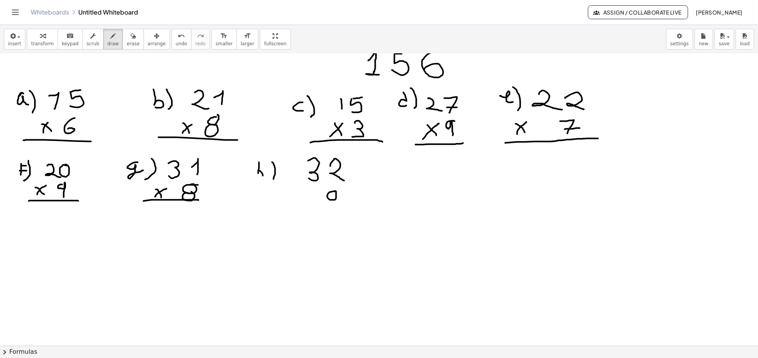
click at [333, 191] on div at bounding box center [379, 46] width 758 height 876
click at [332, 200] on div at bounding box center [379, 46] width 758 height 876
click at [301, 199] on div at bounding box center [379, 46] width 758 height 876
click at [306, 190] on div at bounding box center [379, 46] width 758 height 876
click at [351, 213] on div at bounding box center [379, 46] width 758 height 876
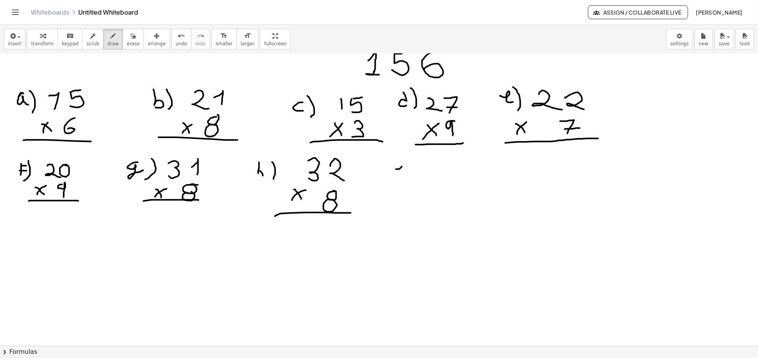
click at [402, 173] on div at bounding box center [379, 46] width 758 height 876
click at [403, 159] on div at bounding box center [379, 46] width 758 height 876
click at [409, 177] on div at bounding box center [379, 46] width 758 height 876
click at [444, 178] on div at bounding box center [379, 46] width 758 height 876
click at [462, 173] on div at bounding box center [379, 46] width 758 height 876
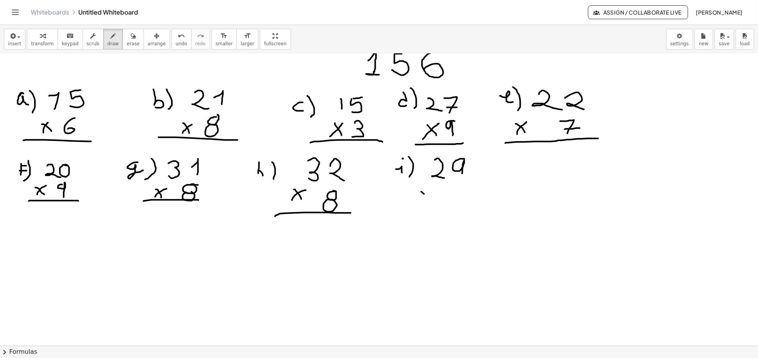
click at [429, 200] on div at bounding box center [379, 46] width 758 height 876
click at [428, 192] on div at bounding box center [379, 46] width 758 height 876
click at [461, 186] on div at bounding box center [379, 46] width 758 height 876
click at [453, 201] on div at bounding box center [379, 46] width 758 height 876
click at [465, 213] on div at bounding box center [379, 46] width 758 height 876
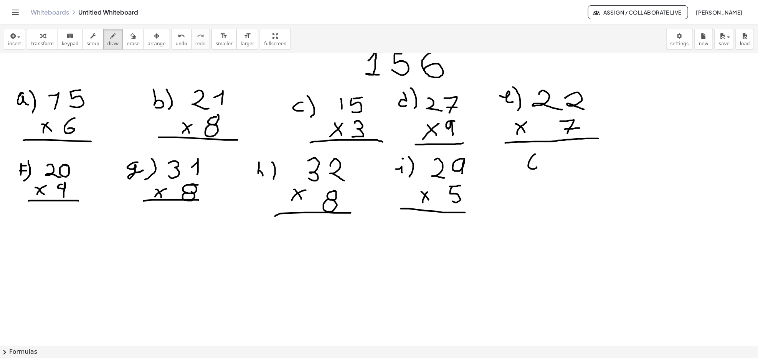
click at [532, 166] on div at bounding box center [379, 46] width 758 height 876
click at [549, 163] on div at bounding box center [379, 46] width 758 height 876
click at [526, 171] on div at bounding box center [379, 46] width 758 height 876
click at [550, 167] on div at bounding box center [379, 46] width 758 height 876
click at [519, 195] on div at bounding box center [379, 46] width 758 height 876
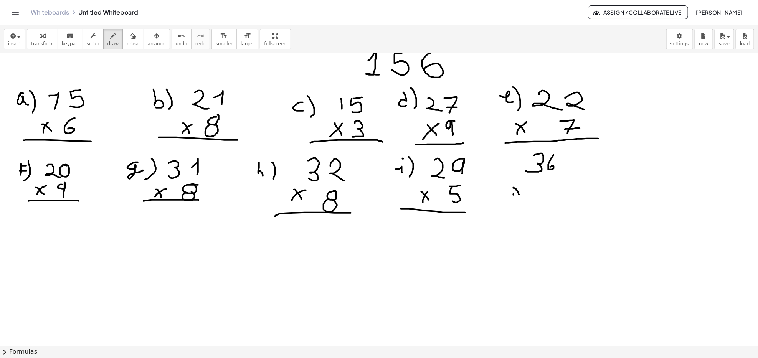
click at [521, 187] on div at bounding box center [379, 46] width 758 height 876
click at [547, 185] on div at bounding box center [379, 46] width 758 height 876
click at [550, 193] on div at bounding box center [379, 46] width 758 height 876
click at [569, 202] on div at bounding box center [379, 46] width 758 height 876
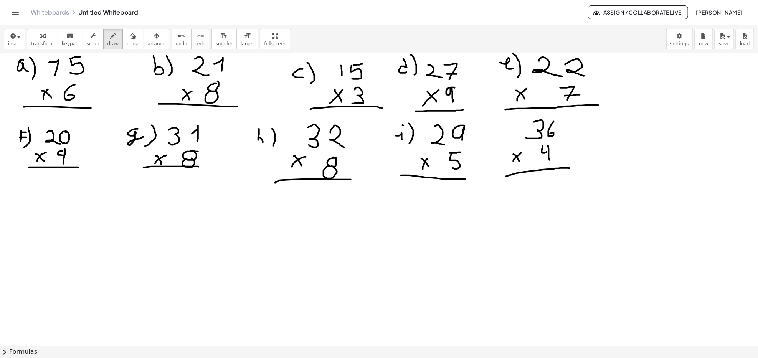
scroll to position [497, 0]
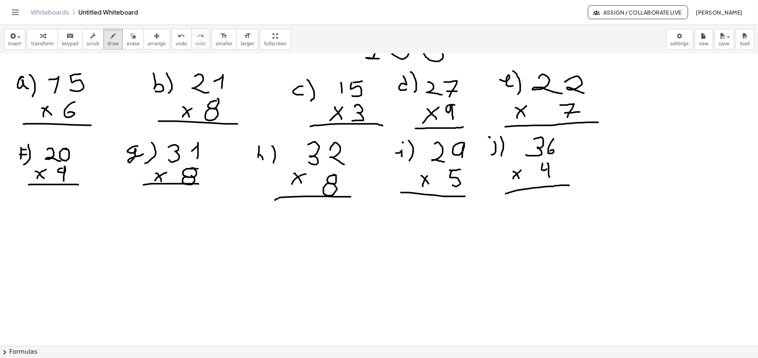
scroll to position [446, 0]
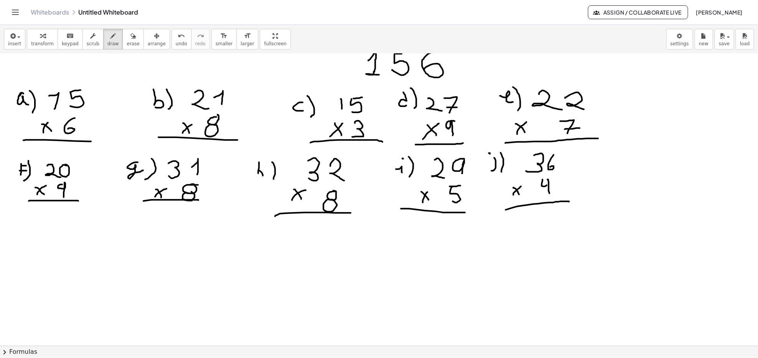
click at [77, 156] on div at bounding box center [379, 46] width 758 height 876
click at [71, 142] on div at bounding box center [379, 46] width 758 height 876
drag, startPoint x: 53, startPoint y: 72, endPoint x: 51, endPoint y: 84, distance: 12.3
click at [52, 84] on div at bounding box center [379, 46] width 758 height 876
drag, startPoint x: 57, startPoint y: 144, endPoint x: 57, endPoint y: 157, distance: 12.7
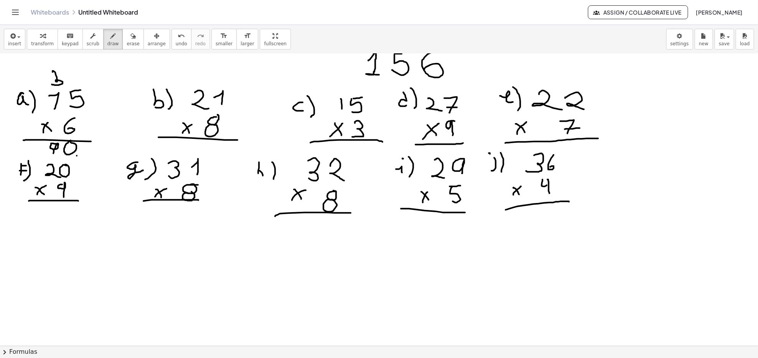
click at [53, 155] on div at bounding box center [379, 46] width 758 height 876
drag, startPoint x: 81, startPoint y: 147, endPoint x: 106, endPoint y: 117, distance: 39.2
click at [105, 121] on div at bounding box center [379, 46] width 758 height 876
drag, startPoint x: 183, startPoint y: 246, endPoint x: 187, endPoint y: 225, distance: 20.9
click at [183, 246] on div at bounding box center [379, 46] width 758 height 876
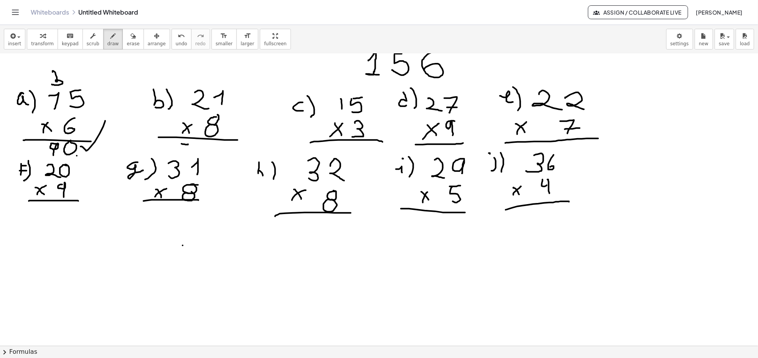
drag, startPoint x: 182, startPoint y: 144, endPoint x: 191, endPoint y: 154, distance: 13.6
click at [189, 154] on div at bounding box center [379, 46] width 758 height 876
drag, startPoint x: 196, startPoint y: 151, endPoint x: 199, endPoint y: 154, distance: 4.6
click at [200, 152] on div at bounding box center [379, 46] width 758 height 876
drag, startPoint x: 211, startPoint y: 147, endPoint x: 210, endPoint y: 156, distance: 8.9
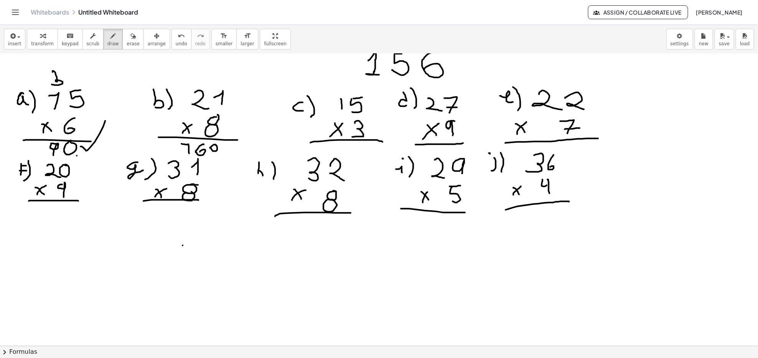
click at [209, 149] on div at bounding box center [379, 46] width 758 height 876
click at [216, 151] on div at bounding box center [379, 46] width 758 height 876
drag, startPoint x: 232, startPoint y: 150, endPoint x: 295, endPoint y: 81, distance: 93.4
click at [260, 119] on div at bounding box center [379, 46] width 758 height 876
drag, startPoint x: 262, startPoint y: 238, endPoint x: 282, endPoint y: 225, distance: 23.1
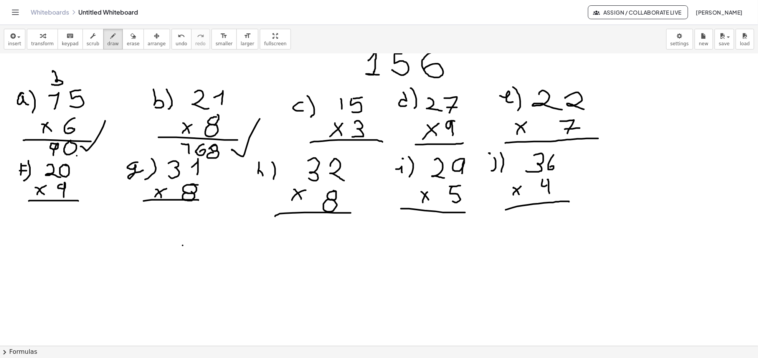
click at [262, 238] on div at bounding box center [379, 46] width 758 height 876
drag, startPoint x: 390, startPoint y: 142, endPoint x: 398, endPoint y: 147, distance: 9.1
click at [398, 147] on div at bounding box center [379, 46] width 758 height 876
drag, startPoint x: 397, startPoint y: 144, endPoint x: 390, endPoint y: 151, distance: 10.3
click at [390, 151] on div at bounding box center [379, 46] width 758 height 876
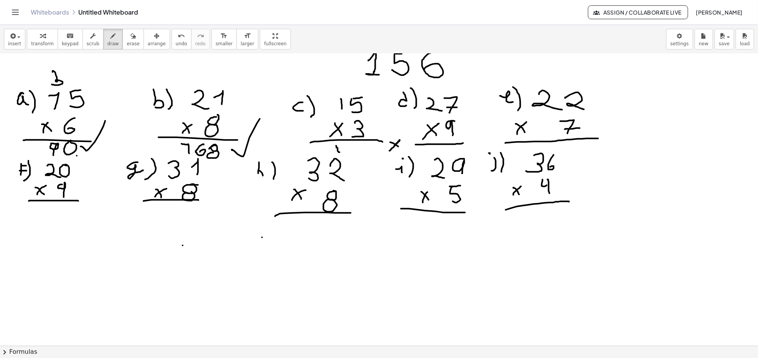
drag, startPoint x: 336, startPoint y: 146, endPoint x: 340, endPoint y: 152, distance: 7.4
click at [340, 152] on div at bounding box center [379, 46] width 758 height 876
drag, startPoint x: 342, startPoint y: 146, endPoint x: 345, endPoint y: 155, distance: 9.0
click at [345, 155] on div at bounding box center [379, 46] width 758 height 876
drag, startPoint x: 355, startPoint y: 143, endPoint x: 363, endPoint y: 143, distance: 8.1
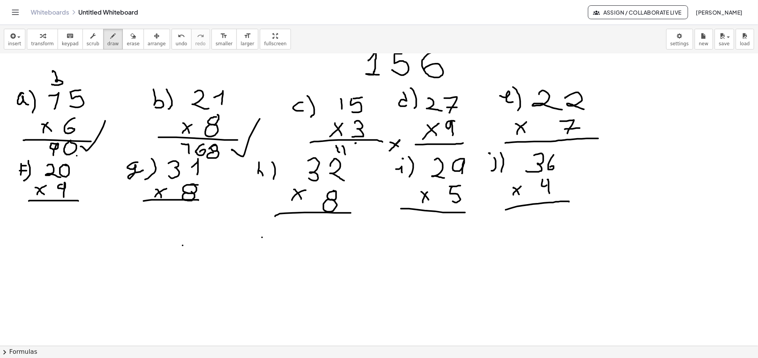
click at [363, 143] on div at bounding box center [379, 46] width 758 height 876
drag, startPoint x: 355, startPoint y: 146, endPoint x: 349, endPoint y: 157, distance: 12.7
click at [347, 154] on div at bounding box center [379, 46] width 758 height 876
drag, startPoint x: 390, startPoint y: 139, endPoint x: 397, endPoint y: 120, distance: 19.5
click at [397, 120] on div at bounding box center [379, 46] width 758 height 876
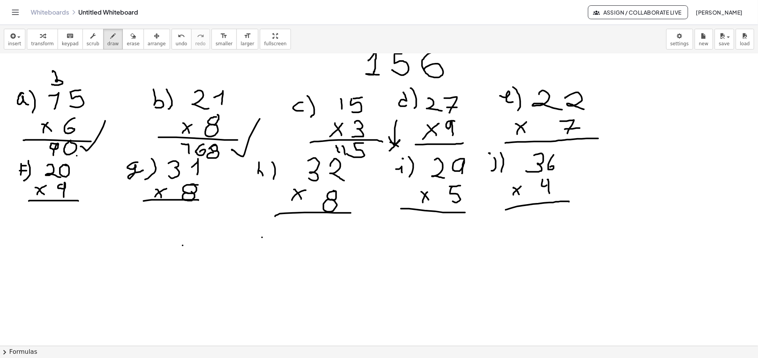
click at [510, 246] on div at bounding box center [379, 46] width 758 height 876
click at [478, 253] on div at bounding box center [379, 46] width 758 height 876
drag, startPoint x: 470, startPoint y: 142, endPoint x: 482, endPoint y: 154, distance: 16.8
click at [482, 154] on div at bounding box center [379, 46] width 758 height 876
drag, startPoint x: 473, startPoint y: 150, endPoint x: 484, endPoint y: 138, distance: 17.1
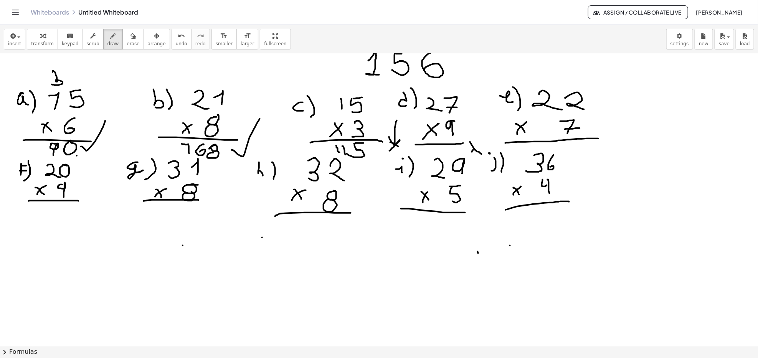
click at [482, 142] on div at bounding box center [379, 46] width 758 height 876
click at [193, 357] on button "chevron_right Formulas" at bounding box center [379, 352] width 758 height 12
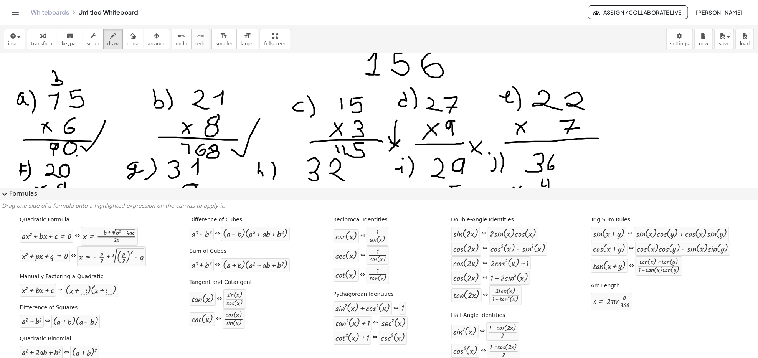
click at [21, 191] on button "expand_more Formulas" at bounding box center [379, 194] width 758 height 12
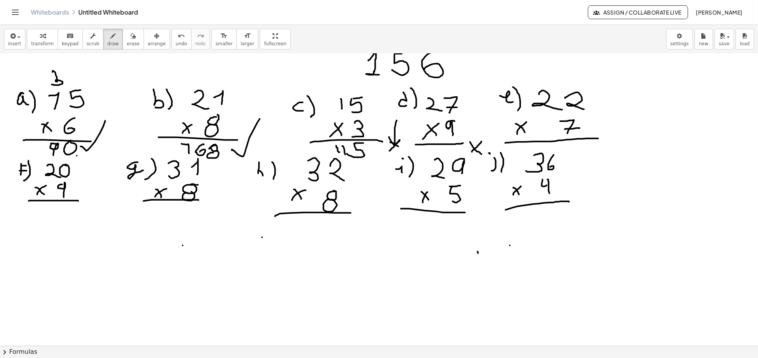
click at [246, 236] on div at bounding box center [379, 46] width 758 height 876
drag, startPoint x: 449, startPoint y: 148, endPoint x: 450, endPoint y: 153, distance: 5.0
click at [450, 153] on div at bounding box center [379, 46] width 758 height 876
drag, startPoint x: 129, startPoint y: 38, endPoint x: 226, endPoint y: 63, distance: 99.7
click at [132, 39] on button "erase" at bounding box center [132, 39] width 21 height 21
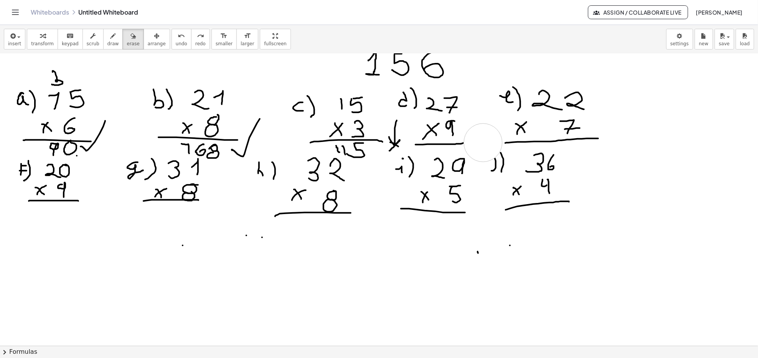
click at [483, 142] on div at bounding box center [379, 46] width 758 height 876
click at [107, 41] on span "draw" at bounding box center [113, 43] width 12 height 5
drag, startPoint x: 451, startPoint y: 149, endPoint x: 447, endPoint y: 157, distance: 9.0
click at [447, 157] on div at bounding box center [379, 46] width 758 height 876
drag, startPoint x: 427, startPoint y: 84, endPoint x: 425, endPoint y: 90, distance: 6.3
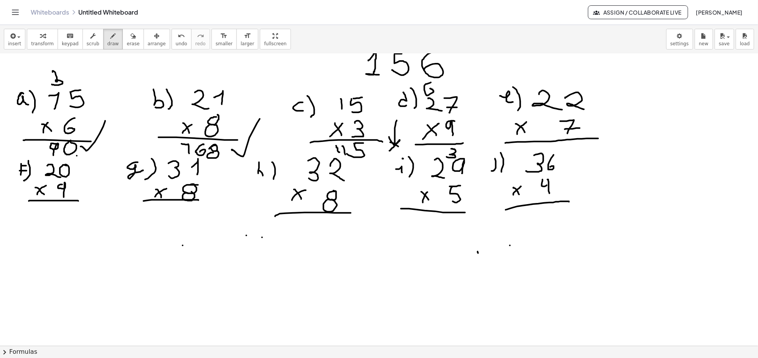
click at [425, 90] on div at bounding box center [379, 46] width 758 height 876
click at [411, 135] on div at bounding box center [379, 46] width 758 height 876
drag, startPoint x: 427, startPoint y: 149, endPoint x: 434, endPoint y: 156, distance: 9.8
click at [433, 156] on div at bounding box center [379, 46] width 758 height 876
drag, startPoint x: 436, startPoint y: 147, endPoint x: 440, endPoint y: 152, distance: 5.8
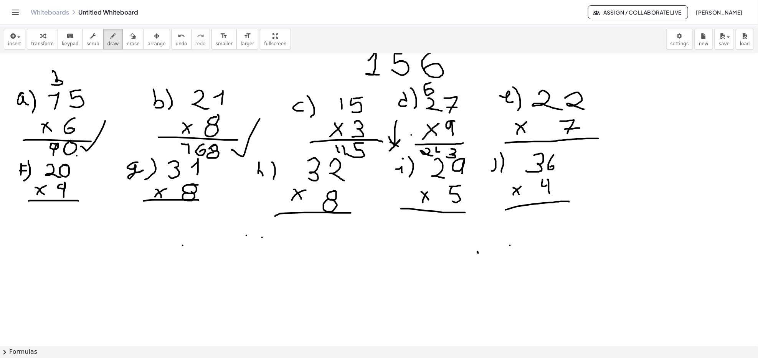
click at [440, 152] on div at bounding box center [379, 46] width 758 height 876
drag, startPoint x: 441, startPoint y: 146, endPoint x: 441, endPoint y: 156, distance: 9.6
click at [441, 156] on div at bounding box center [379, 46] width 758 height 876
drag, startPoint x: 465, startPoint y: 148, endPoint x: 481, endPoint y: 99, distance: 51.2
click at [476, 109] on div at bounding box center [379, 46] width 758 height 876
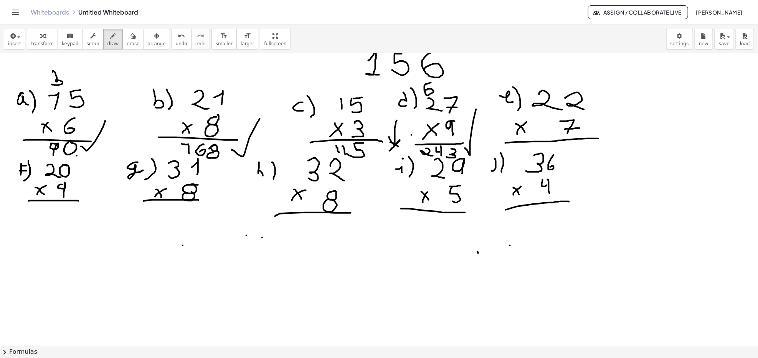
drag, startPoint x: 494, startPoint y: 252, endPoint x: 492, endPoint y: 256, distance: 4.3
click at [493, 253] on div at bounding box center [379, 46] width 758 height 876
drag, startPoint x: 439, startPoint y: 224, endPoint x: 419, endPoint y: 221, distance: 19.8
click at [439, 224] on div at bounding box center [379, 46] width 758 height 876
drag, startPoint x: 510, startPoint y: 271, endPoint x: 515, endPoint y: 258, distance: 13.5
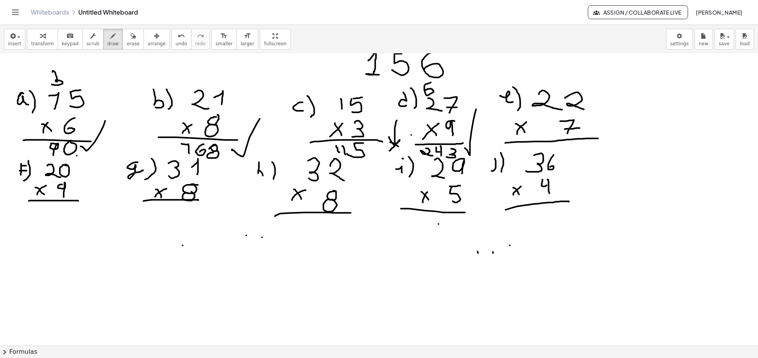
click at [510, 271] on div at bounding box center [379, 46] width 758 height 876
drag, startPoint x: 566, startPoint y: 149, endPoint x: 569, endPoint y: 145, distance: 5.2
click at [569, 145] on div at bounding box center [379, 46] width 758 height 876
drag, startPoint x: 569, startPoint y: 145, endPoint x: 576, endPoint y: 152, distance: 9.8
click at [573, 150] on div at bounding box center [379, 46] width 758 height 876
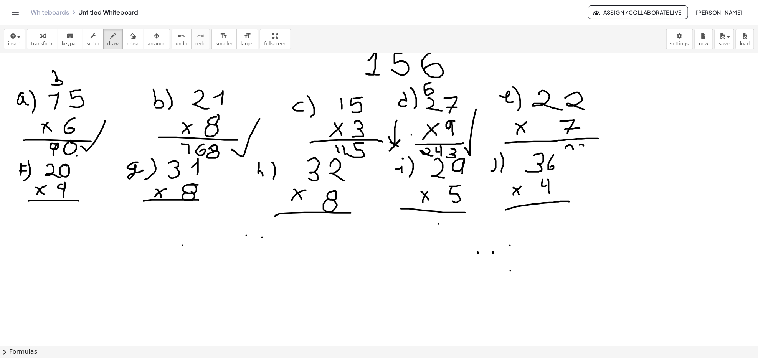
drag, startPoint x: 580, startPoint y: 145, endPoint x: 584, endPoint y: 146, distance: 3.9
click at [584, 146] on div at bounding box center [379, 46] width 758 height 876
drag, startPoint x: 581, startPoint y: 145, endPoint x: 575, endPoint y: 156, distance: 12.7
click at [575, 156] on div at bounding box center [379, 46] width 758 height 876
drag, startPoint x: 563, startPoint y: 150, endPoint x: 568, endPoint y: 158, distance: 9.6
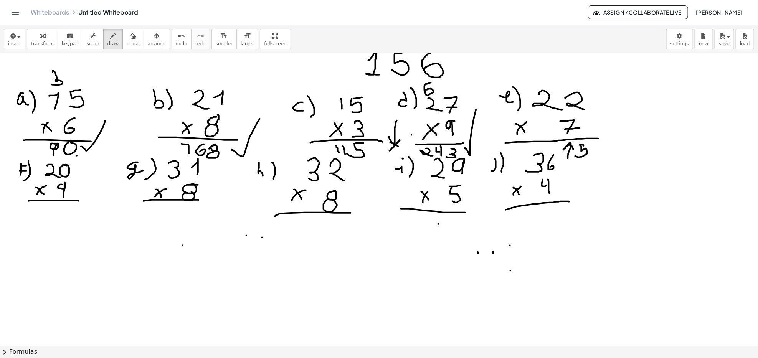
click at [568, 158] on div at bounding box center [379, 46] width 758 height 876
drag, startPoint x: 592, startPoint y: 146, endPoint x: 593, endPoint y: 150, distance: 4.0
click at [593, 150] on div at bounding box center [379, 46] width 758 height 876
drag, startPoint x: 598, startPoint y: 145, endPoint x: 598, endPoint y: 157, distance: 12.7
click at [598, 157] on div at bounding box center [379, 46] width 758 height 876
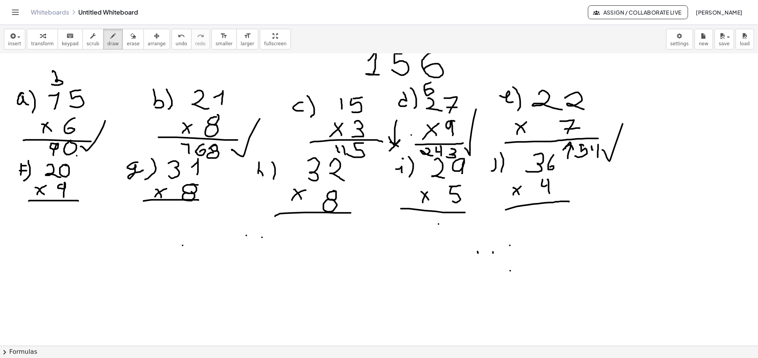
drag, startPoint x: 606, startPoint y: 155, endPoint x: 653, endPoint y: 34, distance: 129.8
click at [644, 65] on div at bounding box center [379, 46] width 758 height 876
click at [60, 238] on div at bounding box center [379, 46] width 758 height 876
drag, startPoint x: 32, startPoint y: 207, endPoint x: 35, endPoint y: 218, distance: 11.4
click at [35, 218] on div at bounding box center [379, 46] width 758 height 876
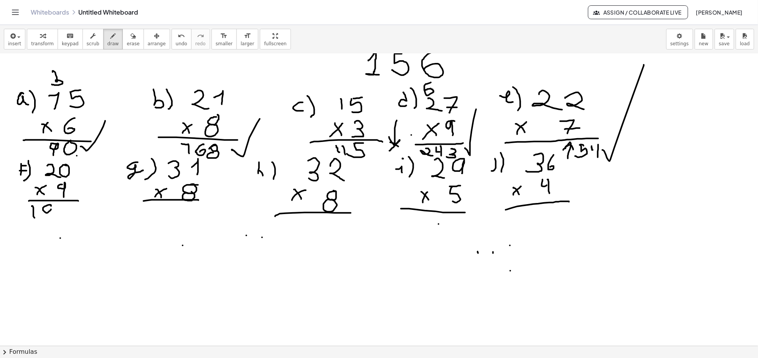
drag, startPoint x: 51, startPoint y: 205, endPoint x: 47, endPoint y: 210, distance: 6.3
click at [51, 207] on div at bounding box center [379, 46] width 758 height 876
drag, startPoint x: 46, startPoint y: 212, endPoint x: 45, endPoint y: 219, distance: 6.6
click at [47, 213] on div at bounding box center [379, 46] width 758 height 876
click at [63, 205] on div at bounding box center [379, 46] width 758 height 876
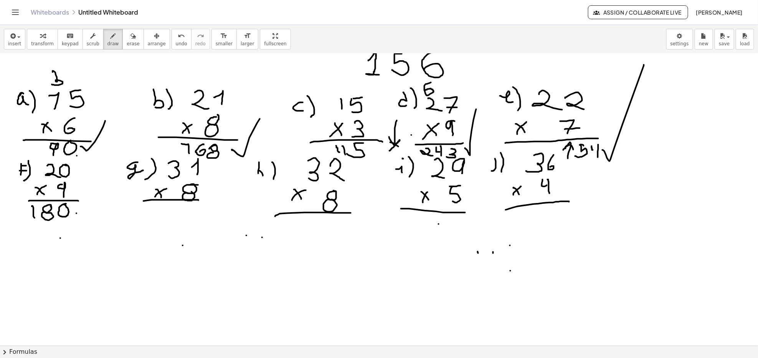
drag, startPoint x: 76, startPoint y: 213, endPoint x: 108, endPoint y: 186, distance: 42.2
click at [102, 192] on div at bounding box center [379, 46] width 758 height 876
click at [149, 210] on div at bounding box center [379, 46] width 758 height 876
drag, startPoint x: 150, startPoint y: 209, endPoint x: 163, endPoint y: 225, distance: 21.0
click at [163, 225] on div at bounding box center [379, 46] width 758 height 876
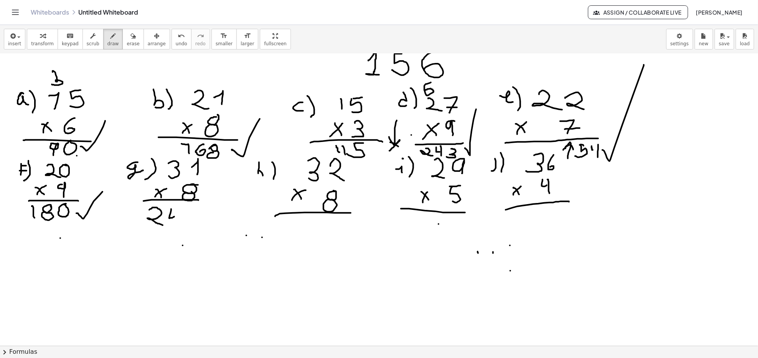
drag, startPoint x: 171, startPoint y: 209, endPoint x: 174, endPoint y: 217, distance: 8.3
click at [174, 217] on div at bounding box center [379, 46] width 758 height 876
drag, startPoint x: 176, startPoint y: 209, endPoint x: 176, endPoint y: 223, distance: 13.8
click at [176, 223] on div at bounding box center [379, 46] width 758 height 876
click at [193, 208] on div at bounding box center [379, 46] width 758 height 876
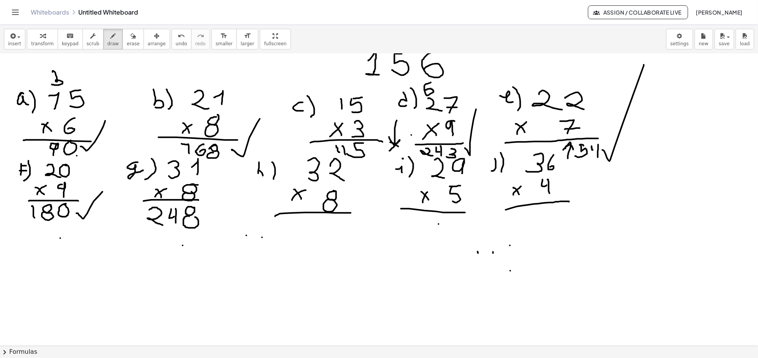
click at [192, 217] on div at bounding box center [379, 46] width 758 height 876
drag, startPoint x: 187, startPoint y: 216, endPoint x: 191, endPoint y: 216, distance: 4.2
click at [191, 216] on div at bounding box center [379, 46] width 758 height 876
drag, startPoint x: 210, startPoint y: 215, endPoint x: 233, endPoint y: 188, distance: 35.6
click at [233, 189] on div at bounding box center [379, 46] width 758 height 876
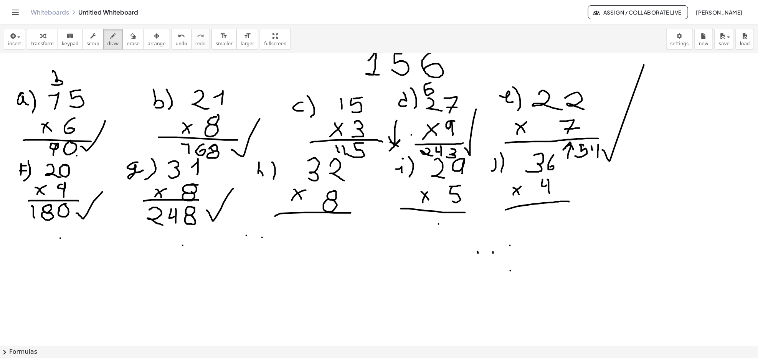
click at [391, 248] on div at bounding box center [379, 46] width 758 height 876
click at [507, 333] on div at bounding box center [379, 46] width 758 height 876
drag, startPoint x: 287, startPoint y: 226, endPoint x: 315, endPoint y: 243, distance: 33.0
click at [310, 244] on div at bounding box center [379, 46] width 758 height 876
drag, startPoint x: 315, startPoint y: 222, endPoint x: 324, endPoint y: 224, distance: 9.7
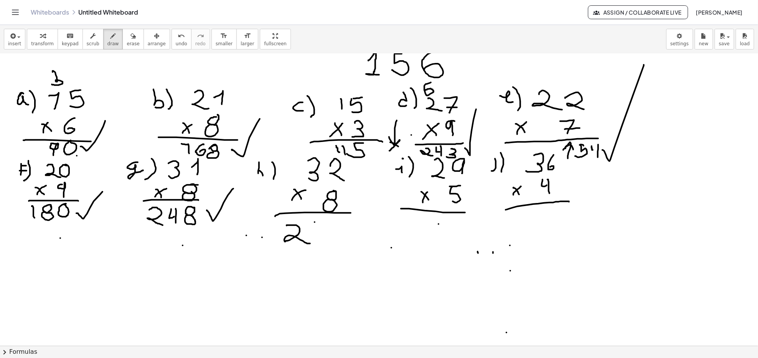
click at [324, 224] on div at bounding box center [379, 46] width 758 height 876
drag, startPoint x: 317, startPoint y: 223, endPoint x: 317, endPoint y: 235, distance: 11.9
click at [317, 235] on div at bounding box center [379, 46] width 758 height 876
drag, startPoint x: 340, startPoint y: 221, endPoint x: 334, endPoint y: 234, distance: 13.9
click at [335, 232] on div at bounding box center [379, 46] width 758 height 876
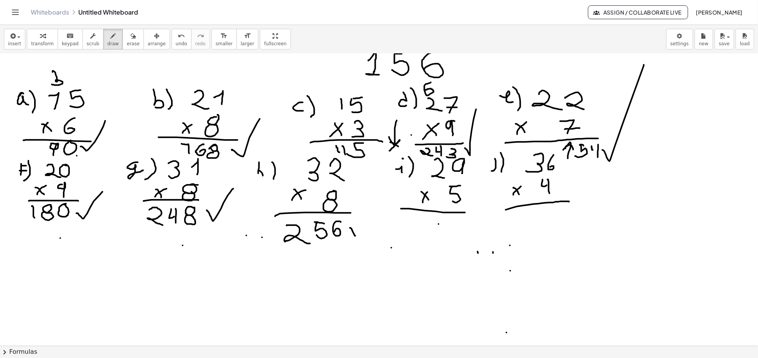
drag, startPoint x: 350, startPoint y: 228, endPoint x: 397, endPoint y: 168, distance: 75.9
click at [391, 180] on div at bounding box center [379, 46] width 758 height 876
drag, startPoint x: 406, startPoint y: 222, endPoint x: 402, endPoint y: 238, distance: 16.6
click at [402, 238] on div at bounding box center [379, 46] width 758 height 876
drag, startPoint x: 421, startPoint y: 223, endPoint x: 424, endPoint y: 230, distance: 8.1
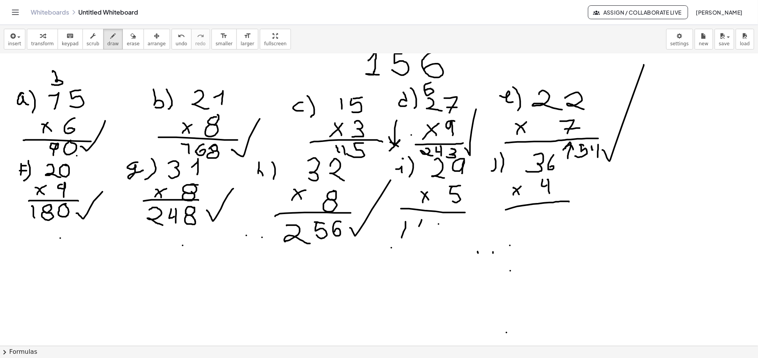
click at [422, 230] on div at bounding box center [379, 46] width 758 height 876
drag, startPoint x: 432, startPoint y: 217, endPoint x: 425, endPoint y: 237, distance: 20.8
click at [425, 237] on div at bounding box center [379, 46] width 758 height 876
drag, startPoint x: 445, startPoint y: 220, endPoint x: 451, endPoint y: 217, distance: 6.6
click at [451, 217] on div at bounding box center [379, 46] width 758 height 876
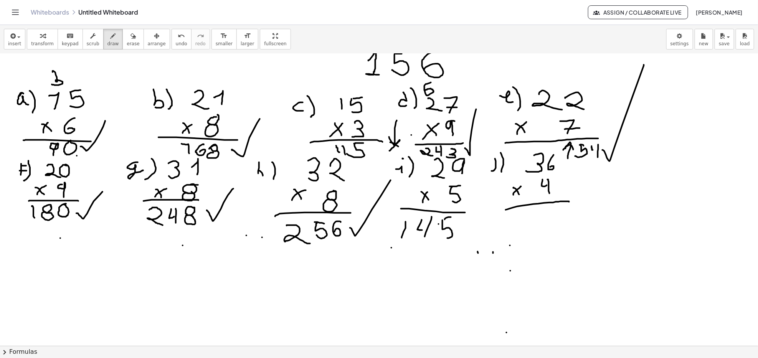
drag, startPoint x: 443, startPoint y: 229, endPoint x: 439, endPoint y: 234, distance: 6.3
click at [441, 237] on div at bounding box center [379, 46] width 758 height 876
drag, startPoint x: 464, startPoint y: 234, endPoint x: 478, endPoint y: 191, distance: 44.4
click at [477, 195] on div at bounding box center [379, 46] width 758 height 876
drag, startPoint x: 526, startPoint y: 274, endPoint x: 527, endPoint y: 261, distance: 13.5
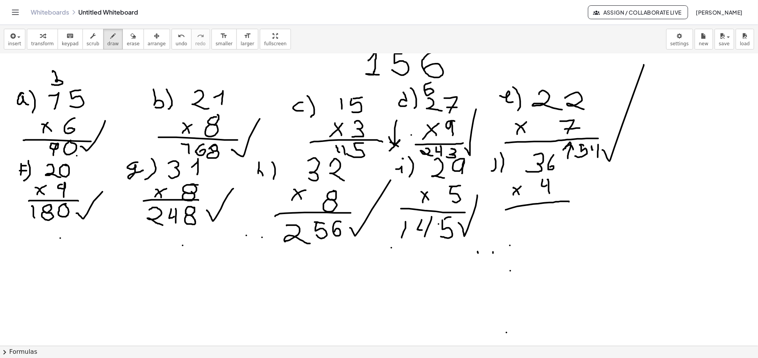
click at [526, 274] on div at bounding box center [379, 46] width 758 height 876
drag, startPoint x: 518, startPoint y: 216, endPoint x: 518, endPoint y: 233, distance: 16.9
click at [518, 233] on div at bounding box center [379, 46] width 758 height 876
drag, startPoint x: 528, startPoint y: 224, endPoint x: 536, endPoint y: 221, distance: 8.0
click at [535, 222] on div at bounding box center [379, 46] width 758 height 876
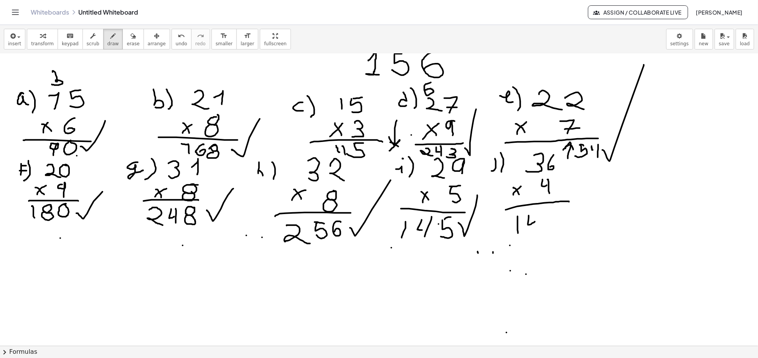
drag, startPoint x: 538, startPoint y: 213, endPoint x: 539, endPoint y: 232, distance: 18.8
click at [538, 232] on div at bounding box center [379, 46] width 758 height 876
drag, startPoint x: 550, startPoint y: 212, endPoint x: 560, endPoint y: 216, distance: 10.8
click at [557, 220] on div at bounding box center [379, 46] width 758 height 876
drag, startPoint x: 561, startPoint y: 220, endPoint x: 561, endPoint y: 228, distance: 8.8
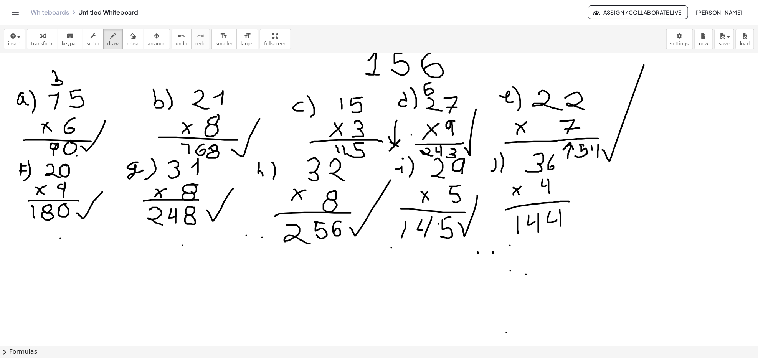
click at [561, 228] on div at bounding box center [379, 46] width 758 height 876
drag, startPoint x: 573, startPoint y: 220, endPoint x: 599, endPoint y: 203, distance: 31.3
click at [594, 208] on div at bounding box center [379, 46] width 758 height 876
click at [127, 44] on span "erase" at bounding box center [133, 43] width 13 height 5
drag, startPoint x: 516, startPoint y: 322, endPoint x: 389, endPoint y: 262, distance: 140.3
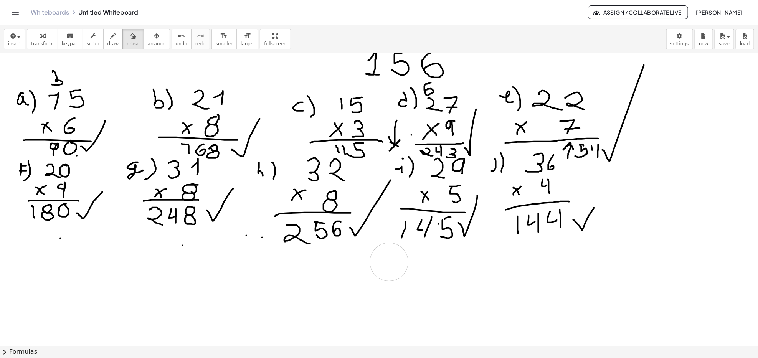
click at [389, 262] on div at bounding box center [379, 46] width 758 height 876
click at [103, 47] on button "draw" at bounding box center [113, 39] width 20 height 21
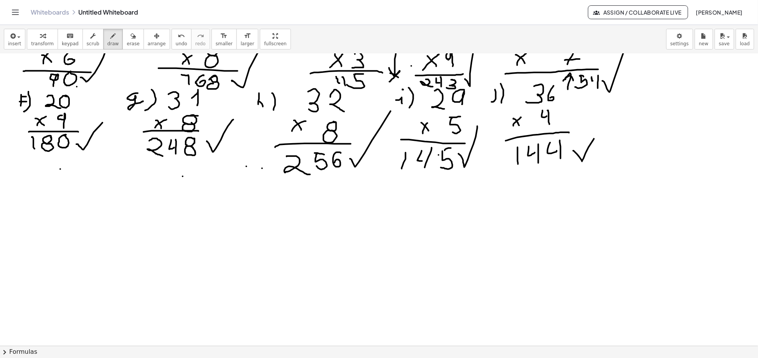
scroll to position [497, 0]
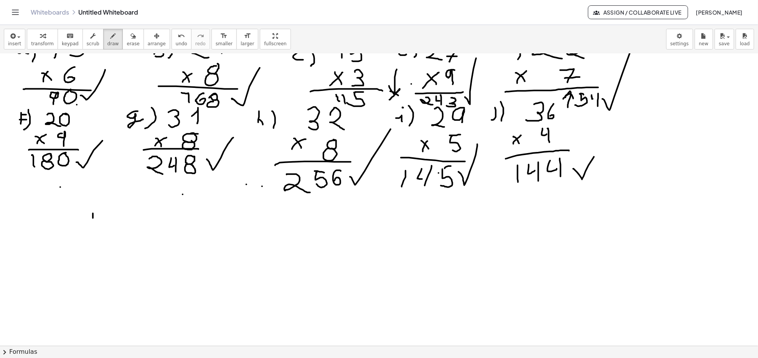
drag, startPoint x: 93, startPoint y: 213, endPoint x: 90, endPoint y: 230, distance: 17.1
drag, startPoint x: 102, startPoint y: 215, endPoint x: 107, endPoint y: 246, distance: 30.7
drag, startPoint x: 66, startPoint y: 244, endPoint x: 70, endPoint y: 256, distance: 12.5
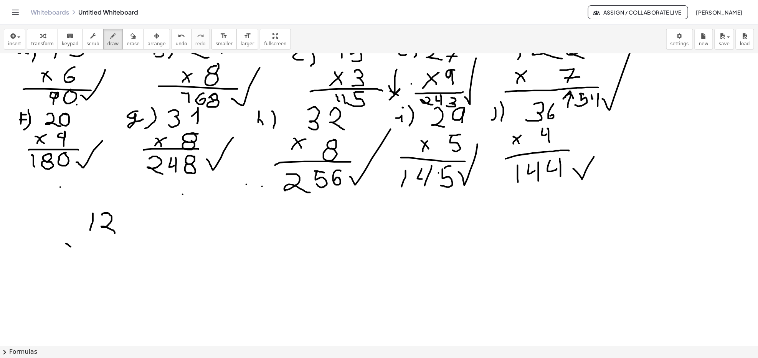
drag, startPoint x: 69, startPoint y: 252, endPoint x: 77, endPoint y: 243, distance: 11.7
drag, startPoint x: 88, startPoint y: 243, endPoint x: 89, endPoint y: 252, distance: 9.3
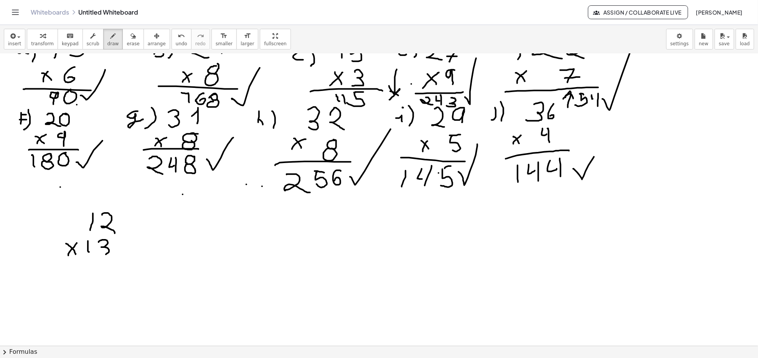
drag, startPoint x: 99, startPoint y: 242, endPoint x: 94, endPoint y: 277, distance: 35.6
drag, startPoint x: 52, startPoint y: 262, endPoint x: 143, endPoint y: 262, distance: 91.0
click at [130, 38] on icon "button" at bounding box center [132, 35] width 5 height 9
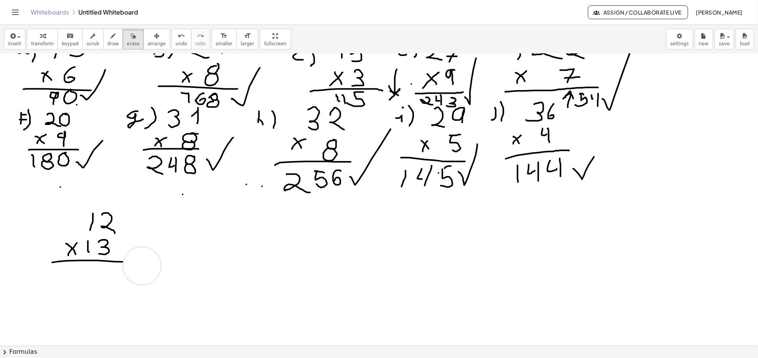
drag, startPoint x: 148, startPoint y: 269, endPoint x: 139, endPoint y: 265, distance: 9.1
drag, startPoint x: 29, startPoint y: 257, endPoint x: 39, endPoint y: 262, distance: 10.8
click at [110, 35] on button "draw" at bounding box center [113, 39] width 20 height 21
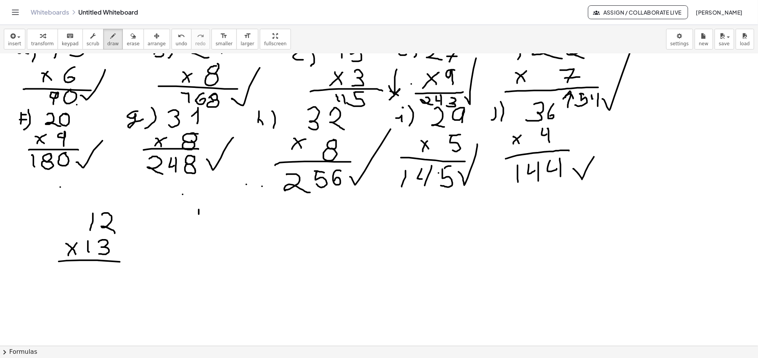
drag, startPoint x: 199, startPoint y: 210, endPoint x: 205, endPoint y: 217, distance: 9.6
drag, startPoint x: 207, startPoint y: 210, endPoint x: 201, endPoint y: 242, distance: 32.1
drag, startPoint x: 177, startPoint y: 243, endPoint x: 187, endPoint y: 253, distance: 13.6
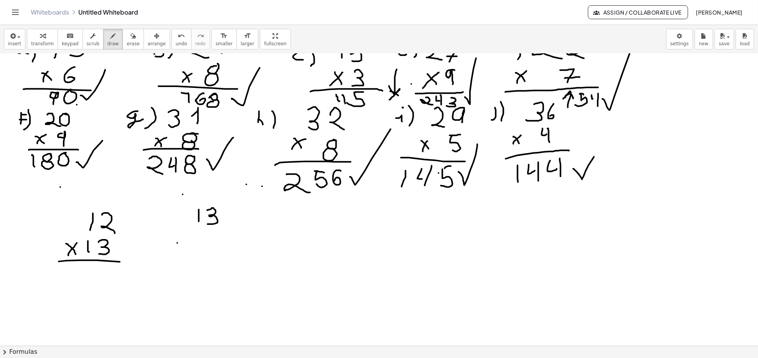
drag, startPoint x: 177, startPoint y: 254, endPoint x: 189, endPoint y: 242, distance: 17.1
drag, startPoint x: 202, startPoint y: 238, endPoint x: 204, endPoint y: 251, distance: 12.4
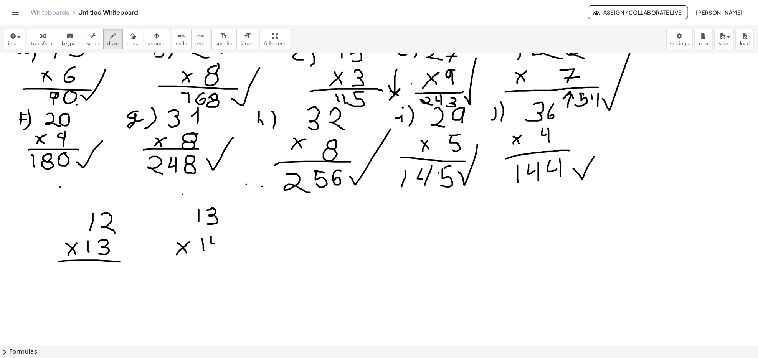
drag, startPoint x: 211, startPoint y: 236, endPoint x: 218, endPoint y: 242, distance: 9.0
drag, startPoint x: 220, startPoint y: 237, endPoint x: 222, endPoint y: 246, distance: 9.5
drag, startPoint x: 169, startPoint y: 260, endPoint x: 256, endPoint y: 257, distance: 86.4
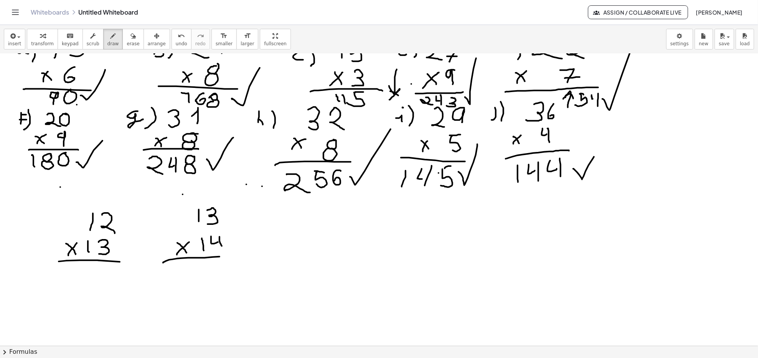
click at [132, 49] on button "erase" at bounding box center [132, 39] width 21 height 21
drag, startPoint x: 259, startPoint y: 248, endPoint x: 250, endPoint y: 256, distance: 11.2
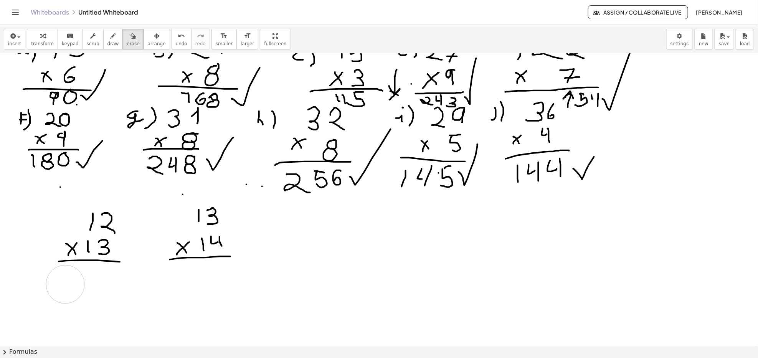
drag, startPoint x: 65, startPoint y: 285, endPoint x: 81, endPoint y: 288, distance: 16.0
click at [112, 29] on button "draw" at bounding box center [113, 39] width 20 height 21
drag, startPoint x: 68, startPoint y: 307, endPoint x: 74, endPoint y: 308, distance: 6.2
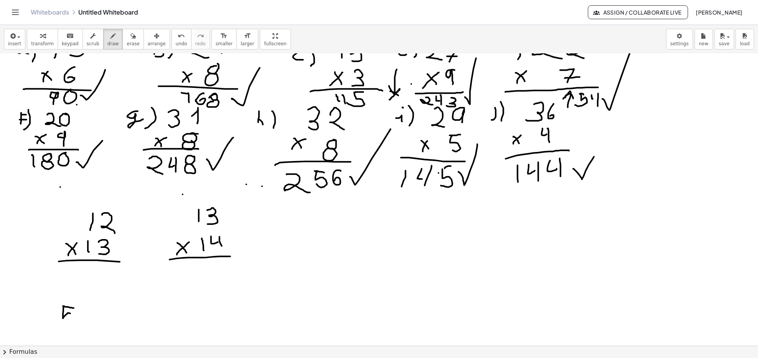
drag, startPoint x: 64, startPoint y: 306, endPoint x: 72, endPoint y: 322, distance: 17.7
drag, startPoint x: 45, startPoint y: 317, endPoint x: 58, endPoint y: 329, distance: 17.7
drag, startPoint x: 82, startPoint y: 318, endPoint x: 82, endPoint y: 322, distance: 4.2
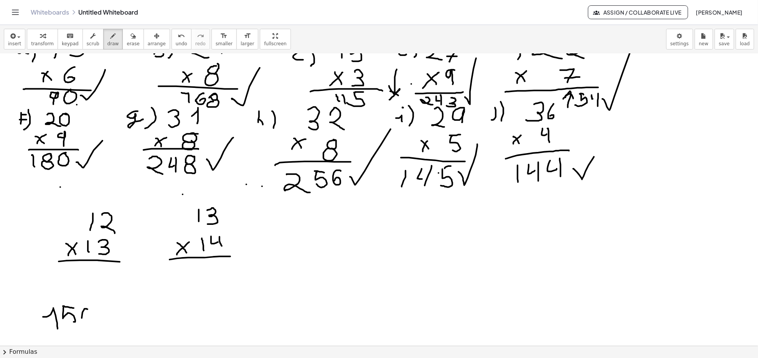
drag, startPoint x: 108, startPoint y: 334, endPoint x: 147, endPoint y: 270, distance: 74.7
drag, startPoint x: 44, startPoint y: 271, endPoint x: 74, endPoint y: 267, distance: 30.2
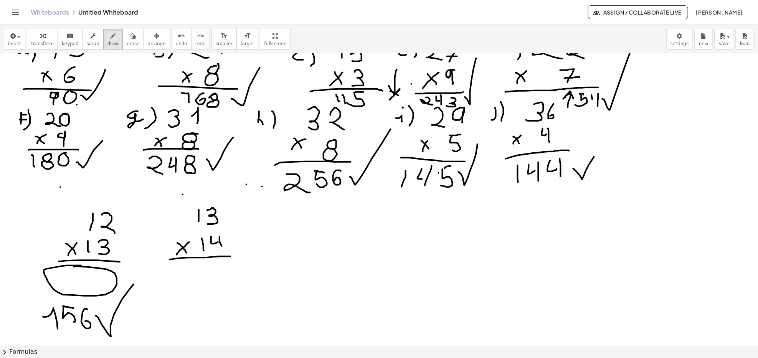
drag, startPoint x: 182, startPoint y: 310, endPoint x: 190, endPoint y: 332, distance: 23.9
drag, startPoint x: 205, startPoint y: 322, endPoint x: 195, endPoint y: 319, distance: 10.1
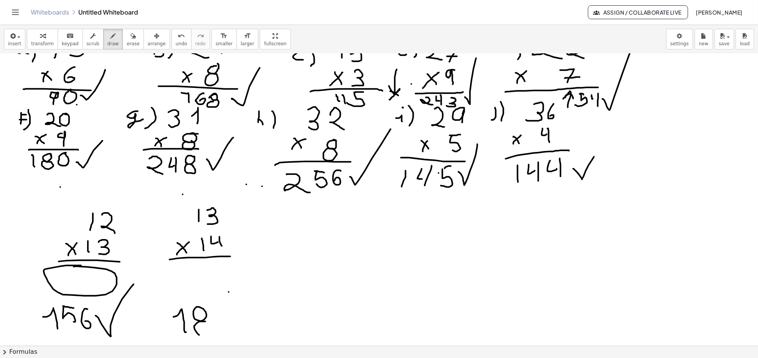
drag, startPoint x: 220, startPoint y: 308, endPoint x: 234, endPoint y: 338, distance: 33.5
drag, startPoint x: 248, startPoint y: 318, endPoint x: 298, endPoint y: 289, distance: 57.5
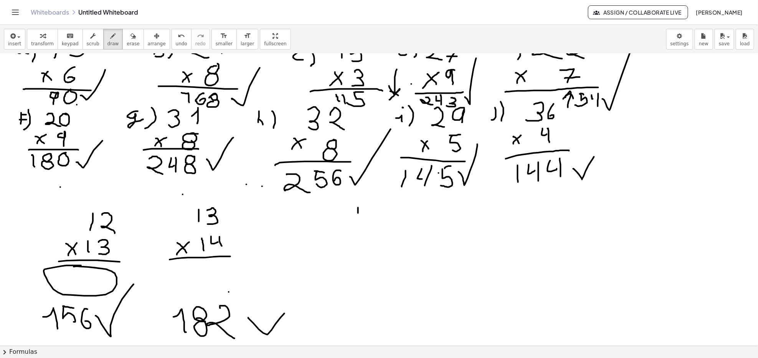
drag, startPoint x: 358, startPoint y: 208, endPoint x: 358, endPoint y: 222, distance: 14.2
drag, startPoint x: 375, startPoint y: 205, endPoint x: 382, endPoint y: 205, distance: 7.3
drag, startPoint x: 371, startPoint y: 207, endPoint x: 372, endPoint y: 222, distance: 15.0
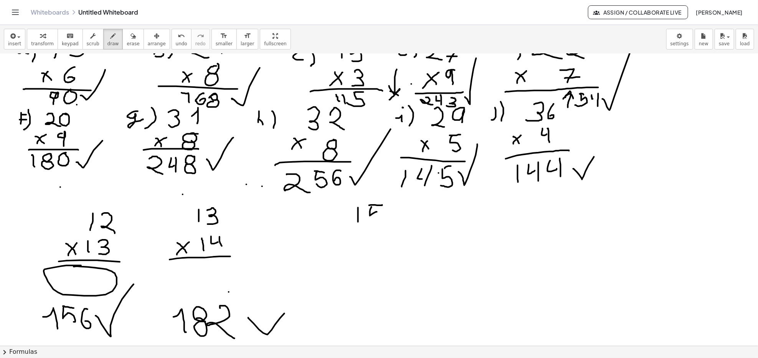
drag, startPoint x: 355, startPoint y: 240, endPoint x: 371, endPoint y: 249, distance: 19.2
drag, startPoint x: 377, startPoint y: 237, endPoint x: 381, endPoint y: 248, distance: 11.2
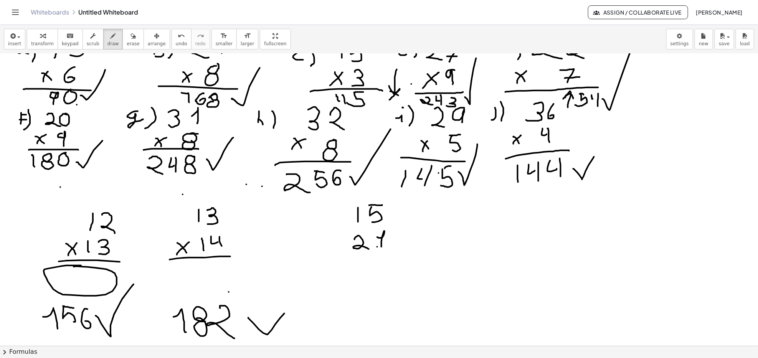
drag, startPoint x: 377, startPoint y: 247, endPoint x: 386, endPoint y: 247, distance: 8.8
drag, startPoint x: 333, startPoint y: 223, endPoint x: 337, endPoint y: 236, distance: 12.9
drag, startPoint x: 334, startPoint y: 233, endPoint x: 343, endPoint y: 227, distance: 10.8
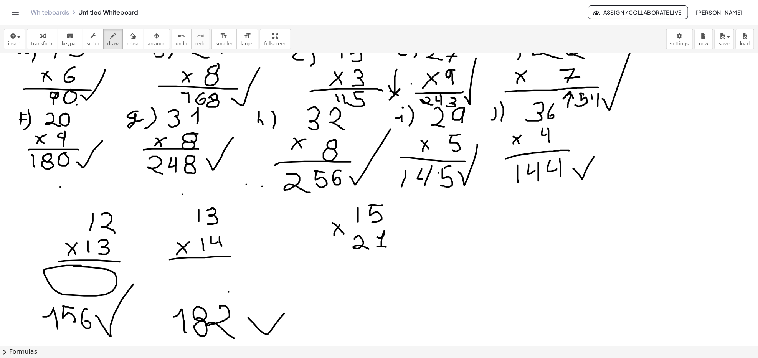
drag, startPoint x: 318, startPoint y: 256, endPoint x: 404, endPoint y: 254, distance: 86.4
drag, startPoint x: 477, startPoint y: 205, endPoint x: 482, endPoint y: 214, distance: 10.5
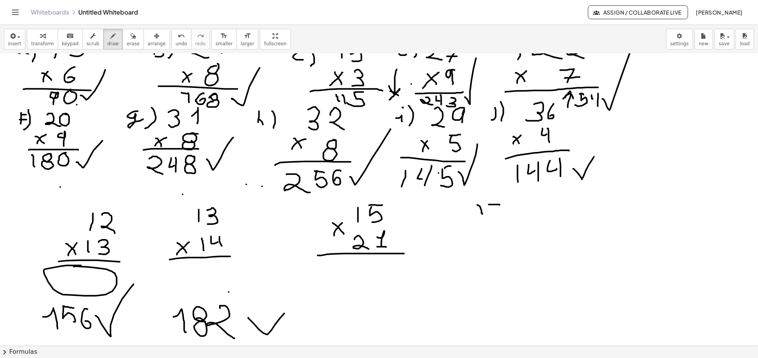
drag, startPoint x: 489, startPoint y: 205, endPoint x: 495, endPoint y: 217, distance: 13.6
drag, startPoint x: 492, startPoint y: 213, endPoint x: 488, endPoint y: 230, distance: 17.3
drag, startPoint x: 481, startPoint y: 235, endPoint x: 486, endPoint y: 243, distance: 8.6
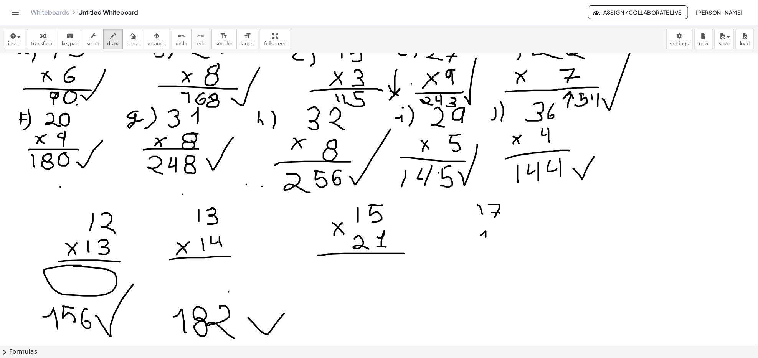
drag, startPoint x: 499, startPoint y: 232, endPoint x: 494, endPoint y: 243, distance: 12.0
drag, startPoint x: 492, startPoint y: 240, endPoint x: 498, endPoint y: 240, distance: 6.1
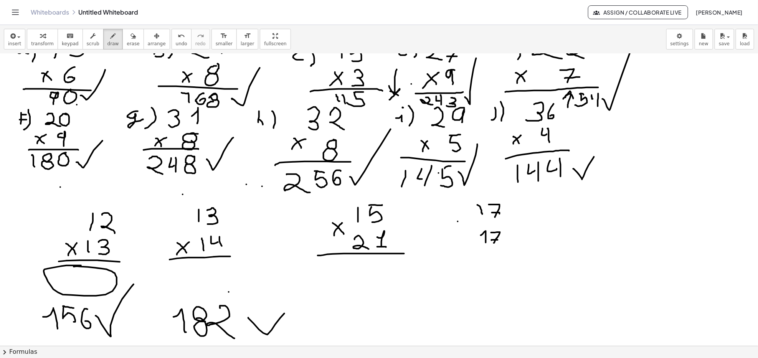
drag, startPoint x: 458, startPoint y: 221, endPoint x: 469, endPoint y: 231, distance: 14.2
drag, startPoint x: 459, startPoint y: 230, endPoint x: 470, endPoint y: 220, distance: 15.5
drag, startPoint x: 449, startPoint y: 252, endPoint x: 536, endPoint y: 244, distance: 87.8
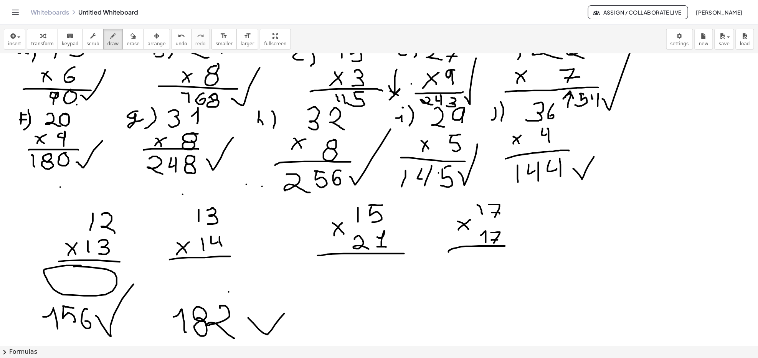
drag, startPoint x: 481, startPoint y: 213, endPoint x: 481, endPoint y: 223, distance: 9.6
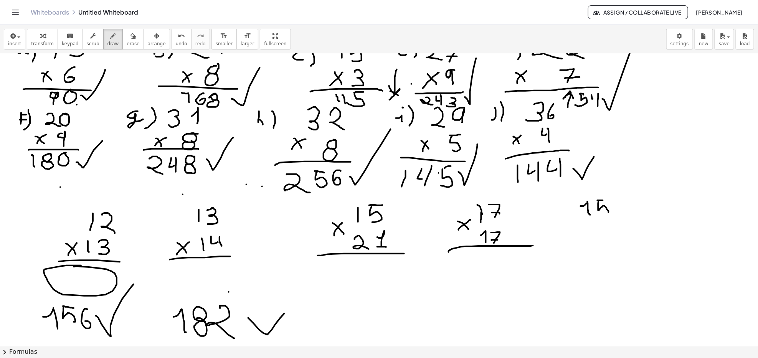
click at [144, 41] on button "arrange" at bounding box center [157, 39] width 26 height 21
click at [127, 39] on div "button" at bounding box center [133, 35] width 13 height 9
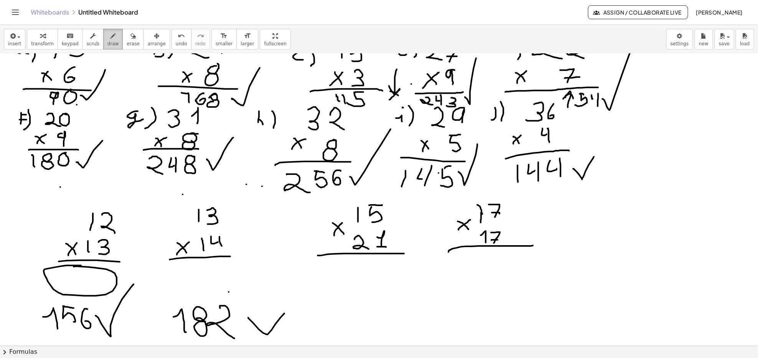
click at [107, 44] on span "draw" at bounding box center [113, 43] width 12 height 5
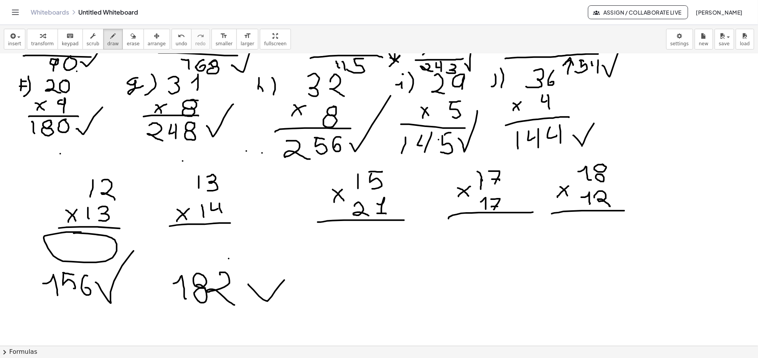
scroll to position [548, 0]
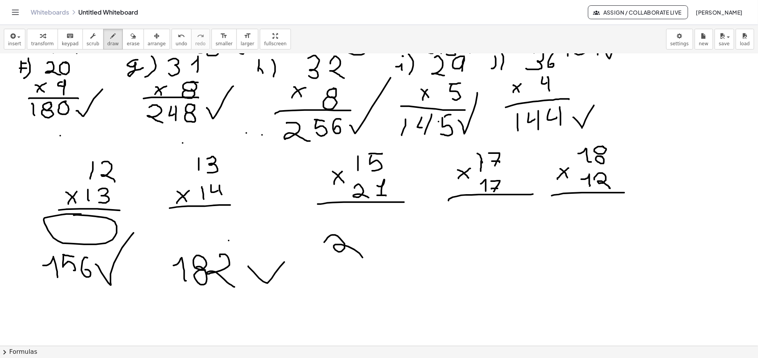
drag, startPoint x: 324, startPoint y: 243, endPoint x: 326, endPoint y: 264, distance: 21.9
drag, startPoint x: 369, startPoint y: 232, endPoint x: 376, endPoint y: 262, distance: 31.3
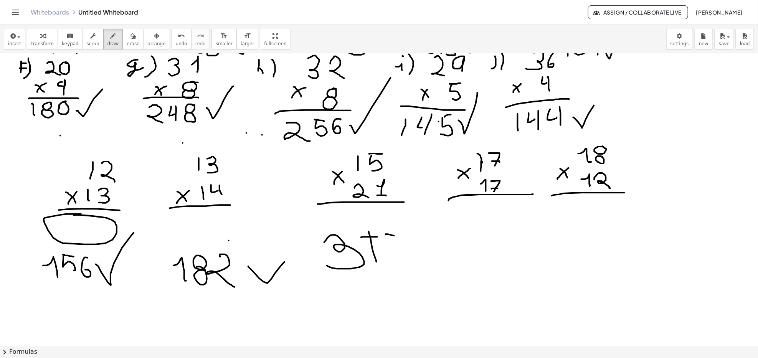
drag, startPoint x: 386, startPoint y: 235, endPoint x: 400, endPoint y: 236, distance: 14.2
drag, startPoint x: 388, startPoint y: 234, endPoint x: 385, endPoint y: 261, distance: 27.0
drag, startPoint x: 366, startPoint y: 236, endPoint x: 394, endPoint y: 284, distance: 55.6
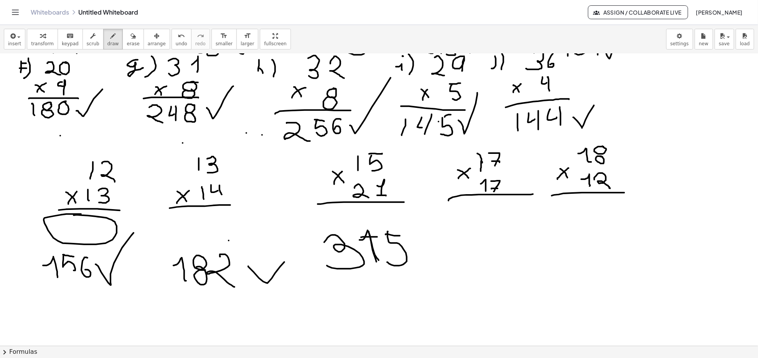
drag, startPoint x: 418, startPoint y: 254, endPoint x: 412, endPoint y: 149, distance: 105.7
drag, startPoint x: 468, startPoint y: 226, endPoint x: 485, endPoint y: 247, distance: 27.0
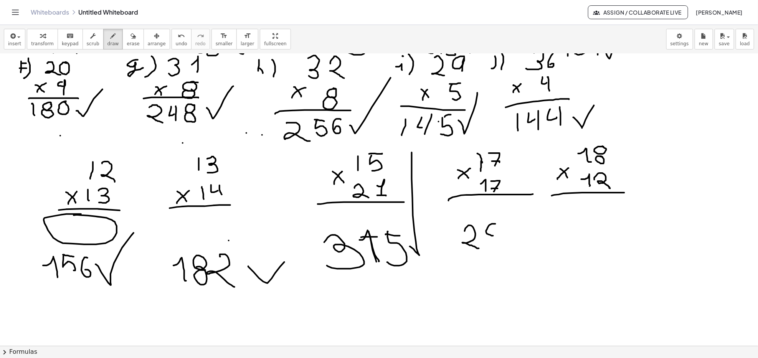
drag, startPoint x: 516, startPoint y: 226, endPoint x: 528, endPoint y: 251, distance: 27.6
drag, startPoint x: 561, startPoint y: 208, endPoint x: 572, endPoint y: 223, distance: 18.9
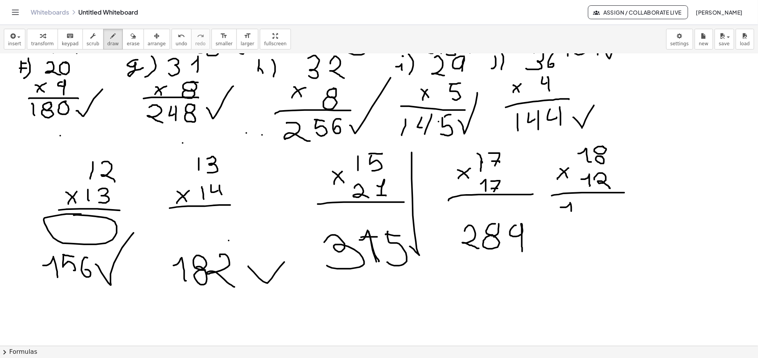
drag, startPoint x: 594, startPoint y: 201, endPoint x: 608, endPoint y: 216, distance: 19.5
drag, startPoint x: 609, startPoint y: 203, endPoint x: 608, endPoint y: 261, distance: 57.6
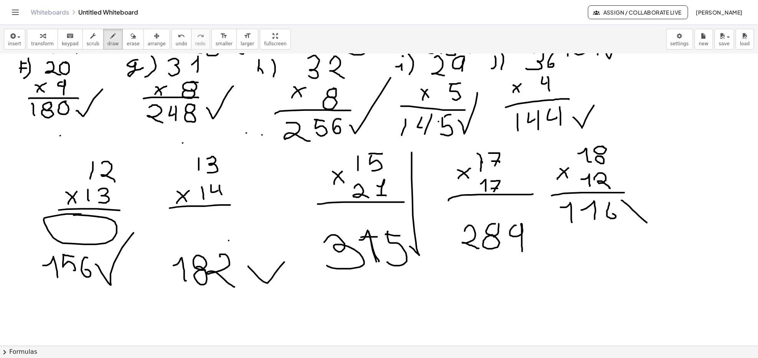
drag, startPoint x: 622, startPoint y: 201, endPoint x: 643, endPoint y: 222, distance: 29.8
drag, startPoint x: 624, startPoint y: 225, endPoint x: 643, endPoint y: 196, distance: 34.5
drag, startPoint x: 581, startPoint y: 238, endPoint x: 595, endPoint y: 268, distance: 33.5
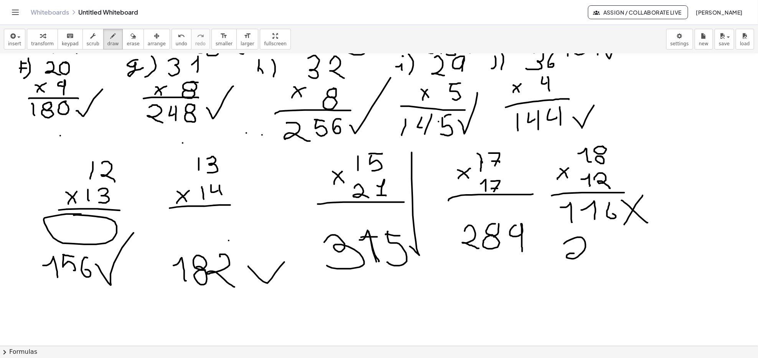
drag, startPoint x: 599, startPoint y: 252, endPoint x: 609, endPoint y: 266, distance: 16.8
drag, startPoint x: 622, startPoint y: 238, endPoint x: 621, endPoint y: 255, distance: 17.3
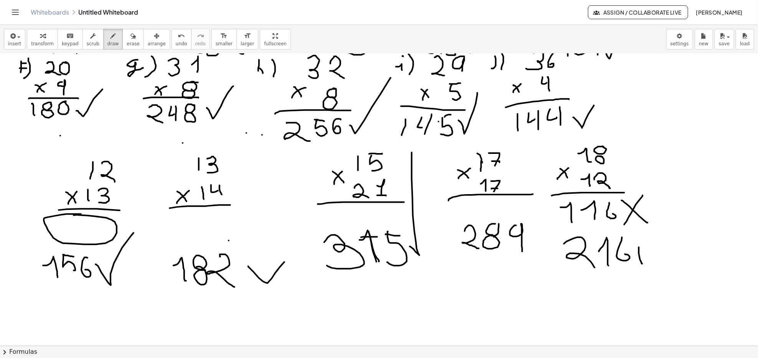
drag, startPoint x: 642, startPoint y: 264, endPoint x: 721, endPoint y: 154, distance: 135.7
click at [127, 39] on div "button" at bounding box center [133, 35] width 13 height 9
drag, startPoint x: 713, startPoint y: 170, endPoint x: 688, endPoint y: 222, distance: 57.3
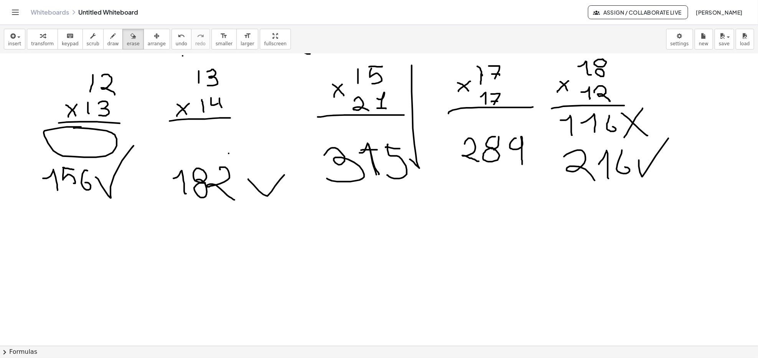
scroll to position [614, 0]
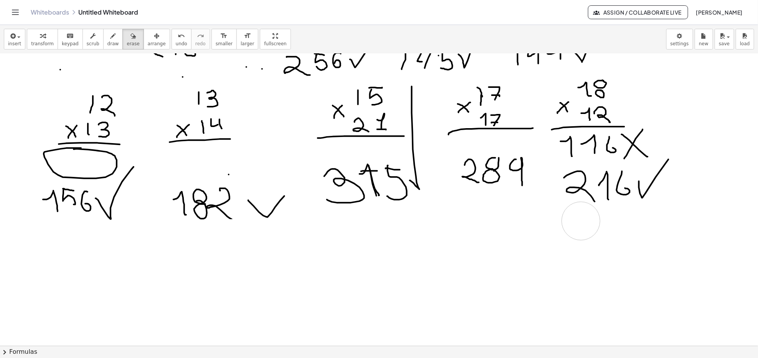
drag, startPoint x: 41, startPoint y: 237, endPoint x: 662, endPoint y: 224, distance: 621.0
click at [662, 224] on div at bounding box center [379, 24] width 758 height 1168
click at [111, 34] on icon "button" at bounding box center [113, 35] width 5 height 9
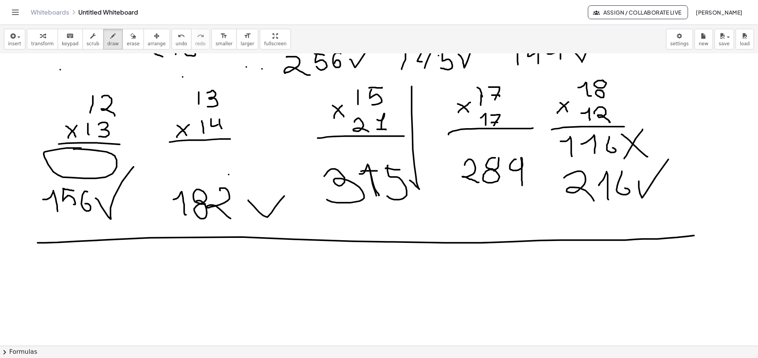
drag, startPoint x: 38, startPoint y: 243, endPoint x: 698, endPoint y: 235, distance: 660.5
click at [698, 235] on div at bounding box center [379, 24] width 758 height 1168
click at [341, 276] on div at bounding box center [379, 24] width 758 height 1168
click at [118, 26] on div "insert select one: Math Expression Function Text Youtube Video Graphing Geometr…" at bounding box center [379, 39] width 758 height 29
click at [130, 34] on icon "button" at bounding box center [132, 35] width 5 height 9
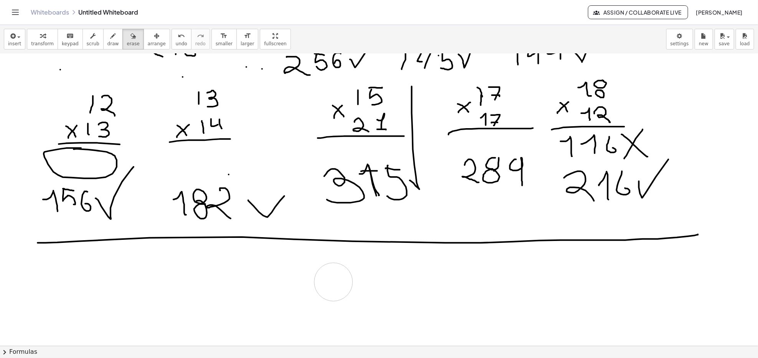
drag, startPoint x: 330, startPoint y: 284, endPoint x: 349, endPoint y: 280, distance: 19.6
click at [349, 280] on div at bounding box center [379, 24] width 758 height 1168
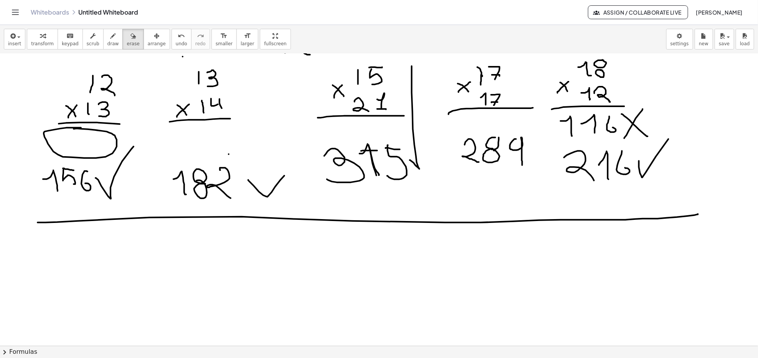
scroll to position [665, 0]
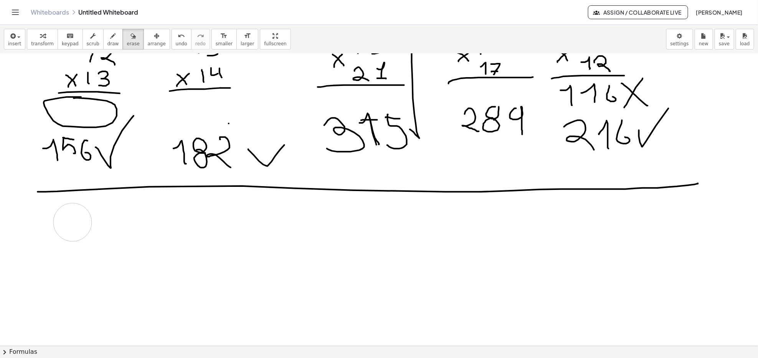
drag, startPoint x: 77, startPoint y: 214, endPoint x: 76, endPoint y: 224, distance: 10.0
click at [107, 45] on span "draw" at bounding box center [113, 43] width 12 height 5
drag, startPoint x: 71, startPoint y: 223, endPoint x: 72, endPoint y: 232, distance: 8.9
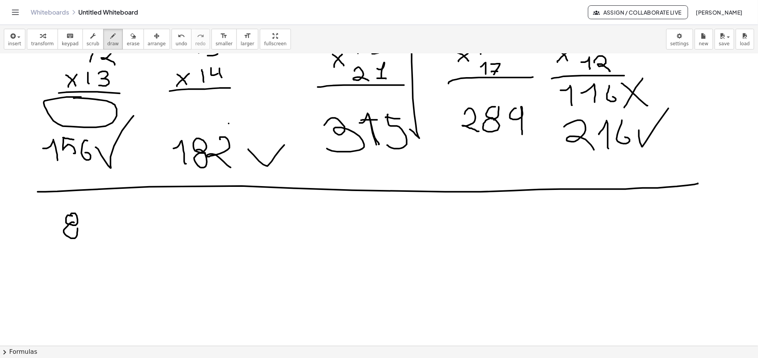
drag, startPoint x: 96, startPoint y: 211, endPoint x: 95, endPoint y: 231, distance: 20.4
drag, startPoint x: 89, startPoint y: 200, endPoint x: 96, endPoint y: 218, distance: 18.7
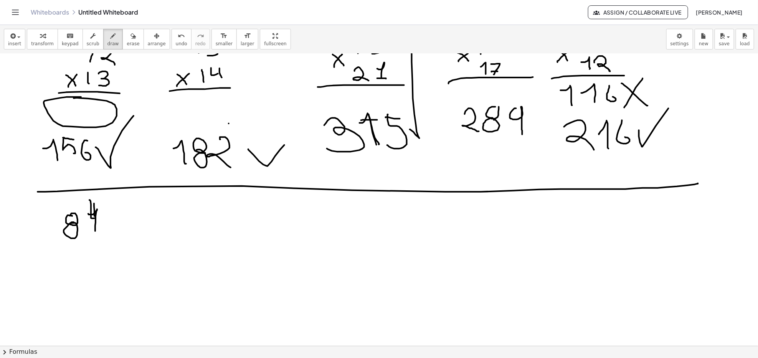
drag, startPoint x: 94, startPoint y: 204, endPoint x: 94, endPoint y: 235, distance: 31.5
drag, startPoint x: 90, startPoint y: 218, endPoint x: 95, endPoint y: 225, distance: 9.0
drag, startPoint x: 99, startPoint y: 214, endPoint x: 108, endPoint y: 235, distance: 22.4
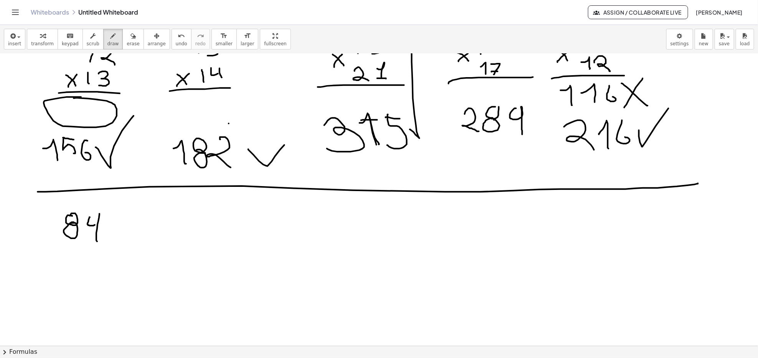
drag, startPoint x: 111, startPoint y: 226, endPoint x: 124, endPoint y: 226, distance: 13.0
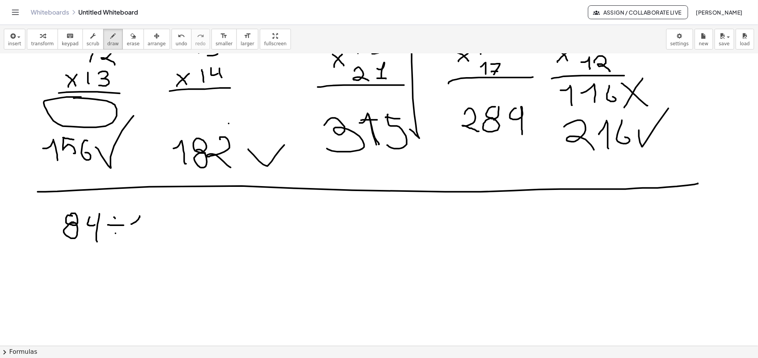
drag, startPoint x: 131, startPoint y: 224, endPoint x: 139, endPoint y: 232, distance: 10.9
drag, startPoint x: 135, startPoint y: 234, endPoint x: 142, endPoint y: 233, distance: 6.9
drag, startPoint x: 111, startPoint y: 214, endPoint x: 113, endPoint y: 253, distance: 38.4
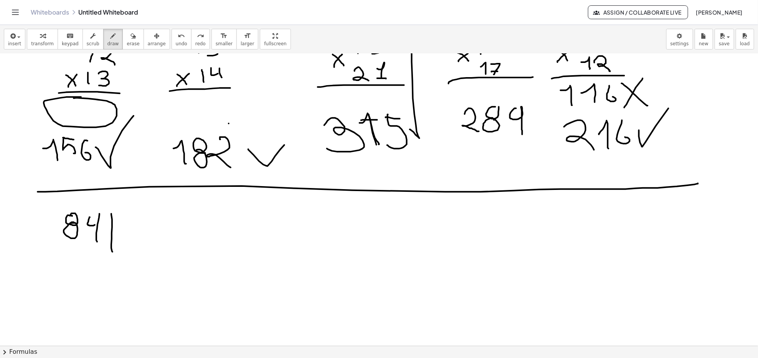
drag, startPoint x: 119, startPoint y: 234, endPoint x: 179, endPoint y: 237, distance: 59.5
drag, startPoint x: 133, startPoint y: 223, endPoint x: 146, endPoint y: 227, distance: 13.5
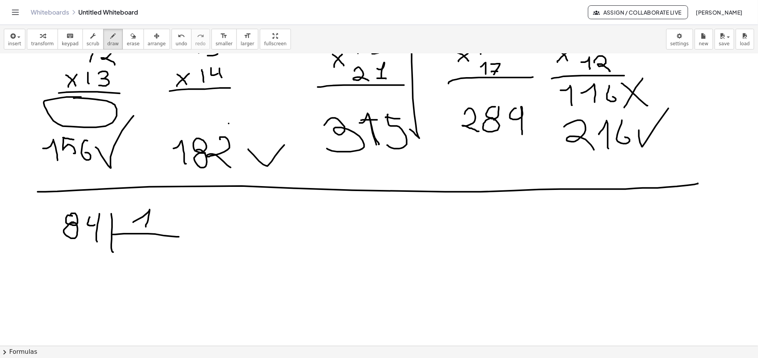
drag, startPoint x: 139, startPoint y: 229, endPoint x: 151, endPoint y: 230, distance: 12.7
drag, startPoint x: 112, startPoint y: 247, endPoint x: 111, endPoint y: 273, distance: 25.7
drag, startPoint x: 134, startPoint y: 244, endPoint x: 127, endPoint y: 256, distance: 14.1
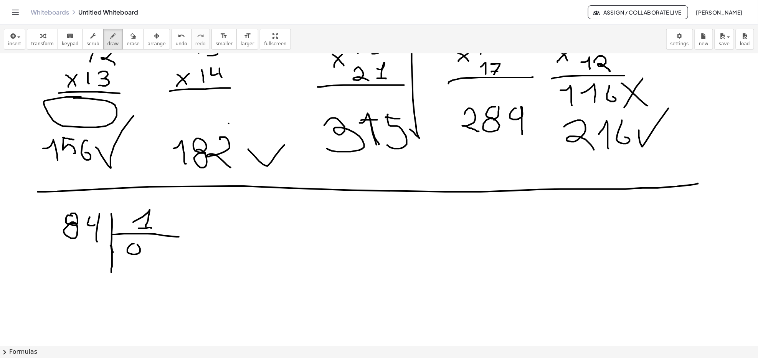
drag, startPoint x: 150, startPoint y: 246, endPoint x: 160, endPoint y: 250, distance: 10.2
drag, startPoint x: 160, startPoint y: 247, endPoint x: 157, endPoint y: 272, distance: 25.1
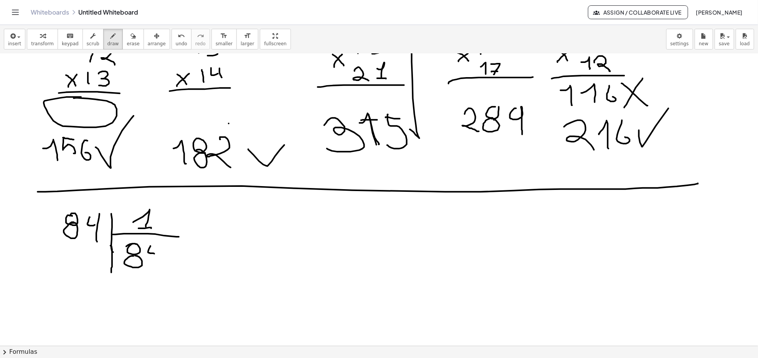
drag, startPoint x: 82, startPoint y: 255, endPoint x: 75, endPoint y: 258, distance: 7.9
drag, startPoint x: 70, startPoint y: 254, endPoint x: 69, endPoint y: 284, distance: 29.6
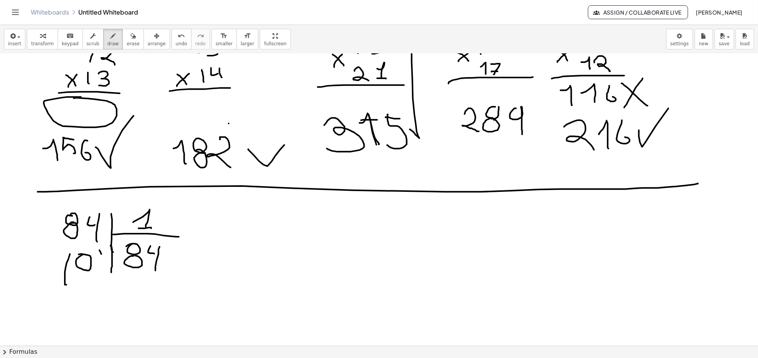
drag, startPoint x: 99, startPoint y: 251, endPoint x: 96, endPoint y: 278, distance: 27.4
drag, startPoint x: 193, startPoint y: 232, endPoint x: 181, endPoint y: 297, distance: 66.0
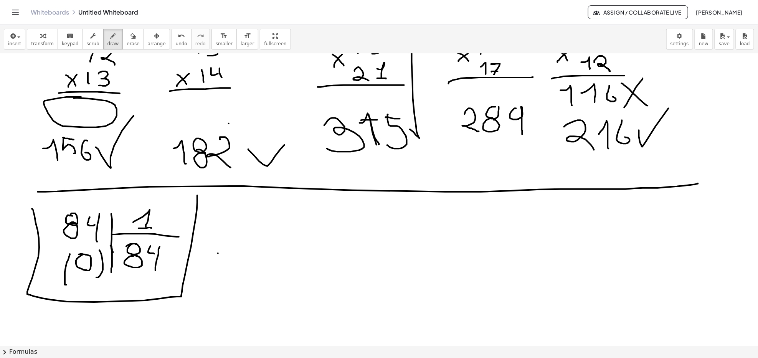
drag, startPoint x: 181, startPoint y: 297, endPoint x: 32, endPoint y: 209, distance: 173.2
drag, startPoint x: 237, startPoint y: 216, endPoint x: 238, endPoint y: 222, distance: 6.7
drag, startPoint x: 246, startPoint y: 210, endPoint x: 247, endPoint y: 219, distance: 8.5
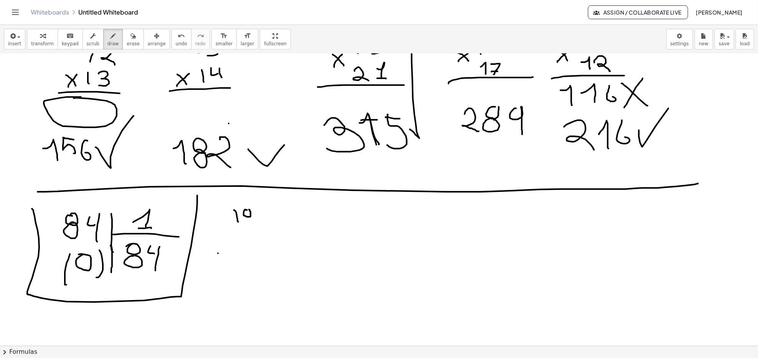
drag, startPoint x: 261, startPoint y: 206, endPoint x: 259, endPoint y: 234, distance: 28.1
drag, startPoint x: 259, startPoint y: 224, endPoint x: 297, endPoint y: 221, distance: 38.5
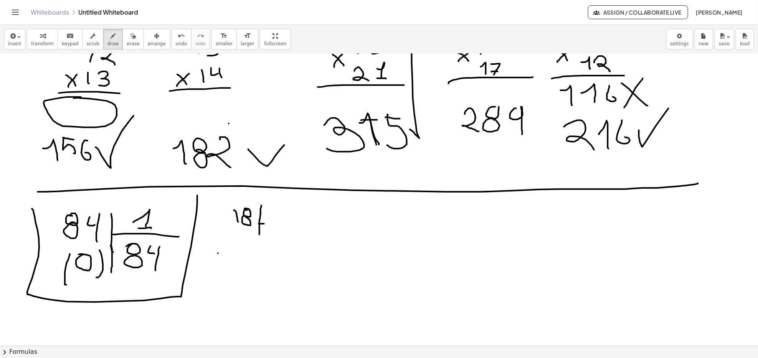
drag, startPoint x: 267, startPoint y: 207, endPoint x: 268, endPoint y: 217, distance: 10.0
drag, startPoint x: 260, startPoint y: 231, endPoint x: 259, endPoint y: 247, distance: 15.4
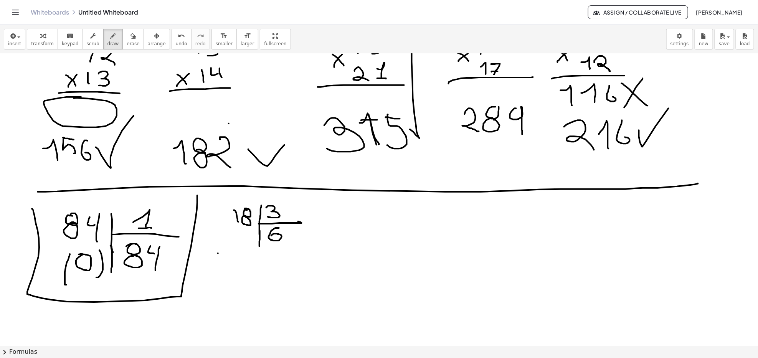
drag, startPoint x: 272, startPoint y: 230, endPoint x: 269, endPoint y: 239, distance: 9.0
drag, startPoint x: 238, startPoint y: 233, endPoint x: 240, endPoint y: 247, distance: 14.8
drag, startPoint x: 251, startPoint y: 230, endPoint x: 249, endPoint y: 245, distance: 14.7
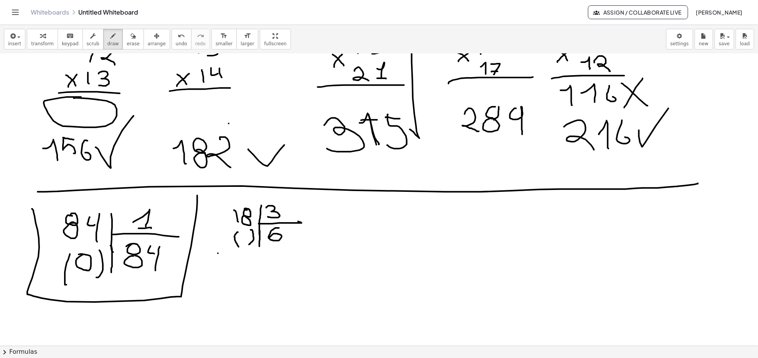
drag, startPoint x: 315, startPoint y: 236, endPoint x: 327, endPoint y: 213, distance: 25.9
drag, startPoint x: 218, startPoint y: 277, endPoint x: 342, endPoint y: 196, distance: 148.3
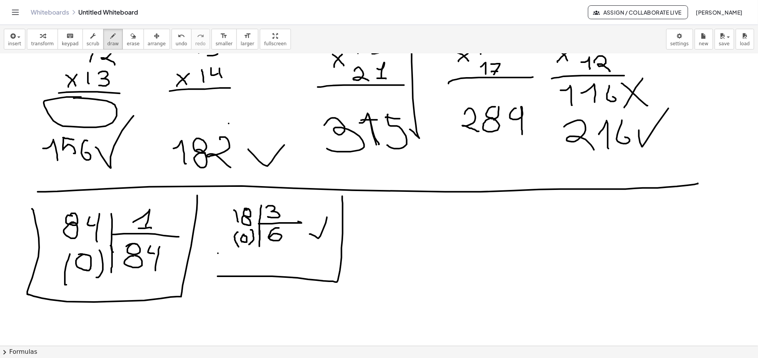
drag, startPoint x: 377, startPoint y: 218, endPoint x: 378, endPoint y: 223, distance: 5.8
drag, startPoint x: 384, startPoint y: 210, endPoint x: 395, endPoint y: 219, distance: 14.4
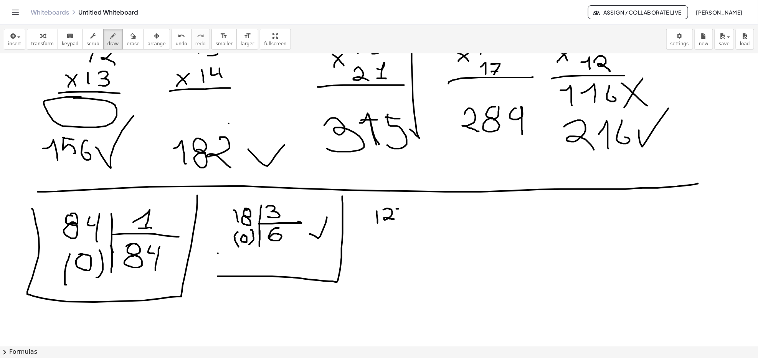
drag, startPoint x: 397, startPoint y: 209, endPoint x: 403, endPoint y: 209, distance: 6.5
drag, startPoint x: 396, startPoint y: 212, endPoint x: 398, endPoint y: 220, distance: 7.4
drag, startPoint x: 413, startPoint y: 211, endPoint x: 416, endPoint y: 237, distance: 26.2
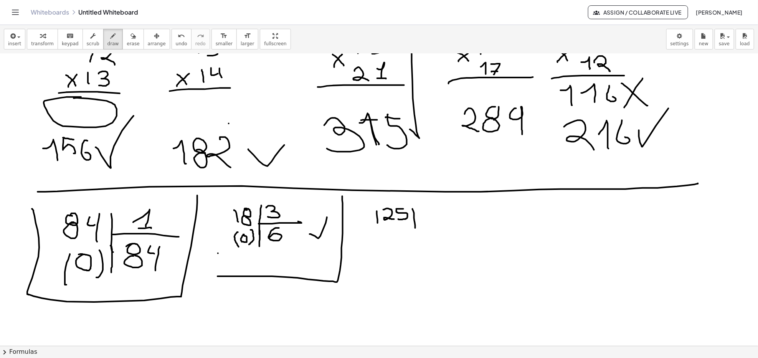
drag, startPoint x: 413, startPoint y: 221, endPoint x: 491, endPoint y: 226, distance: 78.0
click at [130, 35] on icon "button" at bounding box center [132, 35] width 5 height 9
drag, startPoint x: 516, startPoint y: 222, endPoint x: 455, endPoint y: 221, distance: 61.0
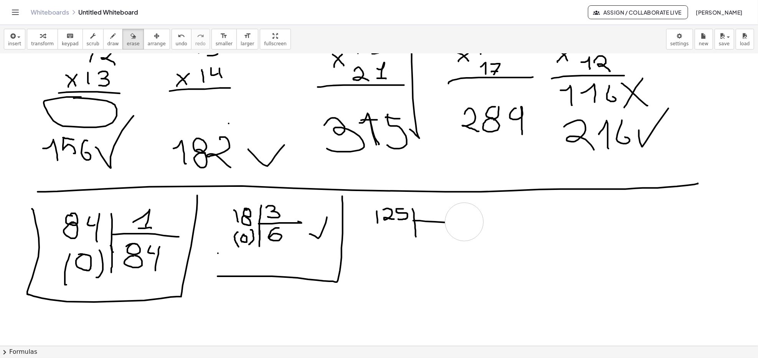
click at [111, 38] on button "draw" at bounding box center [113, 39] width 20 height 21
drag, startPoint x: 424, startPoint y: 207, endPoint x: 431, endPoint y: 208, distance: 7.0
drag, startPoint x: 425, startPoint y: 207, endPoint x: 423, endPoint y: 215, distance: 8.8
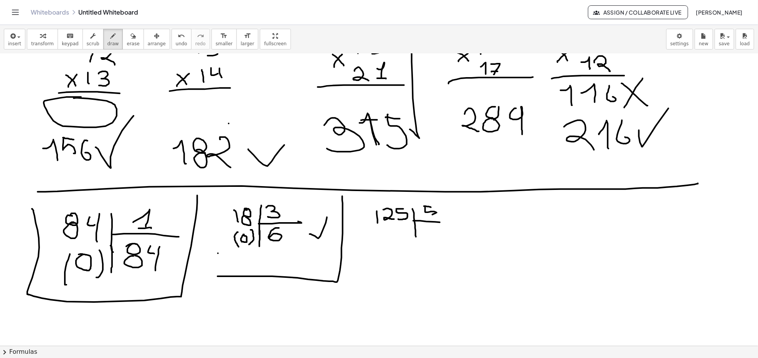
drag, startPoint x: 431, startPoint y: 228, endPoint x: 438, endPoint y: 230, distance: 7.5
drag, startPoint x: 431, startPoint y: 229, endPoint x: 430, endPoint y: 239, distance: 9.6
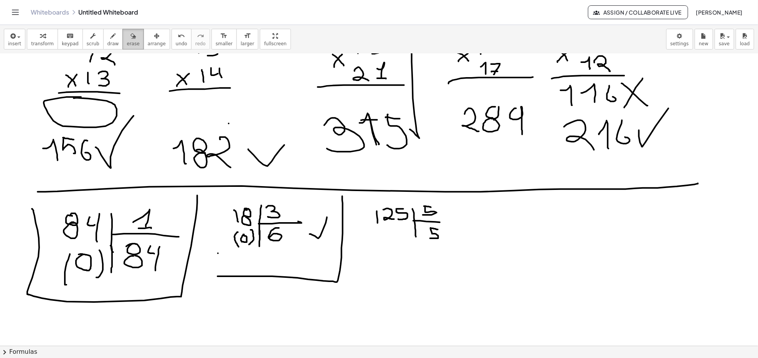
click at [127, 41] on span "erase" at bounding box center [133, 43] width 13 height 5
drag, startPoint x: 471, startPoint y: 266, endPoint x: 436, endPoint y: 247, distance: 39.7
drag, startPoint x: 472, startPoint y: 205, endPoint x: 471, endPoint y: 216, distance: 11.6
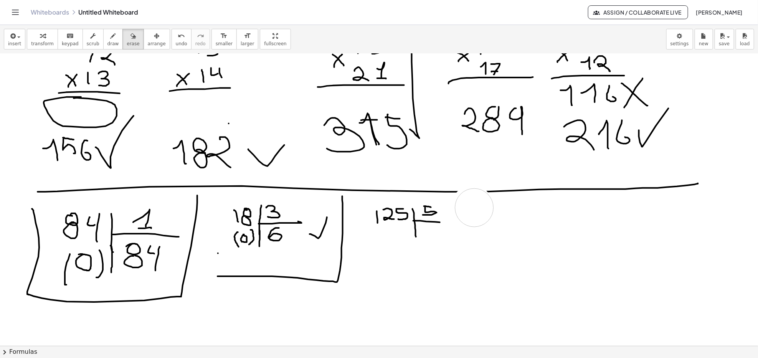
click at [112, 41] on button "draw" at bounding box center [113, 39] width 20 height 21
drag, startPoint x: 473, startPoint y: 209, endPoint x: 481, endPoint y: 218, distance: 12.2
drag, startPoint x: 489, startPoint y: 205, endPoint x: 498, endPoint y: 205, distance: 8.8
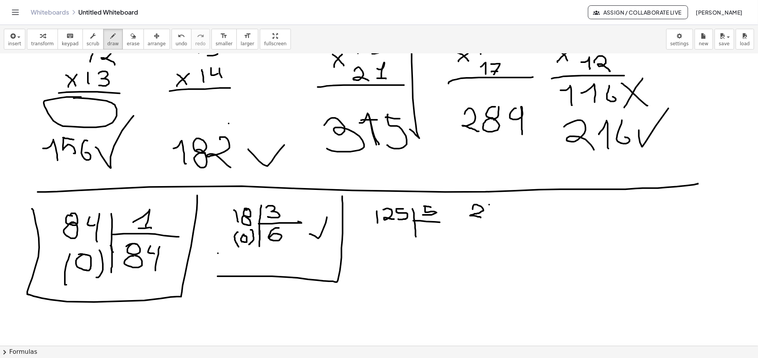
drag, startPoint x: 489, startPoint y: 210, endPoint x: 486, endPoint y: 217, distance: 7.4
drag, startPoint x: 373, startPoint y: 226, endPoint x: 380, endPoint y: 226, distance: 7.3
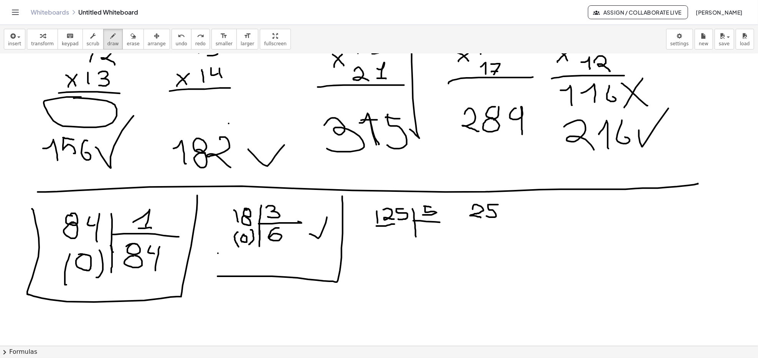
drag, startPoint x: 376, startPoint y: 226, endPoint x: 395, endPoint y: 224, distance: 18.1
drag, startPoint x: 425, startPoint y: 230, endPoint x: 433, endPoint y: 240, distance: 13.1
drag, startPoint x: 378, startPoint y: 235, endPoint x: 380, endPoint y: 241, distance: 6.2
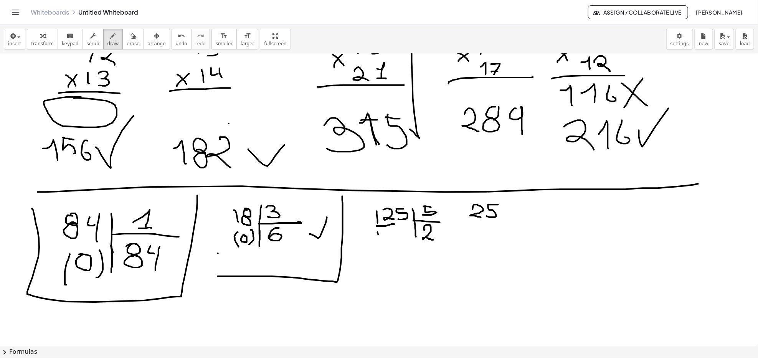
drag, startPoint x: 392, startPoint y: 229, endPoint x: 386, endPoint y: 233, distance: 7.2
drag, startPoint x: 375, startPoint y: 241, endPoint x: 400, endPoint y: 242, distance: 24.9
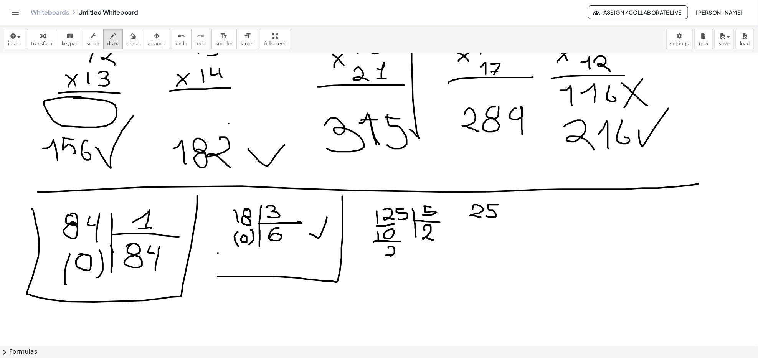
drag, startPoint x: 390, startPoint y: 247, endPoint x: 395, endPoint y: 258, distance: 12.7
drag, startPoint x: 404, startPoint y: 229, endPoint x: 403, endPoint y: 242, distance: 13.1
drag, startPoint x: 399, startPoint y: 237, endPoint x: 408, endPoint y: 237, distance: 8.8
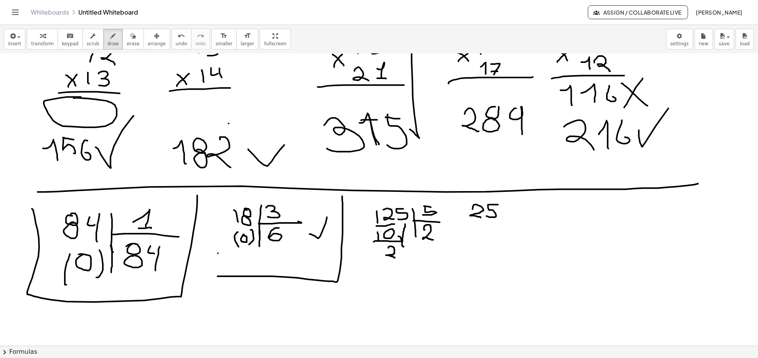
drag, startPoint x: 404, startPoint y: 250, endPoint x: 409, endPoint y: 251, distance: 5.0
drag, startPoint x: 404, startPoint y: 250, endPoint x: 399, endPoint y: 260, distance: 10.8
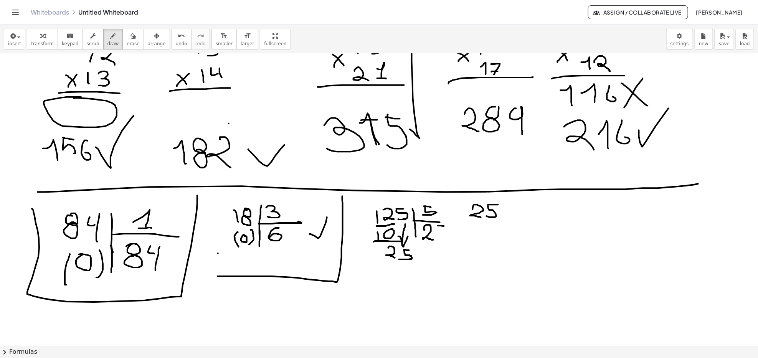
drag, startPoint x: 439, startPoint y: 226, endPoint x: 445, endPoint y: 227, distance: 6.6
drag, startPoint x: 438, startPoint y: 229, endPoint x: 438, endPoint y: 239, distance: 9.2
drag, startPoint x: 400, startPoint y: 272, endPoint x: 402, endPoint y: 267, distance: 5.1
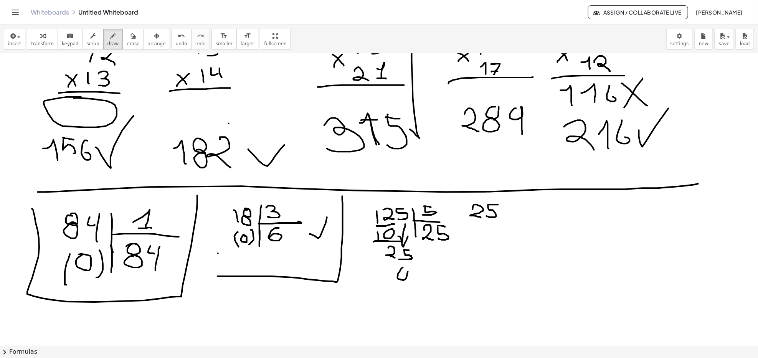
drag, startPoint x: 390, startPoint y: 279, endPoint x: 396, endPoint y: 285, distance: 8.4
drag, startPoint x: 416, startPoint y: 283, endPoint x: 407, endPoint y: 283, distance: 8.5
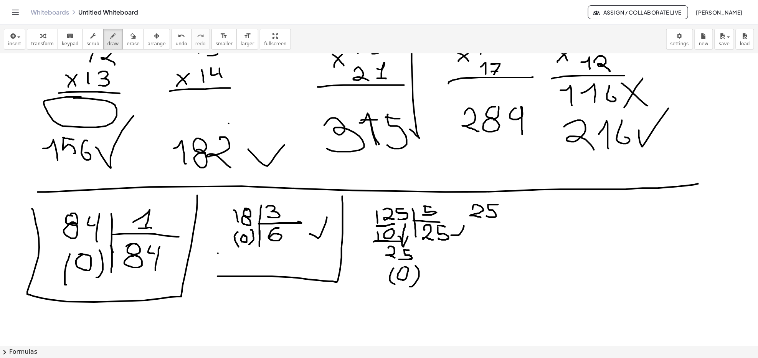
drag, startPoint x: 453, startPoint y: 236, endPoint x: 464, endPoint y: 226, distance: 14.4
drag, startPoint x: 462, startPoint y: 226, endPoint x: 469, endPoint y: 226, distance: 7.0
drag, startPoint x: 457, startPoint y: 279, endPoint x: 477, endPoint y: 236, distance: 47.7
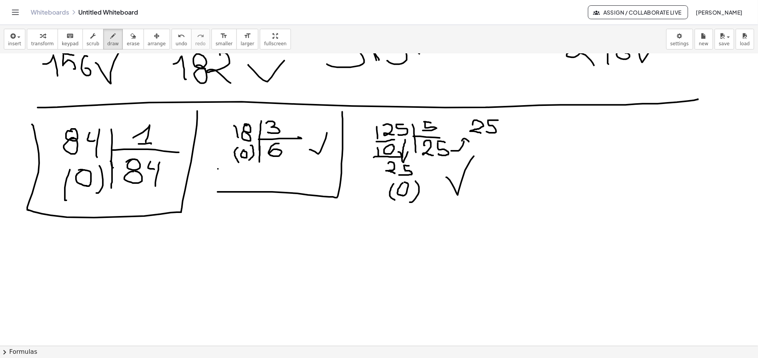
scroll to position [768, 0]
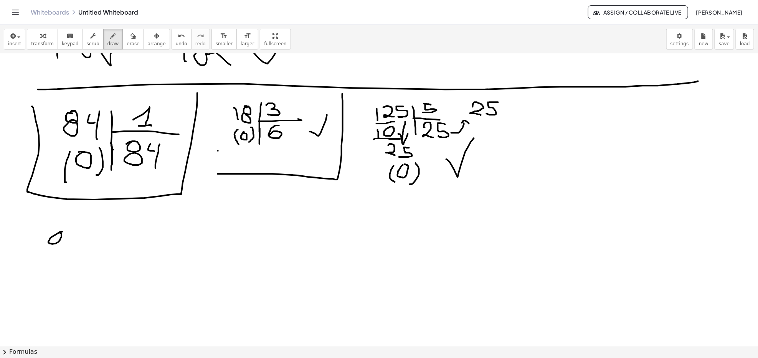
drag, startPoint x: 62, startPoint y: 232, endPoint x: 59, endPoint y: 252, distance: 19.8
drag, startPoint x: 73, startPoint y: 235, endPoint x: 79, endPoint y: 238, distance: 6.7
drag, startPoint x: 79, startPoint y: 236, endPoint x: 79, endPoint y: 250, distance: 13.8
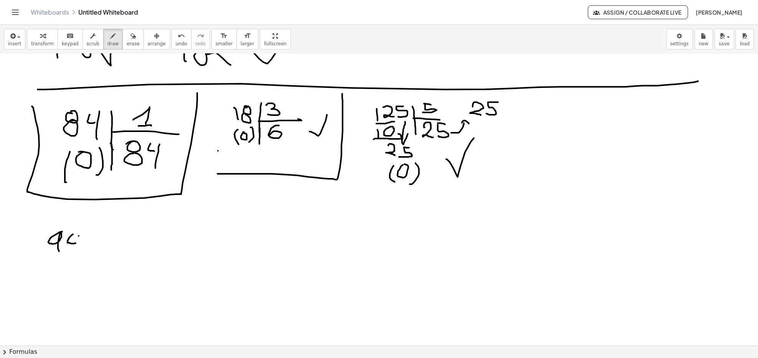
drag, startPoint x: 108, startPoint y: 252, endPoint x: 108, endPoint y: 281, distance: 28.8
drag, startPoint x: 111, startPoint y: 248, endPoint x: 185, endPoint y: 248, distance: 73.3
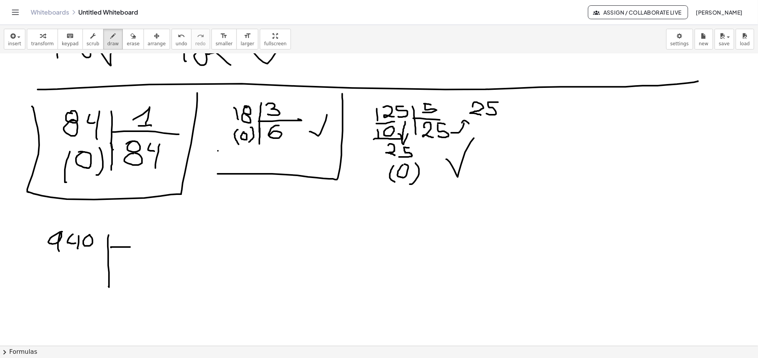
drag, startPoint x: 122, startPoint y: 230, endPoint x: 123, endPoint y: 240, distance: 9.7
drag, startPoint x: 108, startPoint y: 230, endPoint x: 110, endPoint y: 267, distance: 36.5
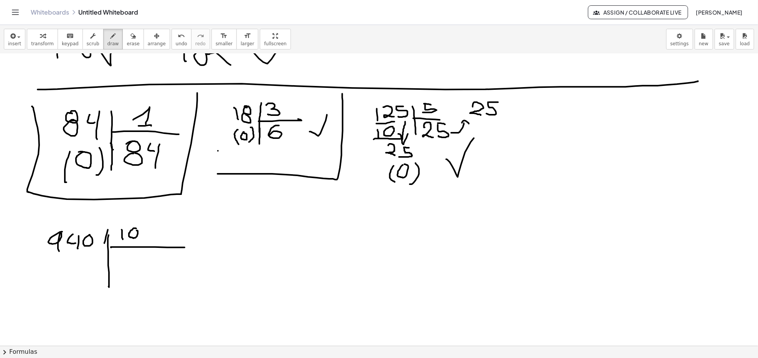
click at [130, 40] on icon "button" at bounding box center [132, 35] width 5 height 9
drag, startPoint x: 106, startPoint y: 254, endPoint x: 70, endPoint y: 123, distance: 135.7
click at [111, 40] on icon "button" at bounding box center [113, 35] width 5 height 9
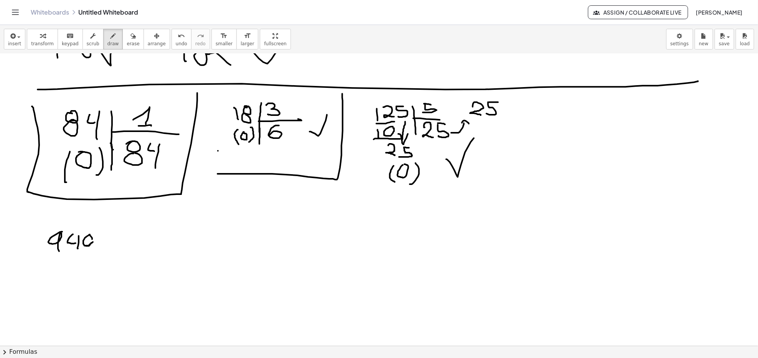
drag, startPoint x: 86, startPoint y: 246, endPoint x: 93, endPoint y: 238, distance: 11.2
drag, startPoint x: 106, startPoint y: 238, endPoint x: 109, endPoint y: 258, distance: 20.6
drag, startPoint x: 103, startPoint y: 251, endPoint x: 130, endPoint y: 243, distance: 27.8
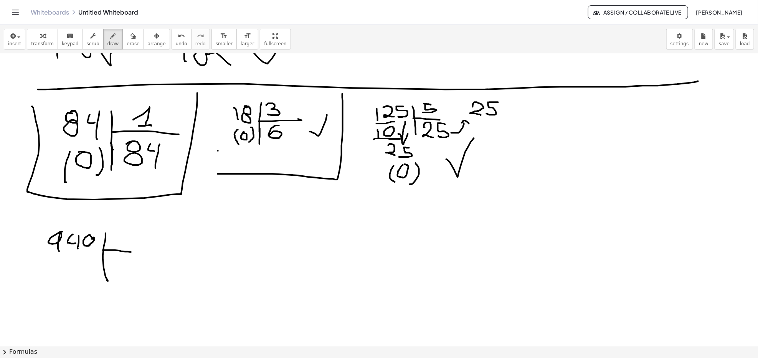
drag, startPoint x: 114, startPoint y: 235, endPoint x: 114, endPoint y: 246, distance: 10.8
drag, startPoint x: 125, startPoint y: 233, endPoint x: 120, endPoint y: 236, distance: 6.0
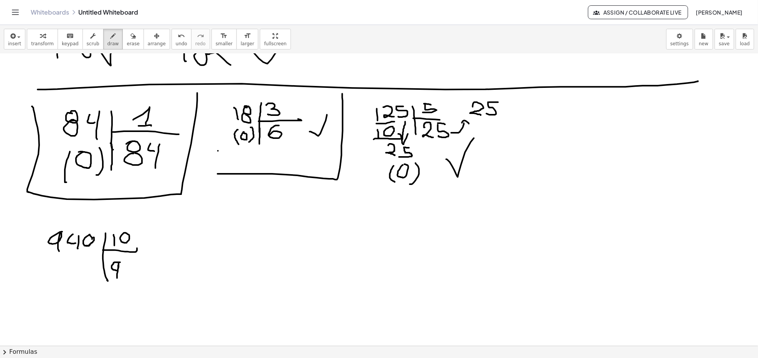
drag, startPoint x: 120, startPoint y: 263, endPoint x: 117, endPoint y: 279, distance: 16.0
drag, startPoint x: 127, startPoint y: 266, endPoint x: 129, endPoint y: 278, distance: 11.7
drag, startPoint x: 134, startPoint y: 267, endPoint x: 131, endPoint y: 294, distance: 27.4
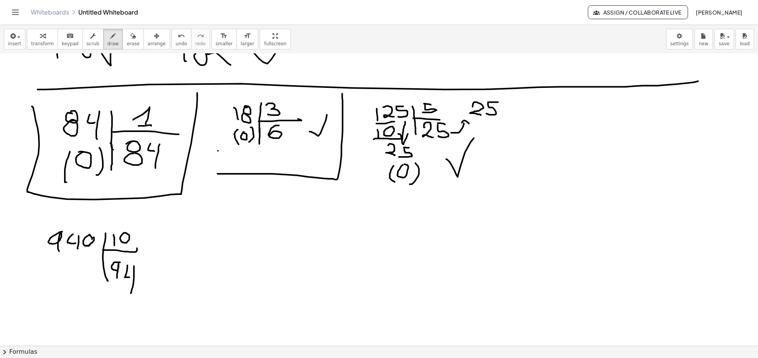
drag, startPoint x: 76, startPoint y: 264, endPoint x: 72, endPoint y: 267, distance: 4.7
drag, startPoint x: 83, startPoint y: 259, endPoint x: 83, endPoint y: 280, distance: 20.3
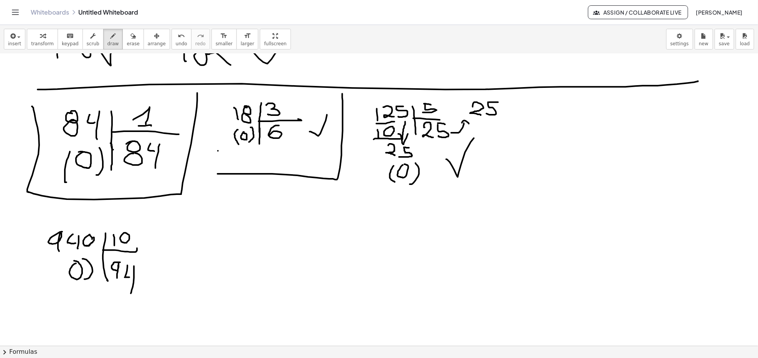
drag, startPoint x: 60, startPoint y: 263, endPoint x: 58, endPoint y: 294, distance: 30.8
drag, startPoint x: 130, startPoint y: 277, endPoint x: 134, endPoint y: 279, distance: 4.4
drag, startPoint x: 154, startPoint y: 271, endPoint x: 210, endPoint y: 205, distance: 87.1
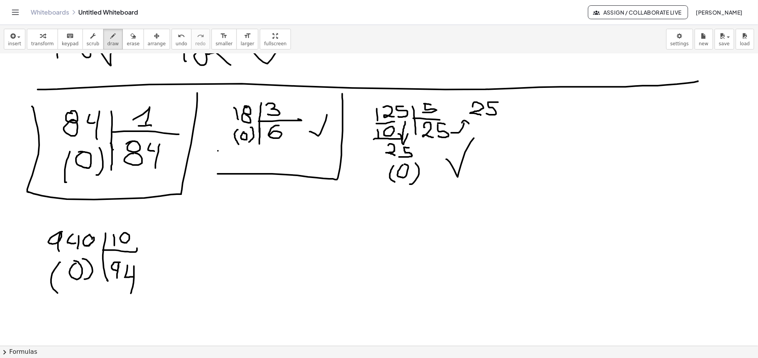
click at [129, 44] on button "erase" at bounding box center [132, 39] width 21 height 21
drag, startPoint x: 284, startPoint y: 239, endPoint x: 266, endPoint y: 226, distance: 22.3
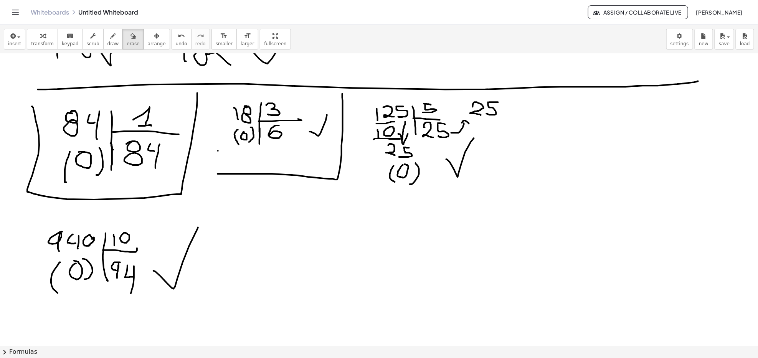
click at [107, 28] on div "insert select one: Math Expression Function Text Youtube Video Graphing Geometr…" at bounding box center [379, 39] width 758 height 29
click at [111, 33] on icon "button" at bounding box center [113, 35] width 5 height 9
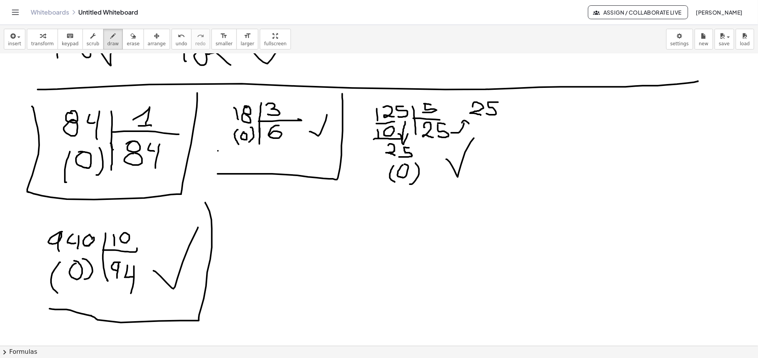
drag, startPoint x: 205, startPoint y: 203, endPoint x: 38, endPoint y: 297, distance: 191.6
drag, startPoint x: 259, startPoint y: 219, endPoint x: 270, endPoint y: 230, distance: 15.7
drag, startPoint x: 269, startPoint y: 219, endPoint x: 285, endPoint y: 222, distance: 15.7
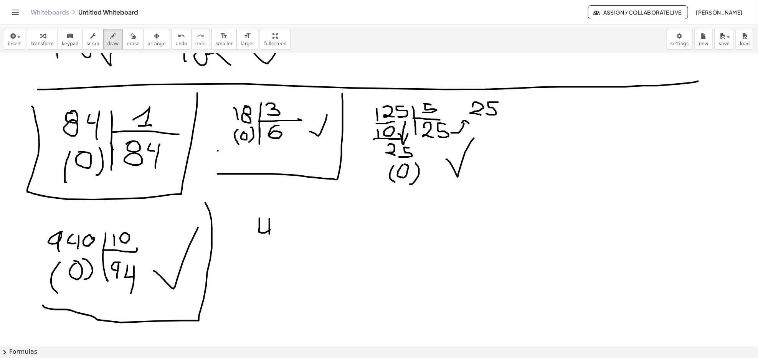
drag, startPoint x: 289, startPoint y: 213, endPoint x: 286, endPoint y: 230, distance: 16.8
drag, startPoint x: 297, startPoint y: 216, endPoint x: 309, endPoint y: 217, distance: 12.3
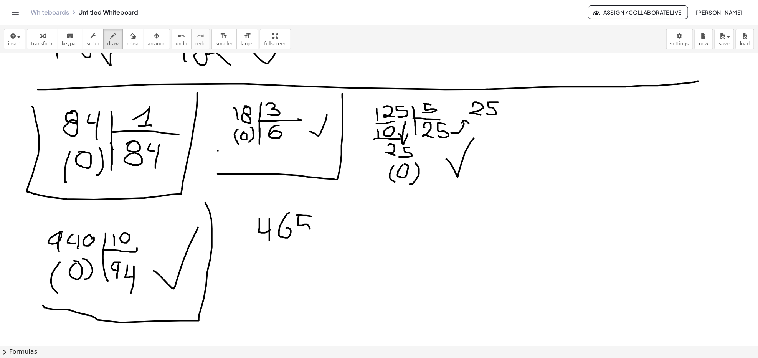
drag, startPoint x: 298, startPoint y: 223, endPoint x: 299, endPoint y: 236, distance: 12.7
drag, startPoint x: 326, startPoint y: 238, endPoint x: 327, endPoint y: 242, distance: 4.2
drag, startPoint x: 328, startPoint y: 234, endPoint x: 363, endPoint y: 233, distance: 35.0
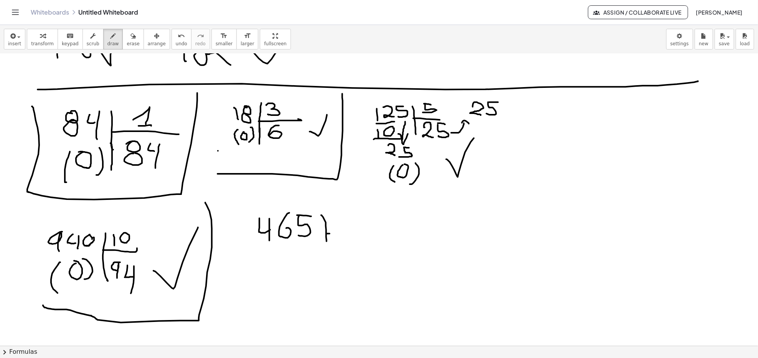
drag, startPoint x: 341, startPoint y: 212, endPoint x: 356, endPoint y: 214, distance: 15.1
drag, startPoint x: 345, startPoint y: 220, endPoint x: 342, endPoint y: 229, distance: 9.9
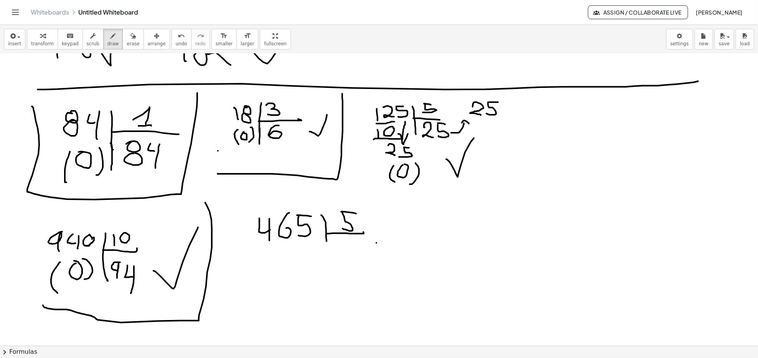
drag, startPoint x: 340, startPoint y: 242, endPoint x: 340, endPoint y: 268, distance: 26.1
drag, startPoint x: 353, startPoint y: 243, endPoint x: 355, endPoint y: 265, distance: 21.9
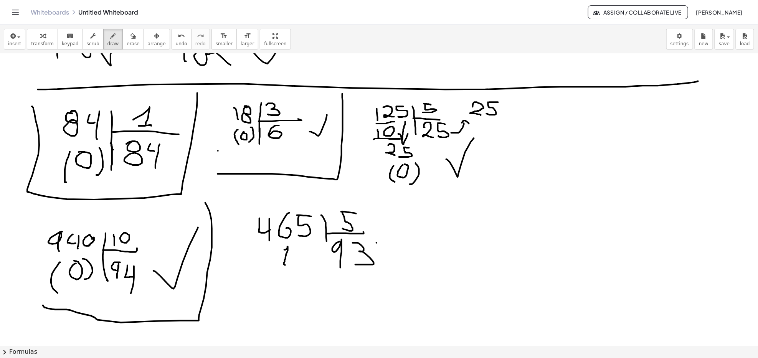
drag, startPoint x: 285, startPoint y: 250, endPoint x: 281, endPoint y: 260, distance: 10.8
drag, startPoint x: 299, startPoint y: 244, endPoint x: 308, endPoint y: 248, distance: 9.3
drag, startPoint x: 299, startPoint y: 247, endPoint x: 344, endPoint y: 246, distance: 44.9
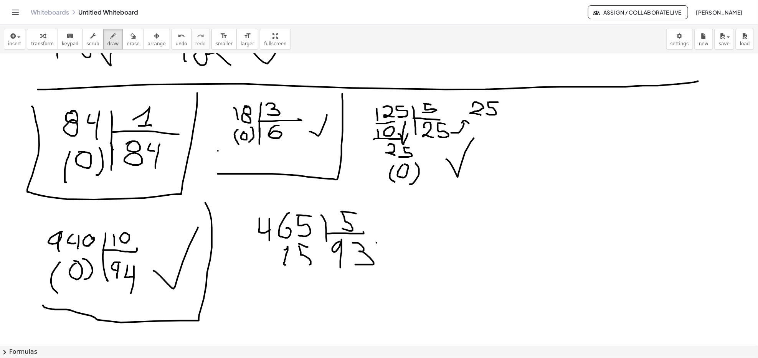
drag, startPoint x: 304, startPoint y: 279, endPoint x: 299, endPoint y: 290, distance: 11.8
drag, startPoint x: 292, startPoint y: 280, endPoint x: 311, endPoint y: 302, distance: 29.4
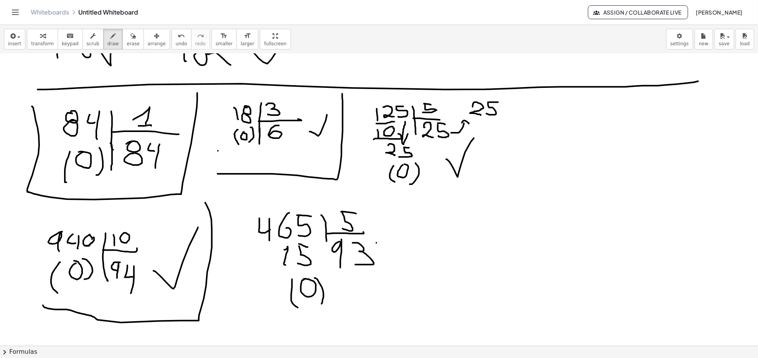
drag, startPoint x: 315, startPoint y: 279, endPoint x: 321, endPoint y: 306, distance: 27.9
drag, startPoint x: 370, startPoint y: 279, endPoint x: 413, endPoint y: 202, distance: 88.5
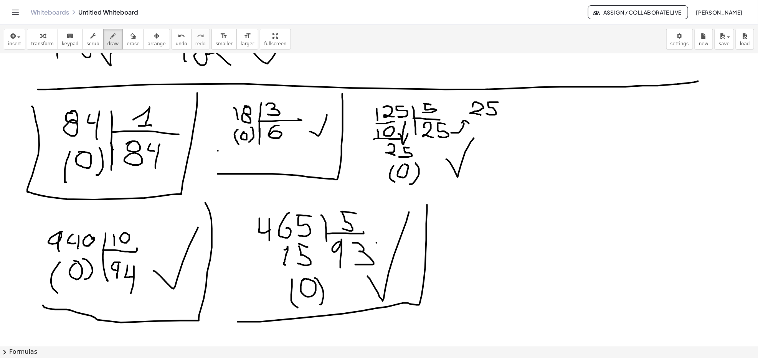
drag, startPoint x: 238, startPoint y: 322, endPoint x: 427, endPoint y: 205, distance: 222.8
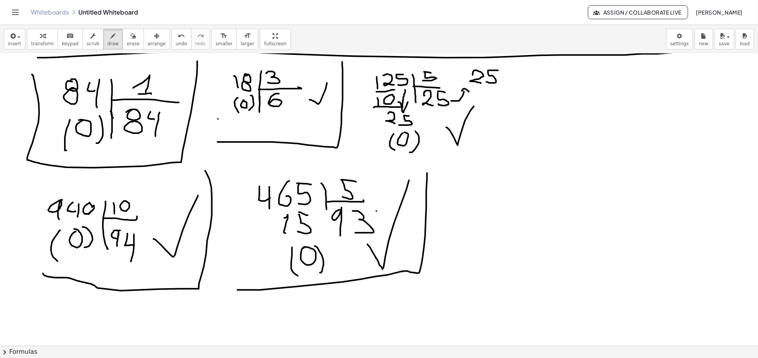
scroll to position [774, 0]
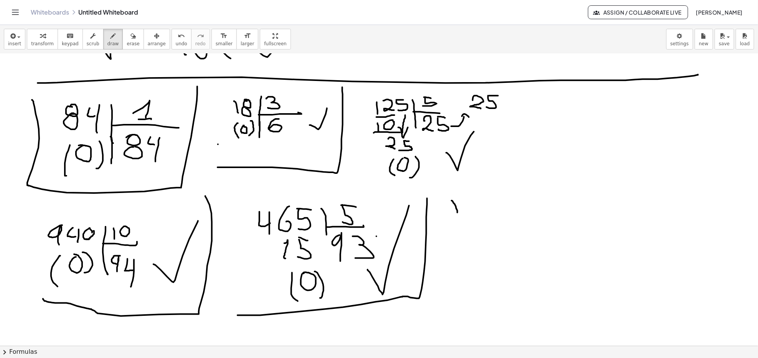
drag, startPoint x: 452, startPoint y: 201, endPoint x: 457, endPoint y: 215, distance: 15.3
click at [457, 215] on div at bounding box center [379, 10] width 758 height 1460
drag, startPoint x: 465, startPoint y: 200, endPoint x: 475, endPoint y: 200, distance: 9.6
click at [475, 200] on div at bounding box center [379, 10] width 758 height 1460
drag, startPoint x: 467, startPoint y: 201, endPoint x: 470, endPoint y: 213, distance: 11.8
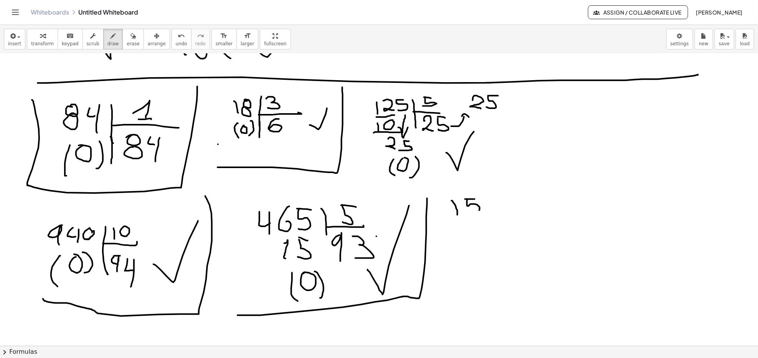
click at [470, 213] on div at bounding box center [379, 10] width 758 height 1460
drag, startPoint x: 492, startPoint y: 199, endPoint x: 490, endPoint y: 211, distance: 12.1
click at [490, 210] on div at bounding box center [379, 10] width 758 height 1460
drag, startPoint x: 507, startPoint y: 197, endPoint x: 512, endPoint y: 253, distance: 56.2
click at [512, 253] on div at bounding box center [379, 10] width 758 height 1460
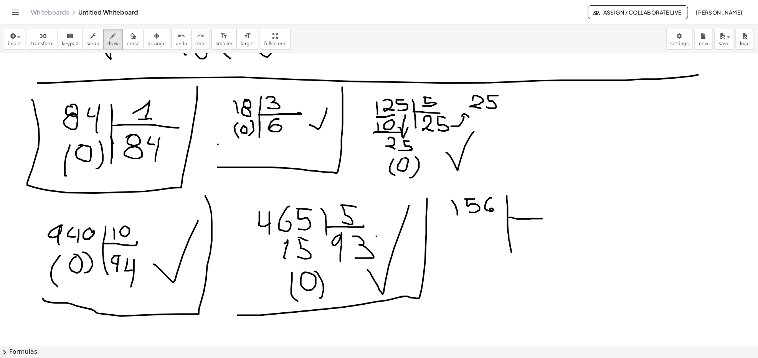
drag, startPoint x: 509, startPoint y: 218, endPoint x: 542, endPoint y: 219, distance: 33.4
click at [542, 219] on div at bounding box center [379, 10] width 758 height 1460
drag, startPoint x: 521, startPoint y: 208, endPoint x: 522, endPoint y: 213, distance: 5.2
click at [522, 213] on div at bounding box center [379, 10] width 758 height 1460
drag, startPoint x: 577, startPoint y: 198, endPoint x: 595, endPoint y: 211, distance: 22.2
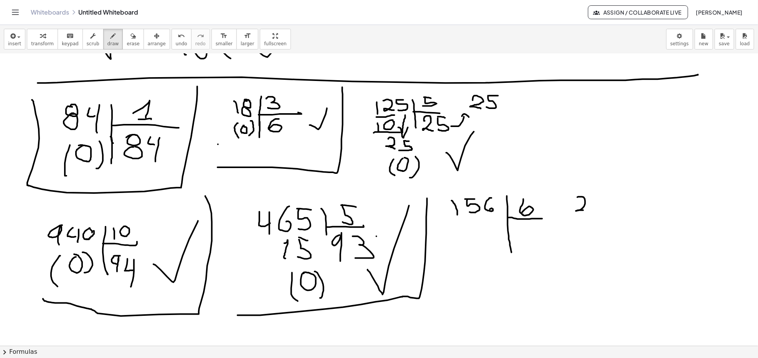
click at [594, 213] on div at bounding box center [379, 10] width 758 height 1460
drag, startPoint x: 594, startPoint y: 199, endPoint x: 597, endPoint y: 210, distance: 11.7
click at [603, 208] on div at bounding box center [379, 10] width 758 height 1460
drag, startPoint x: 524, startPoint y: 224, endPoint x: 530, endPoint y: 241, distance: 18.1
click at [529, 241] on div at bounding box center [379, 10] width 758 height 1460
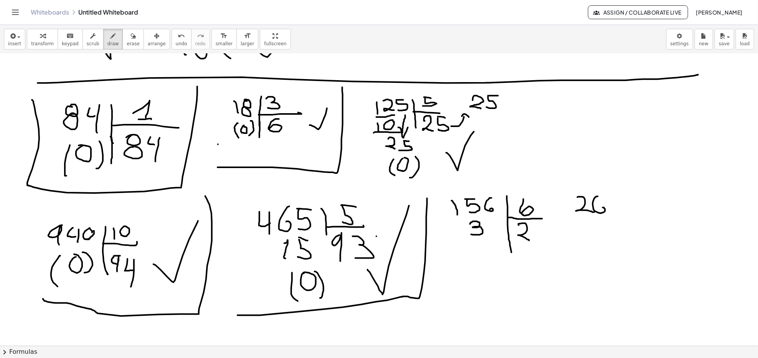
drag, startPoint x: 470, startPoint y: 224, endPoint x: 476, endPoint y: 231, distance: 9.2
click at [470, 234] on div at bounding box center [379, 10] width 758 height 1460
drag, startPoint x: 497, startPoint y: 219, endPoint x: 492, endPoint y: 231, distance: 13.1
click at [492, 231] on div at bounding box center [379, 10] width 758 height 1460
drag, startPoint x: 535, startPoint y: 234, endPoint x: 539, endPoint y: 232, distance: 4.5
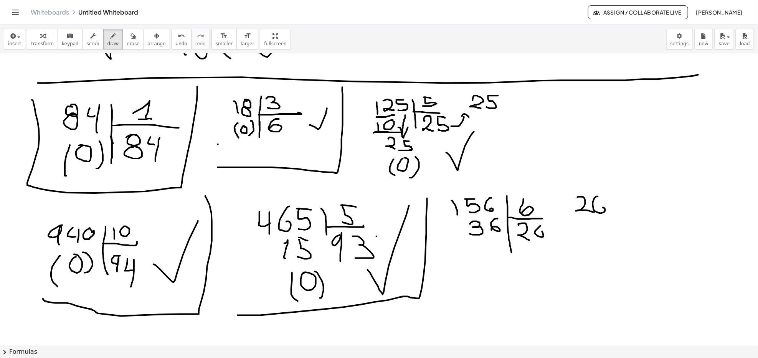
click at [541, 232] on div at bounding box center [379, 10] width 758 height 1460
drag, startPoint x: 490, startPoint y: 245, endPoint x: 488, endPoint y: 249, distance: 4.9
click at [489, 243] on div at bounding box center [379, 10] width 758 height 1460
drag, startPoint x: 484, startPoint y: 242, endPoint x: 491, endPoint y: 257, distance: 16.3
click at [491, 257] on div at bounding box center [379, 10] width 758 height 1460
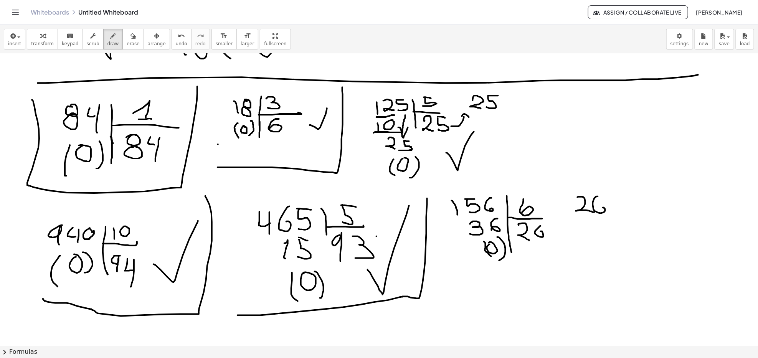
drag, startPoint x: 497, startPoint y: 238, endPoint x: 498, endPoint y: 261, distance: 23.8
click at [499, 261] on div at bounding box center [379, 10] width 758 height 1460
drag, startPoint x: 560, startPoint y: 254, endPoint x: 573, endPoint y: 199, distance: 57.2
click at [571, 212] on div at bounding box center [379, 10] width 758 height 1460
click at [122, 50] on button "erase" at bounding box center [132, 39] width 21 height 21
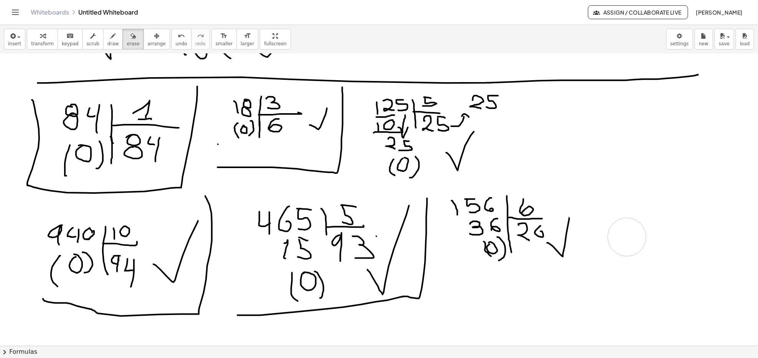
drag, startPoint x: 617, startPoint y: 231, endPoint x: 633, endPoint y: 249, distance: 23.9
click at [594, 209] on div at bounding box center [379, 10] width 758 height 1460
click at [111, 37] on icon "button" at bounding box center [113, 35] width 5 height 9
drag, startPoint x: 451, startPoint y: 282, endPoint x: 611, endPoint y: 217, distance: 171.8
click at [576, 186] on div at bounding box center [379, 10] width 758 height 1460
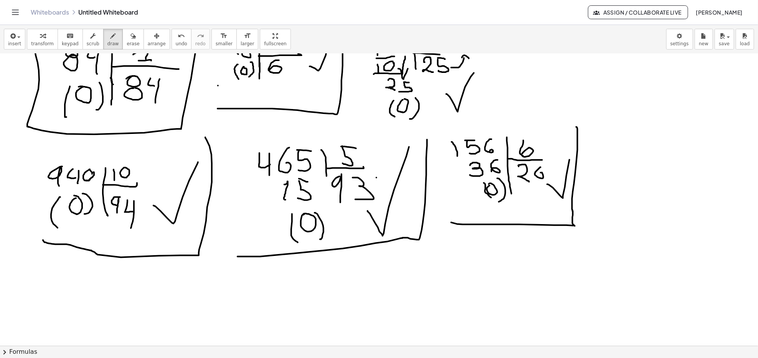
scroll to position [876, 0]
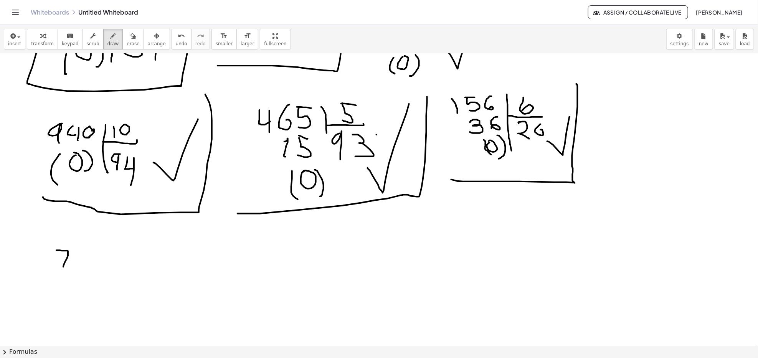
drag, startPoint x: 56, startPoint y: 250, endPoint x: 59, endPoint y: 265, distance: 15.1
drag, startPoint x: 62, startPoint y: 260, endPoint x: 70, endPoint y: 261, distance: 8.5
drag, startPoint x: 77, startPoint y: 250, endPoint x: 75, endPoint y: 262, distance: 12.1
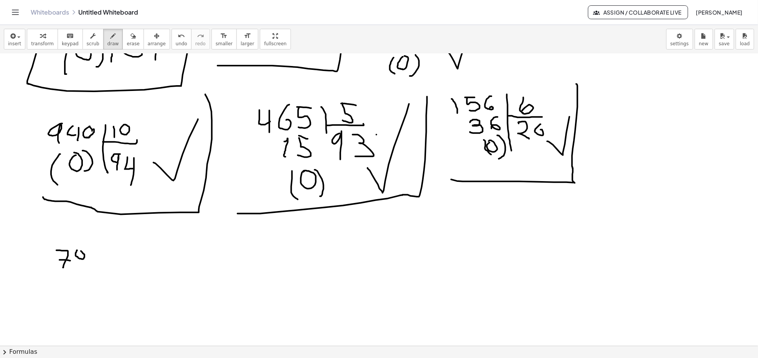
drag, startPoint x: 93, startPoint y: 251, endPoint x: 96, endPoint y: 271, distance: 20.5
drag, startPoint x: 117, startPoint y: 251, endPoint x: 116, endPoint y: 281, distance: 29.6
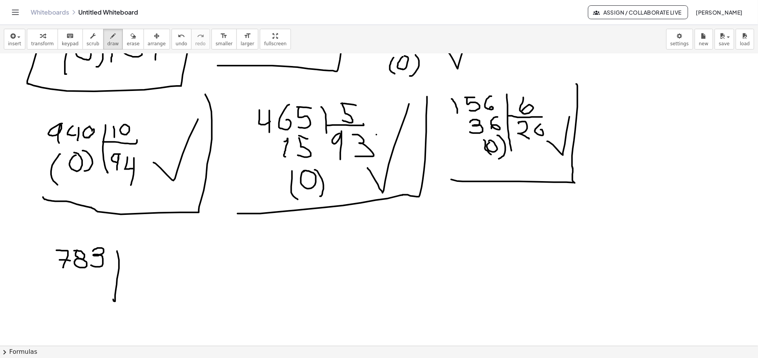
drag, startPoint x: 119, startPoint y: 269, endPoint x: 172, endPoint y: 269, distance: 53.3
drag, startPoint x: 142, startPoint y: 248, endPoint x: 142, endPoint y: 264, distance: 16.1
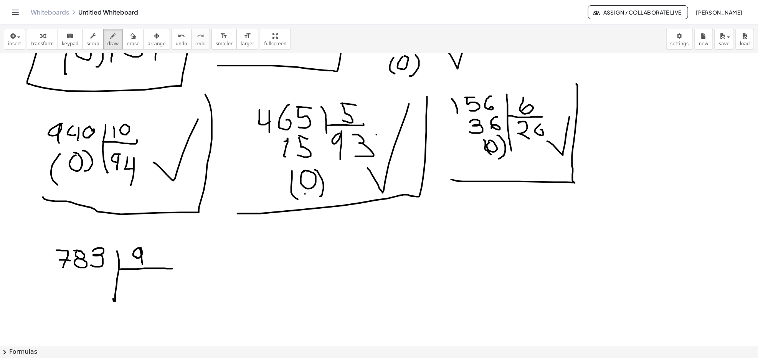
drag, startPoint x: 205, startPoint y: 246, endPoint x: 199, endPoint y: 261, distance: 16.3
drag, startPoint x: 233, startPoint y: 245, endPoint x: 228, endPoint y: 262, distance: 18.2
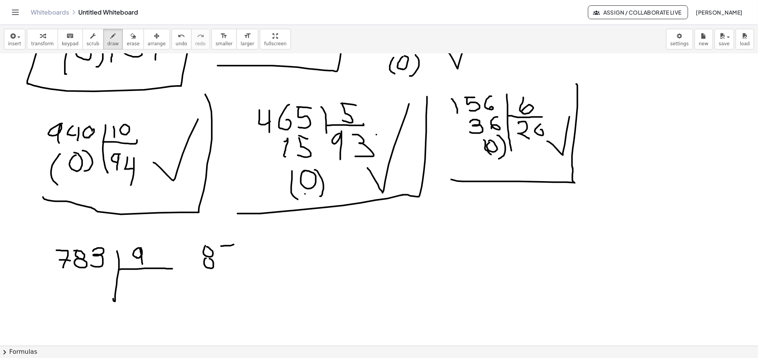
drag, startPoint x: 223, startPoint y: 256, endPoint x: 236, endPoint y: 257, distance: 13.1
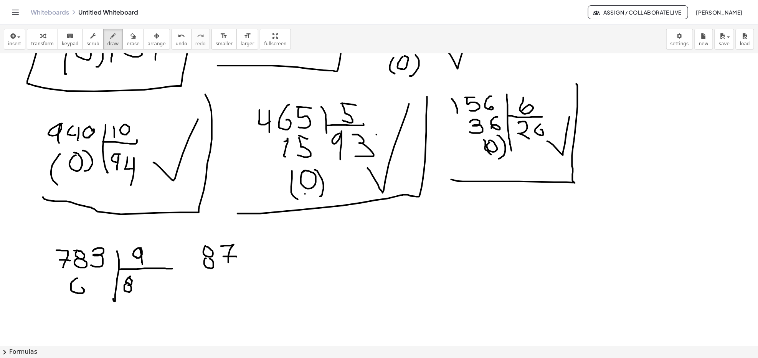
drag, startPoint x: 78, startPoint y: 278, endPoint x: 68, endPoint y: 294, distance: 18.3
drag, startPoint x: 96, startPoint y: 276, endPoint x: 92, endPoint y: 295, distance: 18.9
drag, startPoint x: 140, startPoint y: 277, endPoint x: 144, endPoint y: 291, distance: 14.3
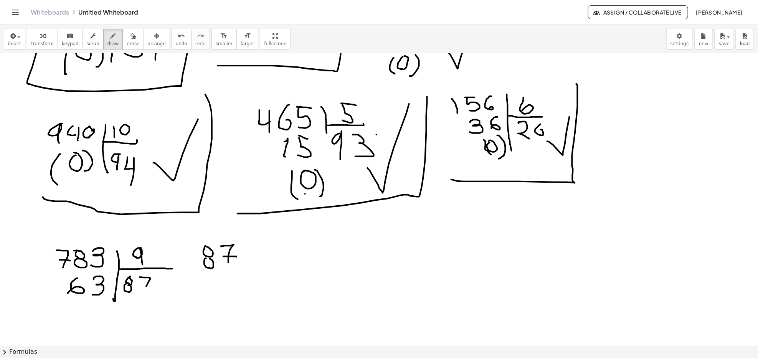
drag, startPoint x: 144, startPoint y: 286, endPoint x: 154, endPoint y: 286, distance: 10.0
drag, startPoint x: 89, startPoint y: 308, endPoint x: 77, endPoint y: 317, distance: 15.1
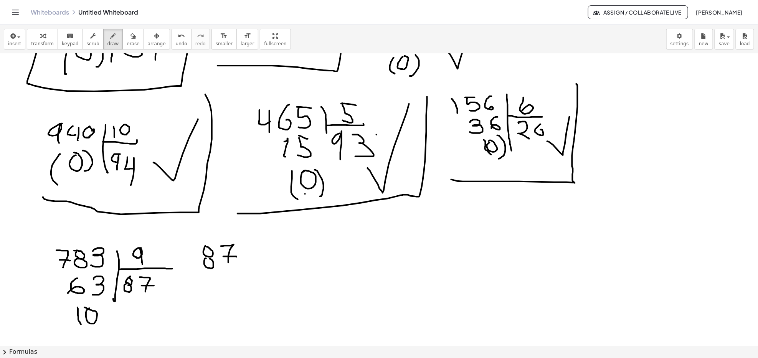
drag, startPoint x: 78, startPoint y: 307, endPoint x: 83, endPoint y: 327, distance: 20.8
drag, startPoint x: 101, startPoint y: 306, endPoint x: 117, endPoint y: 346, distance: 42.7
drag, startPoint x: 155, startPoint y: 305, endPoint x: 201, endPoint y: 223, distance: 94.8
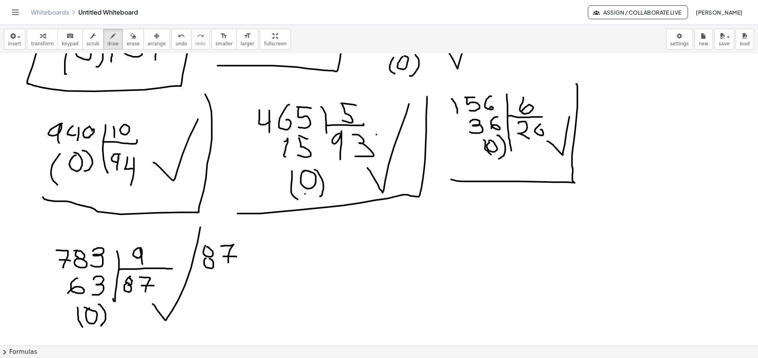
click at [130, 40] on icon "button" at bounding box center [132, 35] width 5 height 9
drag, startPoint x: 246, startPoint y: 266, endPoint x: 237, endPoint y: 275, distance: 12.5
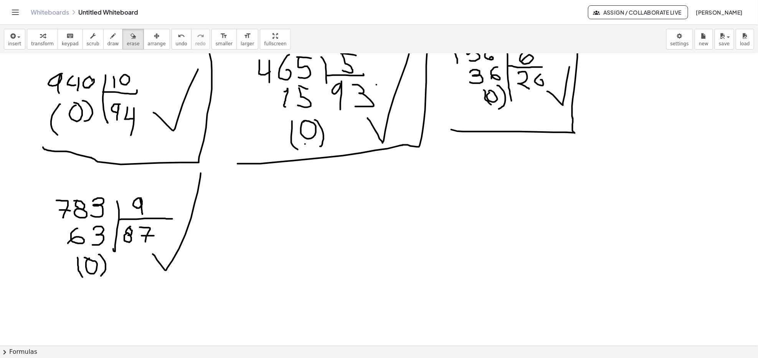
scroll to position [928, 0]
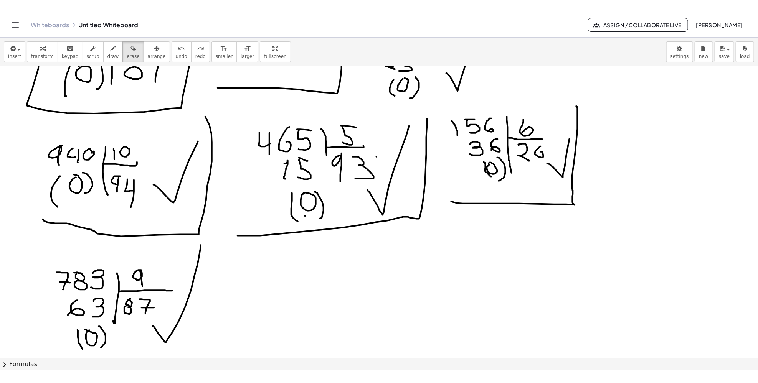
scroll to position [861, 0]
